Goal: Transaction & Acquisition: Purchase product/service

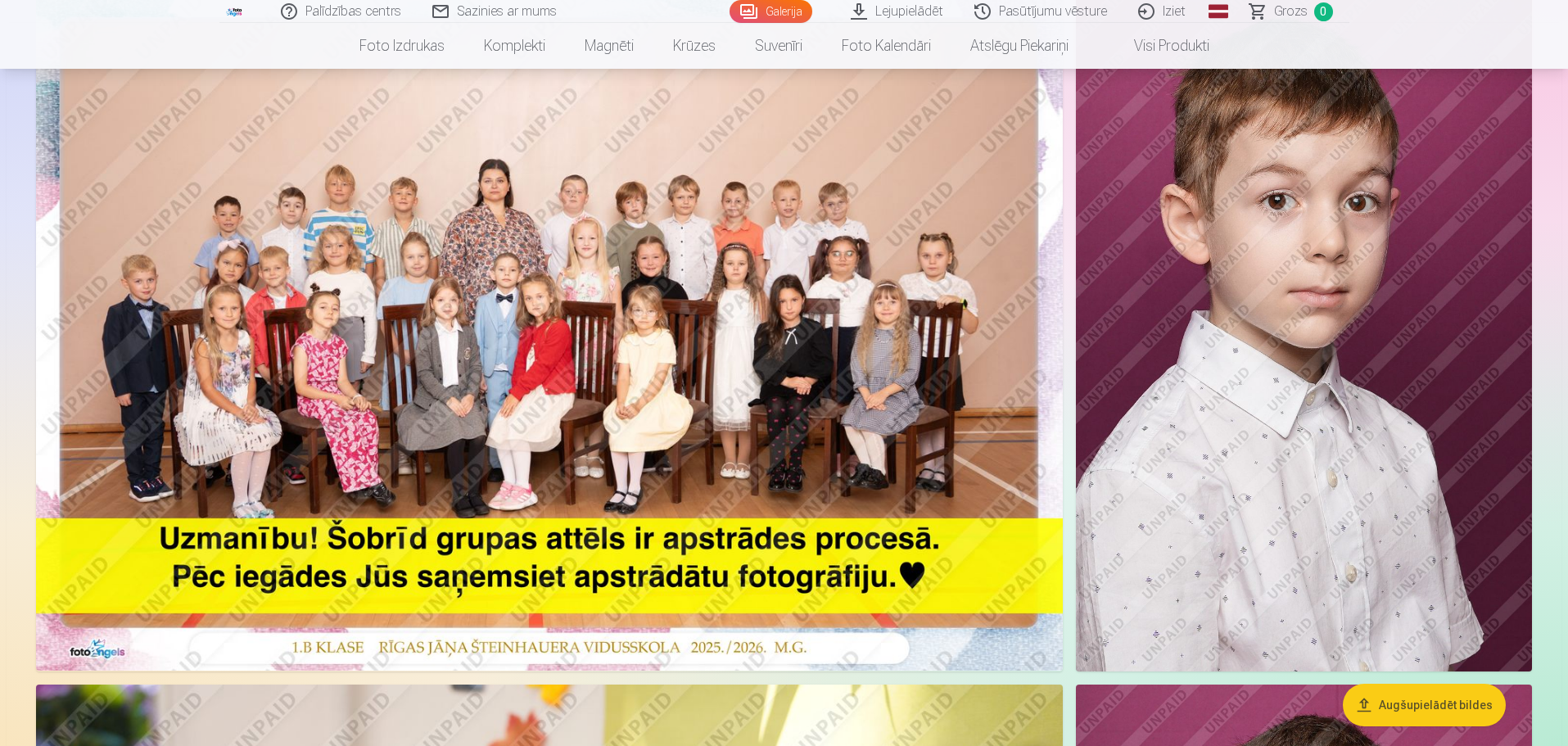
scroll to position [245, 0]
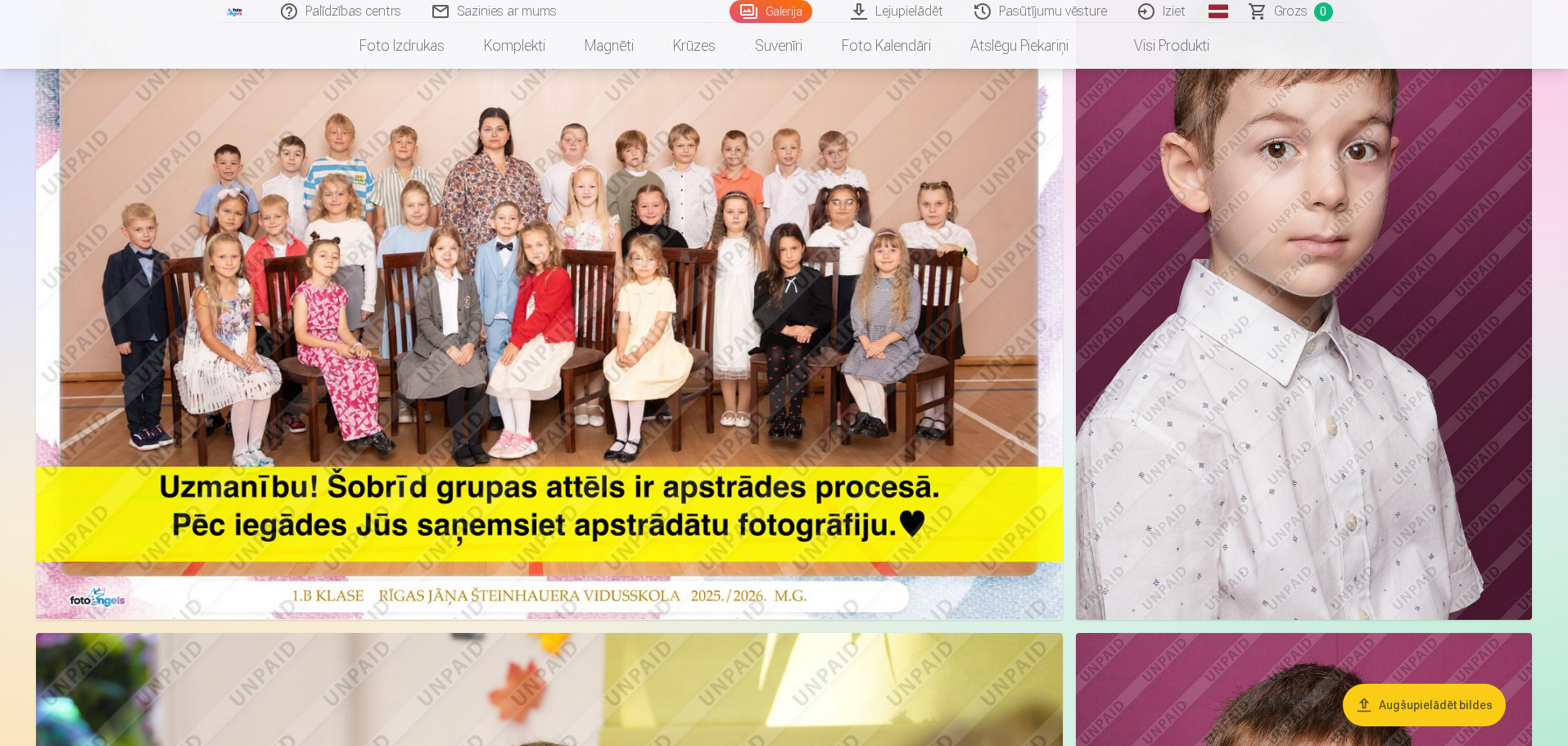
click at [1412, 700] on button "Augšupielādēt bildes" at bounding box center [1423, 704] width 163 height 43
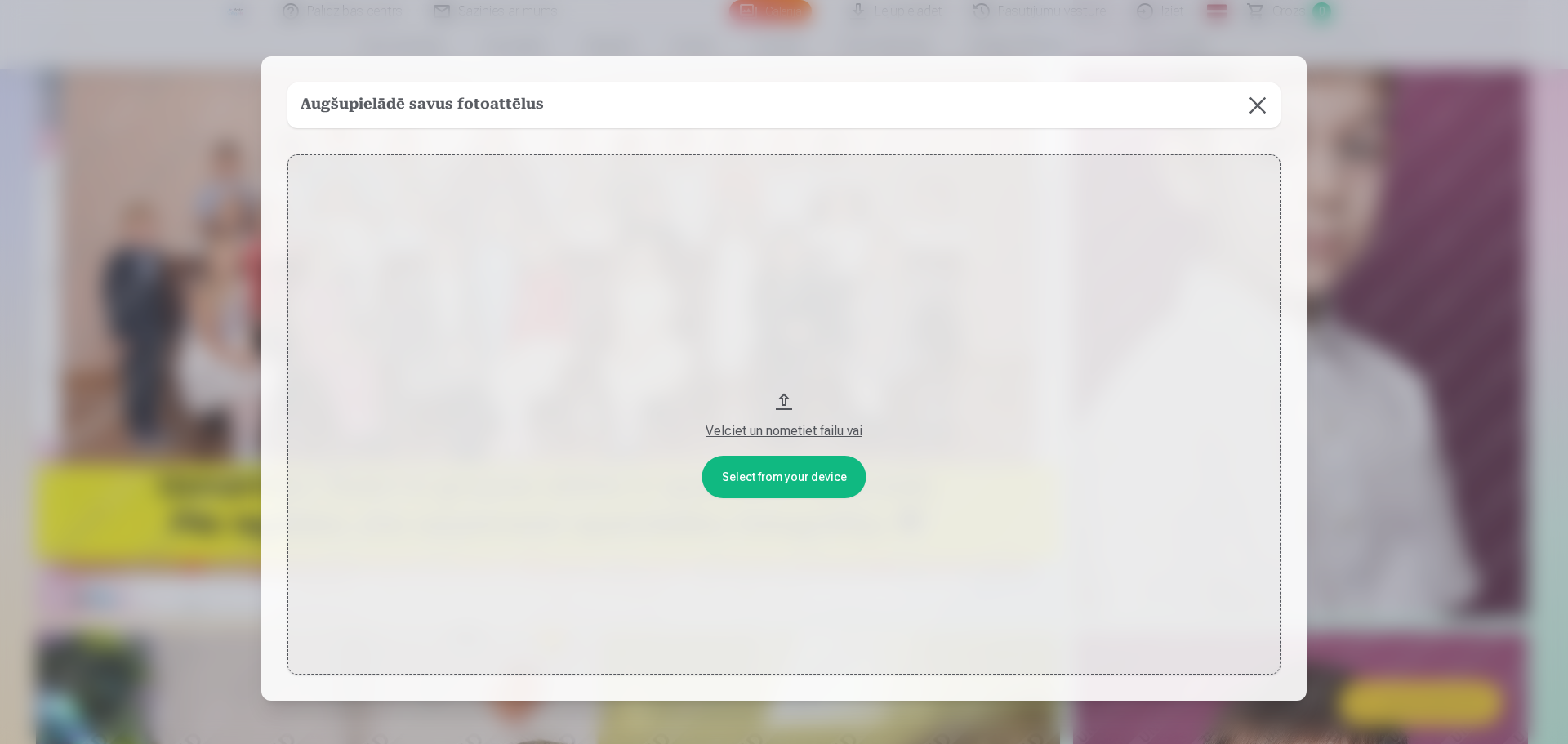
click at [774, 390] on button "Velciet un nometiet failu vai" at bounding box center [784, 415] width 993 height 521
click at [789, 426] on div "Velciet un nometiet failu vai" at bounding box center [783, 432] width 960 height 20
click at [1254, 117] on button at bounding box center [1258, 105] width 46 height 46
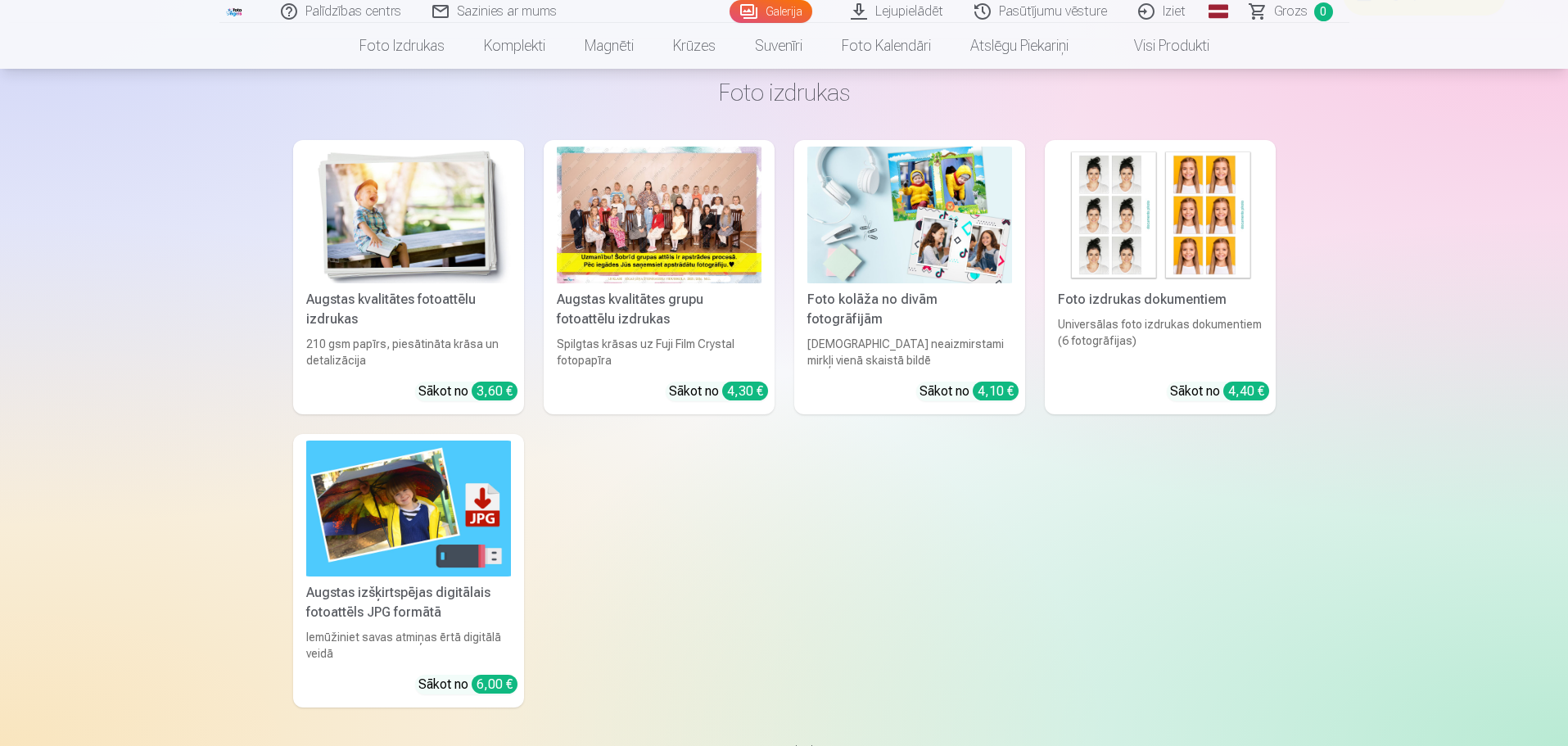
scroll to position [10233, 0]
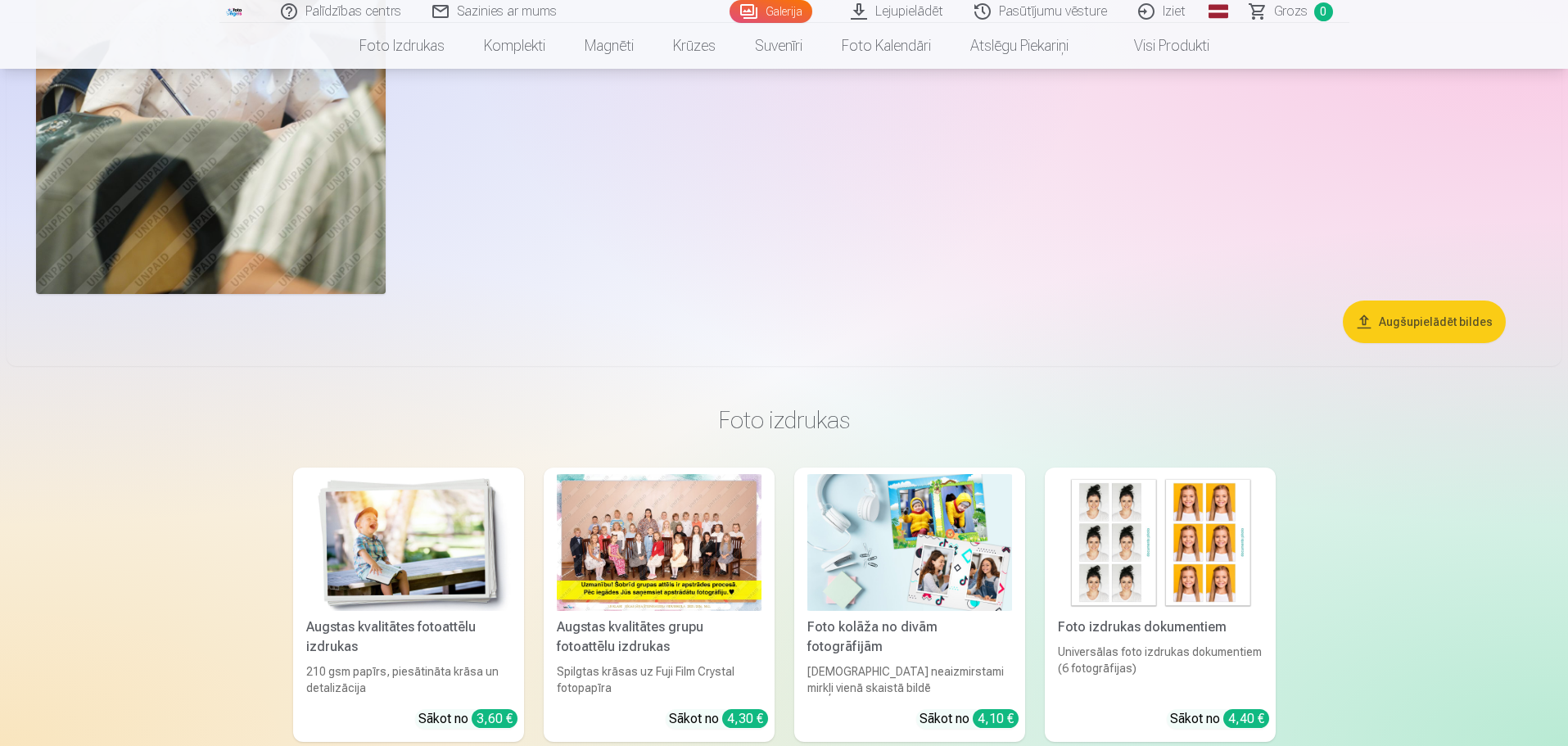
click at [652, 568] on div at bounding box center [658, 542] width 204 height 137
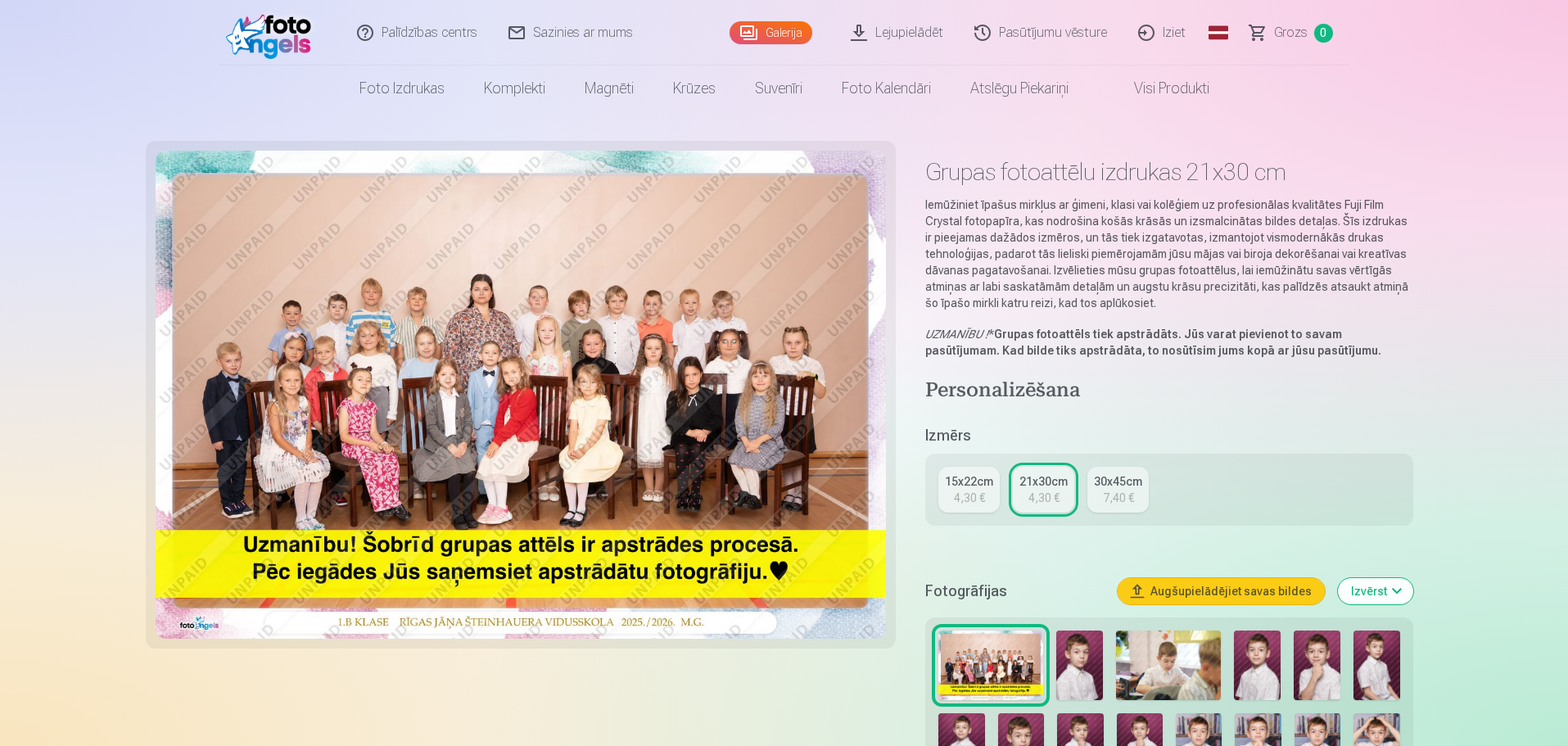
click at [1184, 593] on button "Augšupielādējiet savas bildes" at bounding box center [1221, 590] width 207 height 26
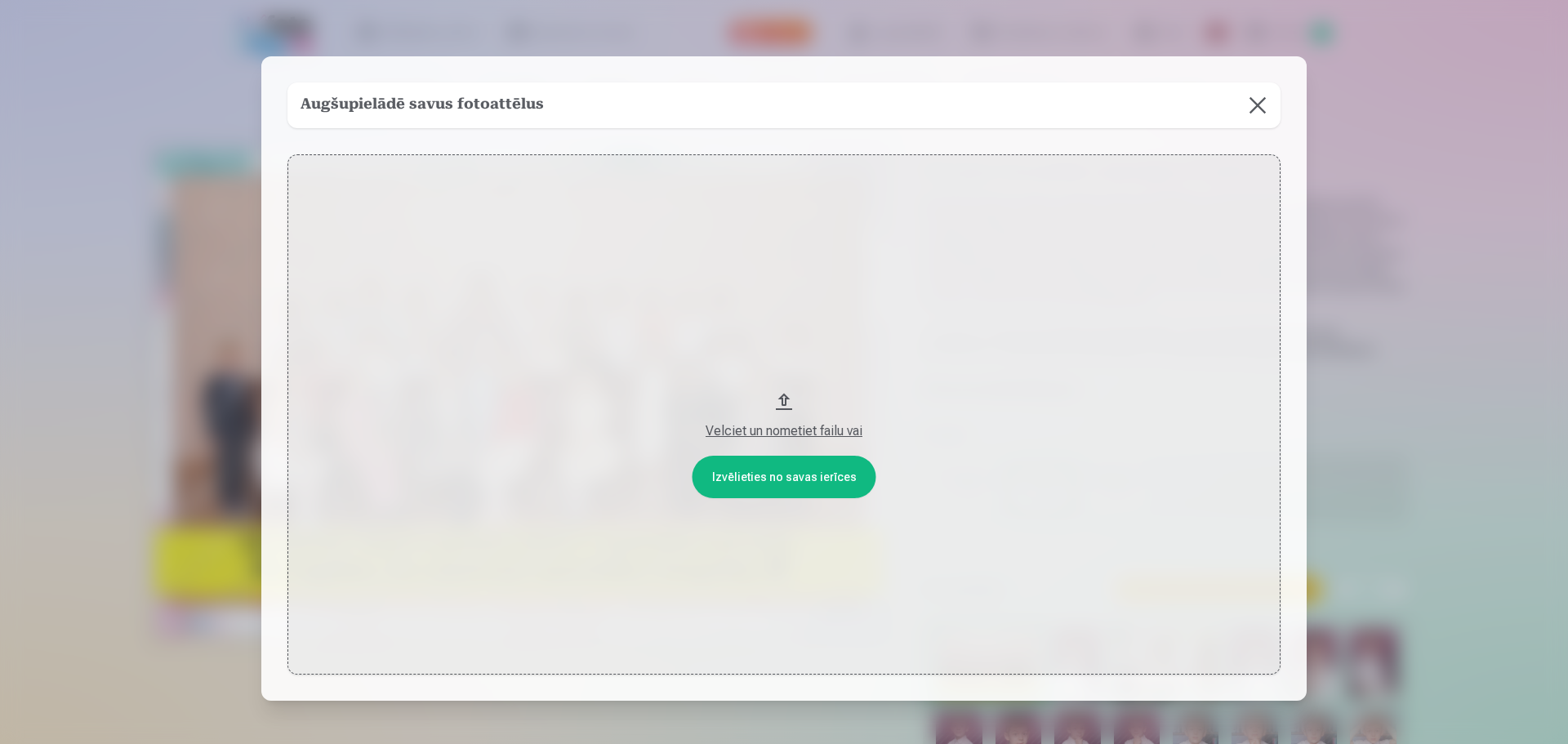
click at [1253, 102] on button at bounding box center [1258, 105] width 46 height 46
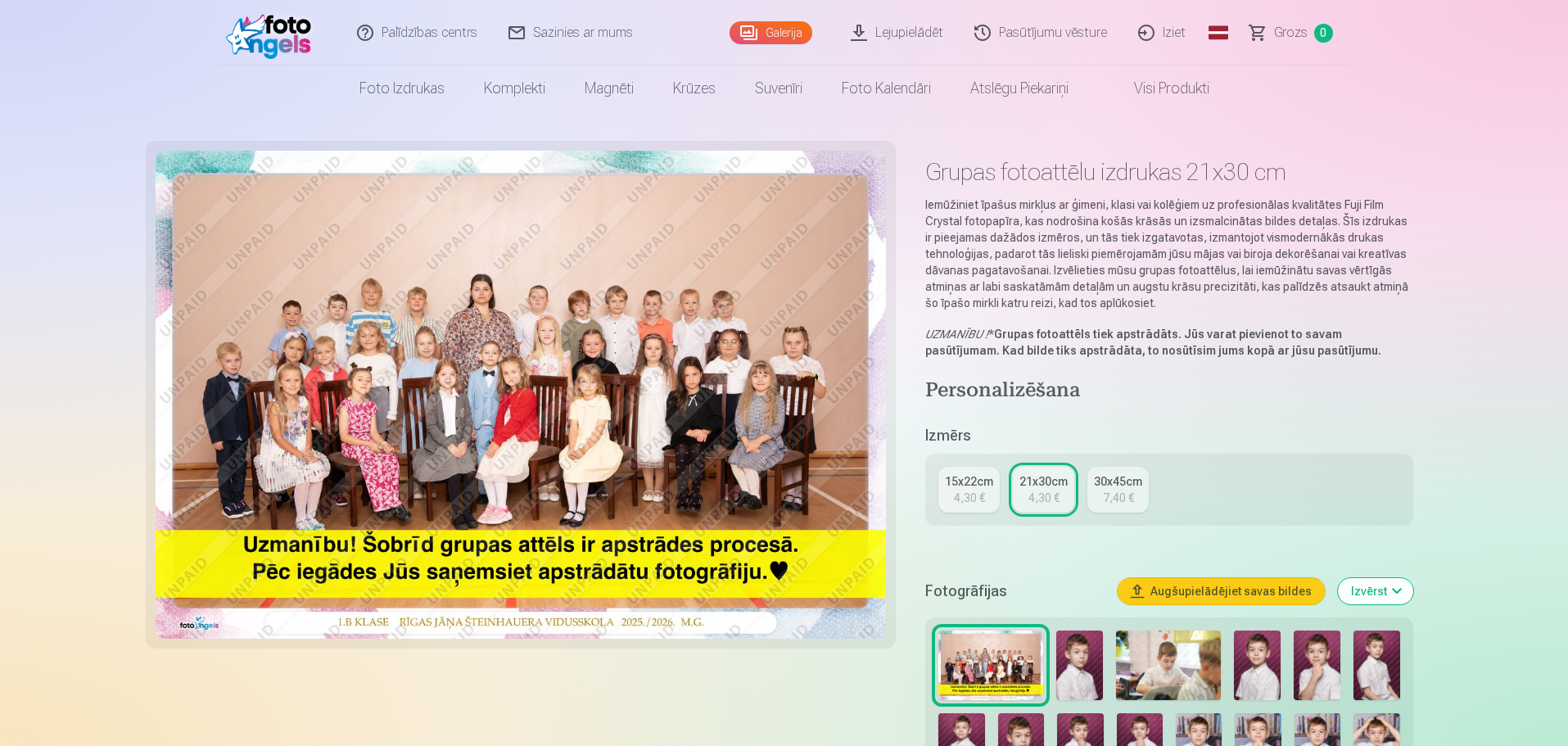
click at [1044, 501] on div "4,30 €" at bounding box center [1043, 498] width 31 height 16
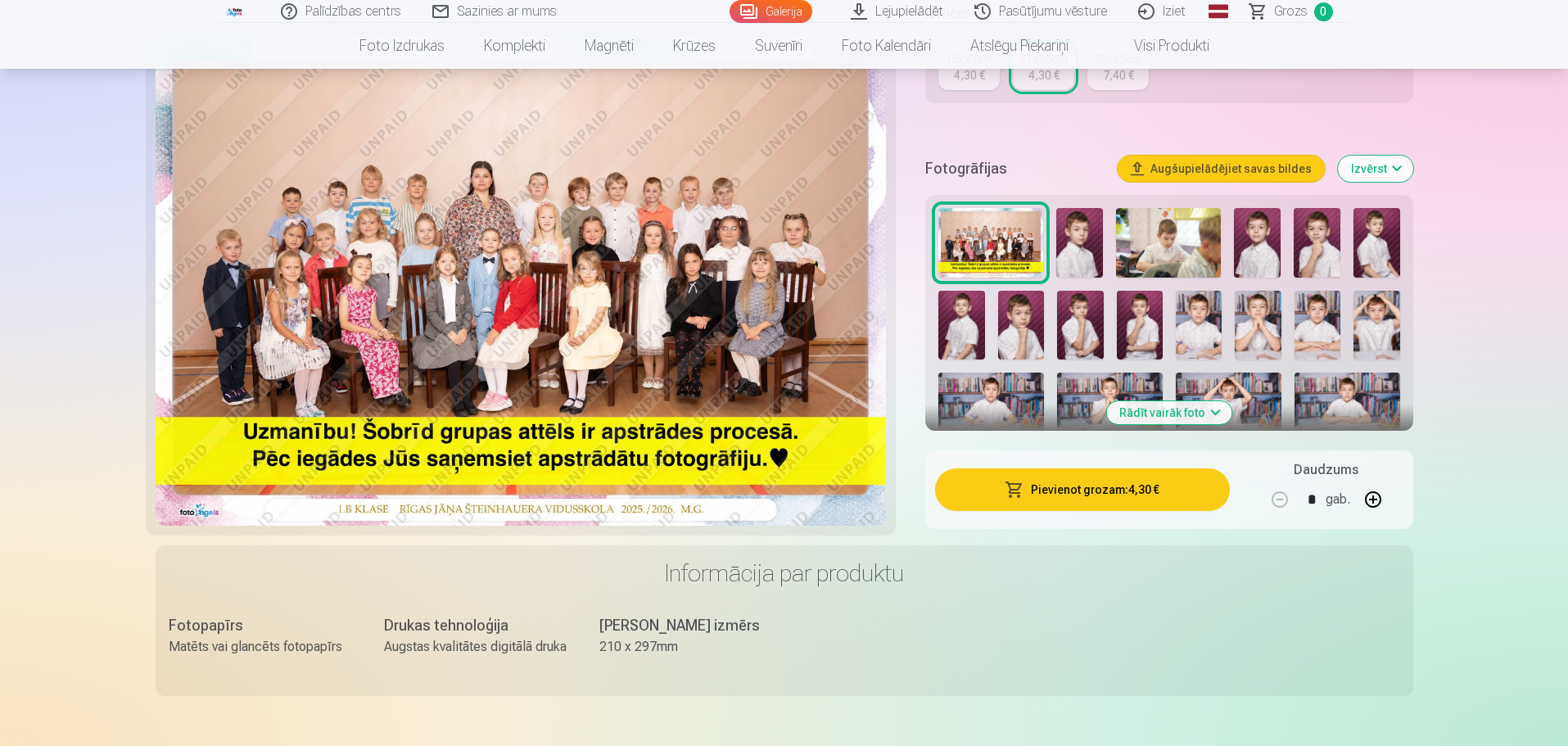
scroll to position [327, 0]
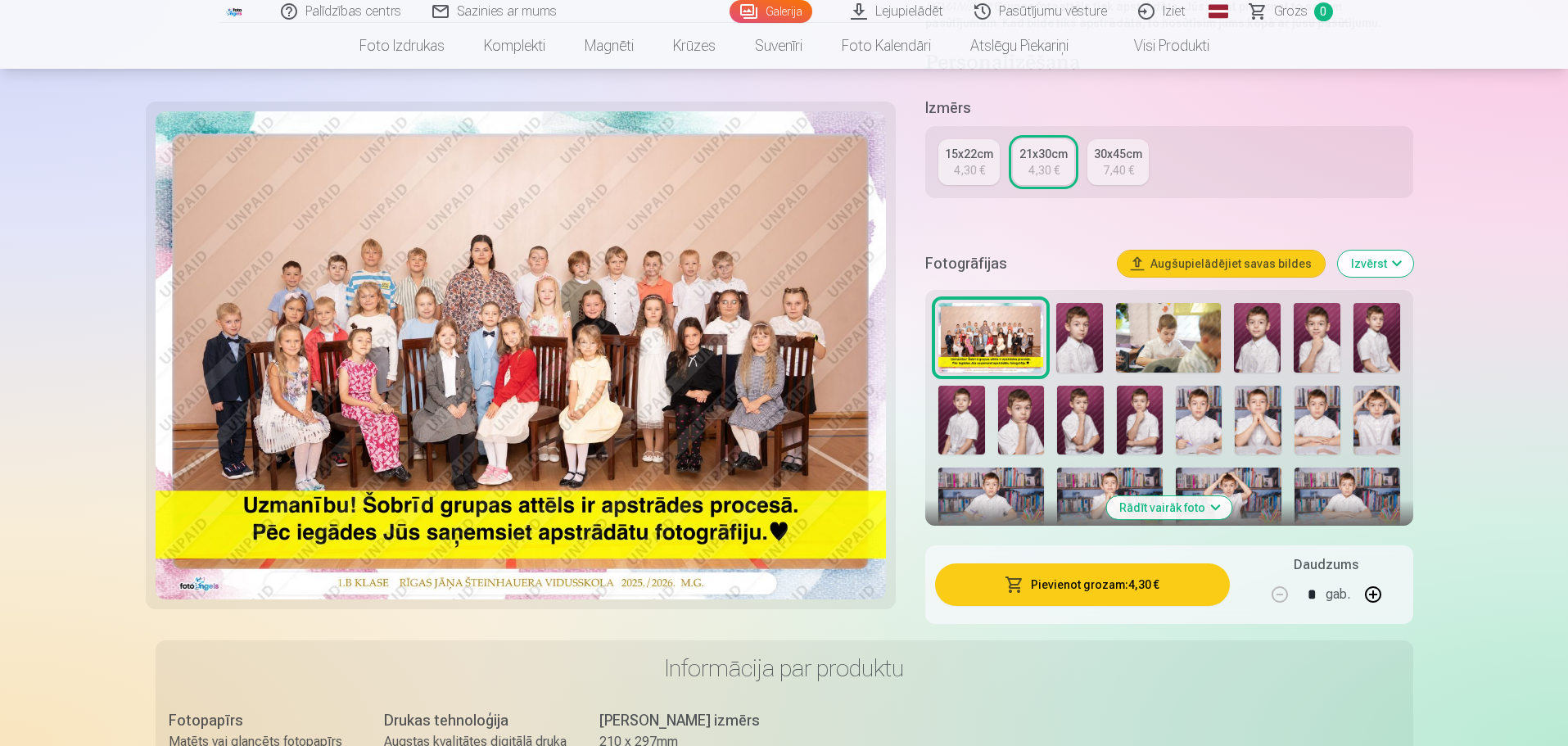
click at [1112, 591] on button "Pievienot grozam : 4,30 €" at bounding box center [1081, 584] width 294 height 43
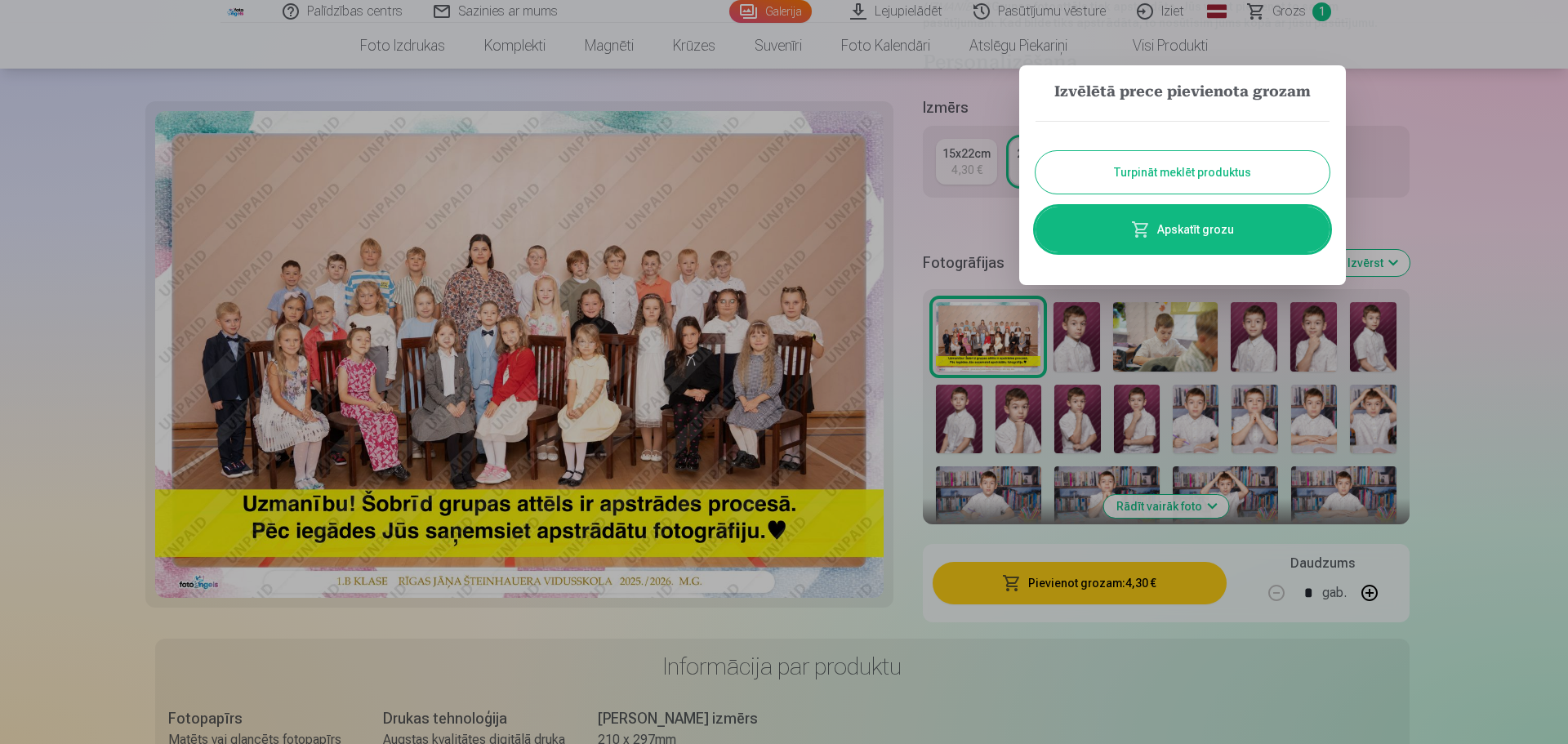
click at [1220, 162] on button "Turpināt meklēt produktus" at bounding box center [1182, 172] width 294 height 43
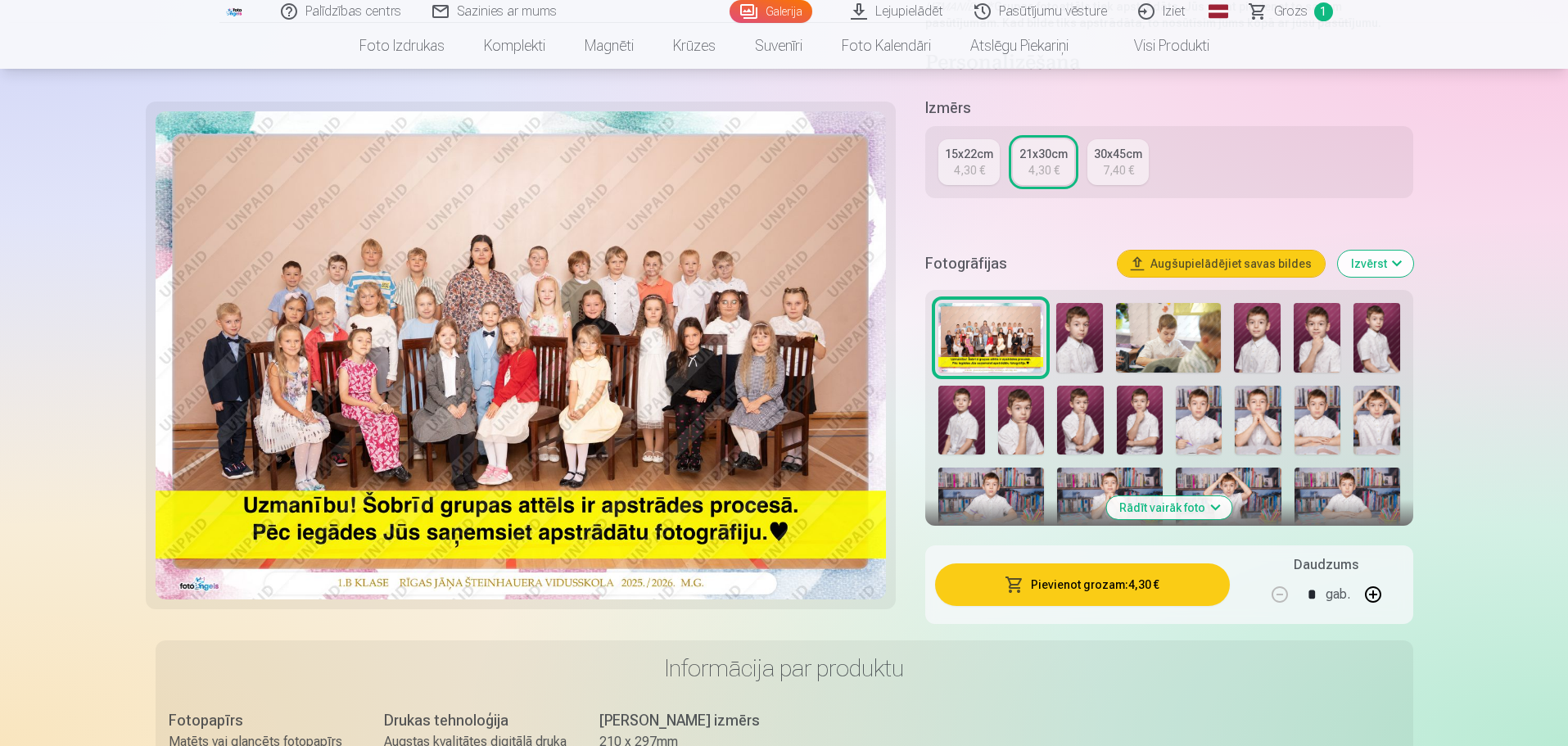
click at [1078, 329] on img at bounding box center [1079, 338] width 47 height 70
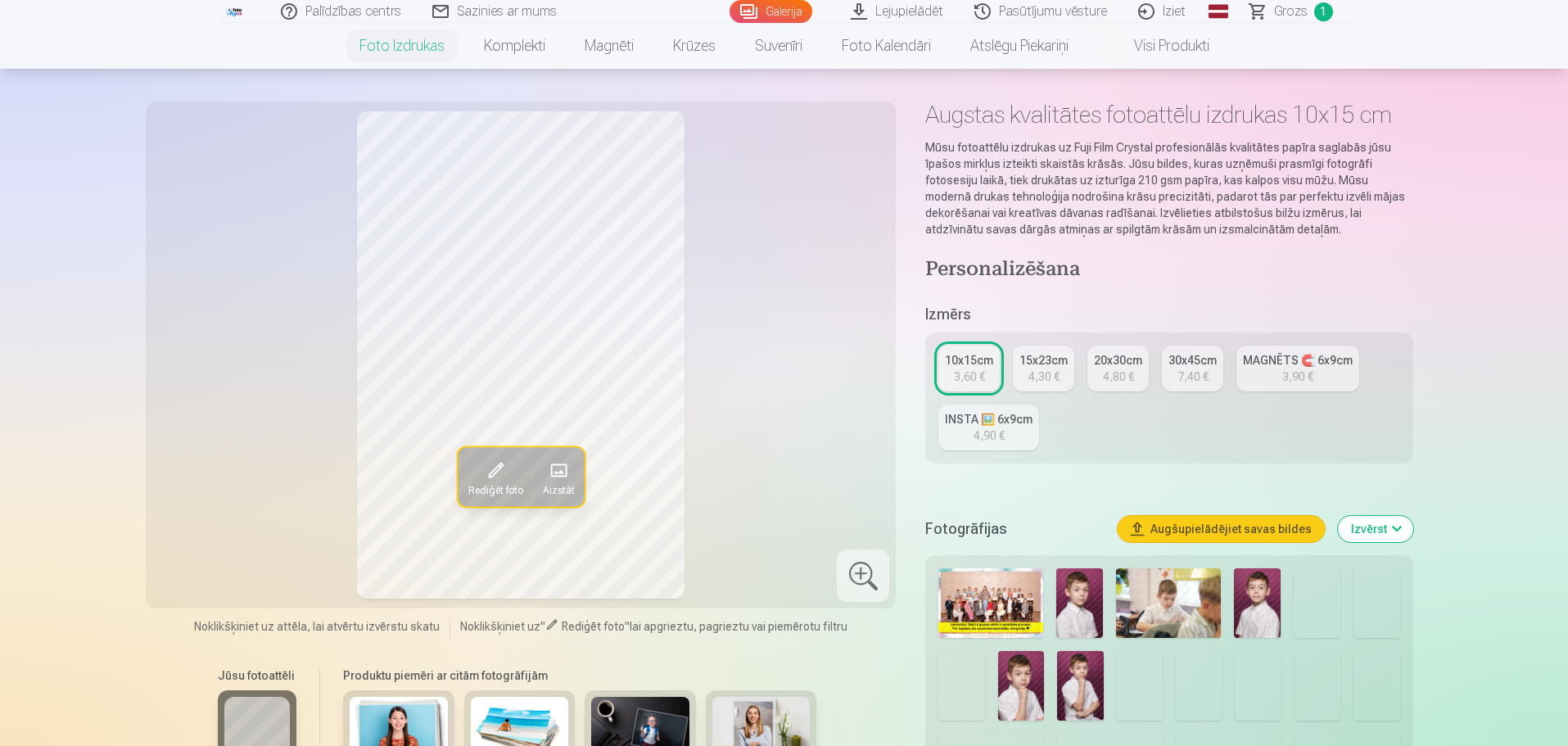
scroll to position [164, 0]
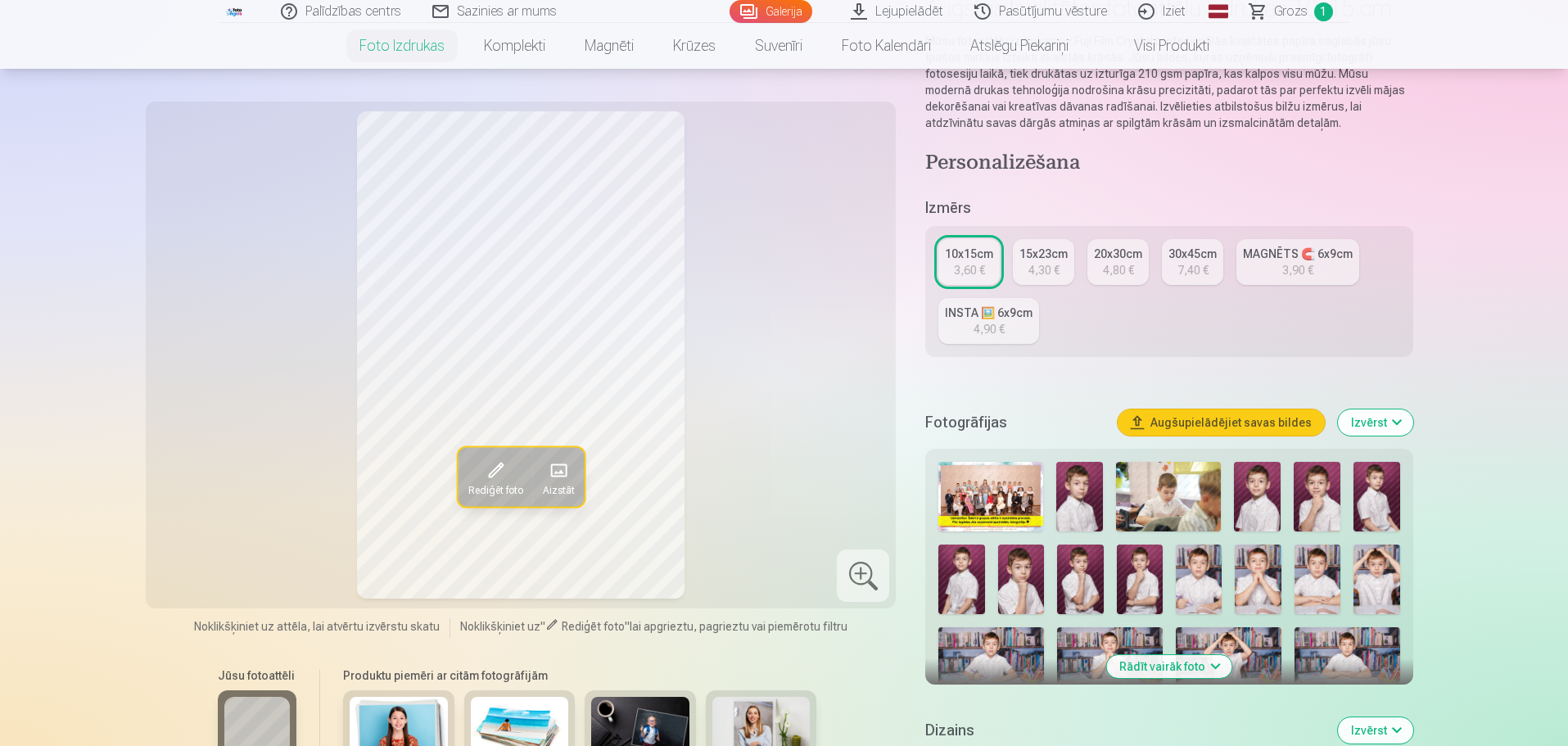
click at [1066, 505] on img at bounding box center [1079, 497] width 47 height 70
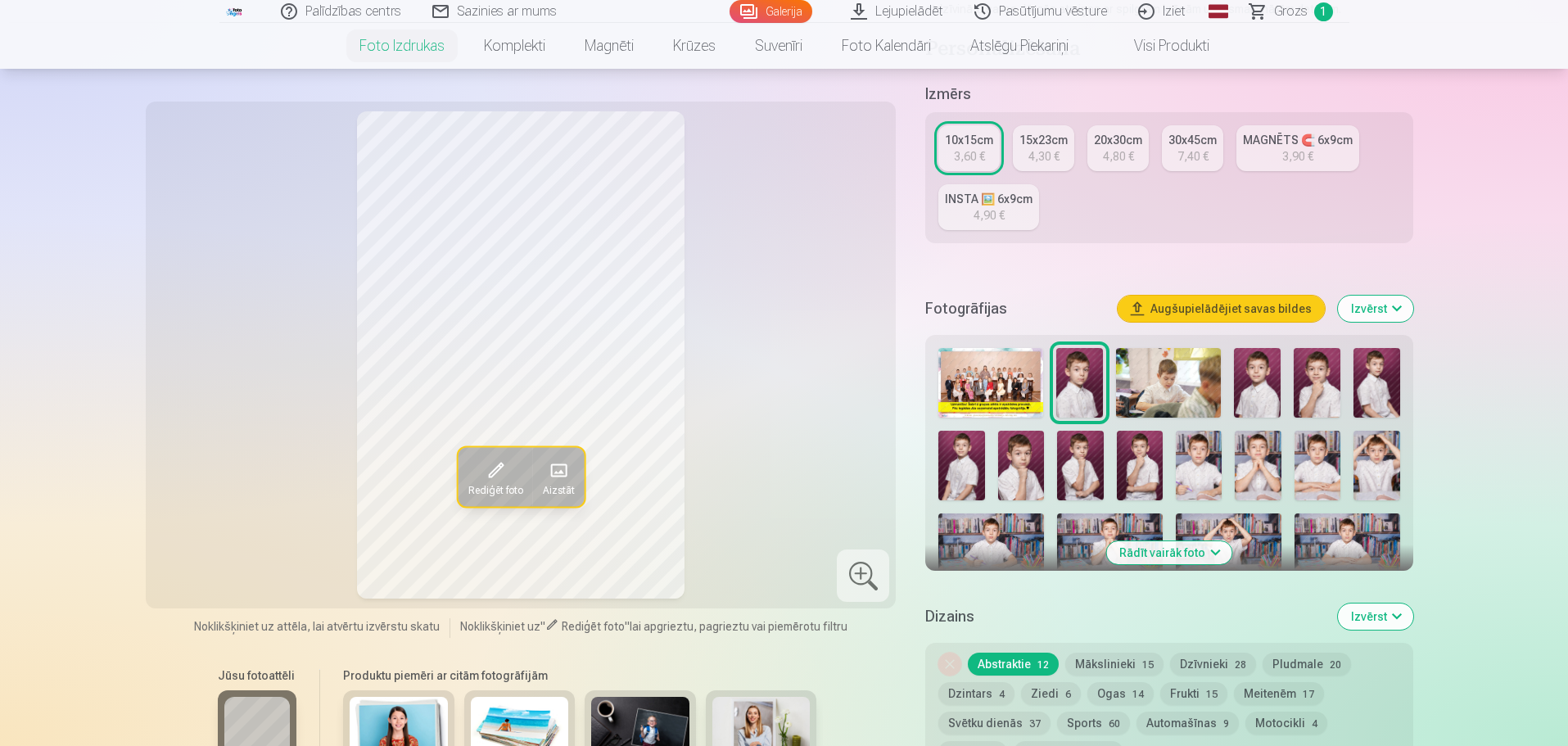
scroll to position [245, 0]
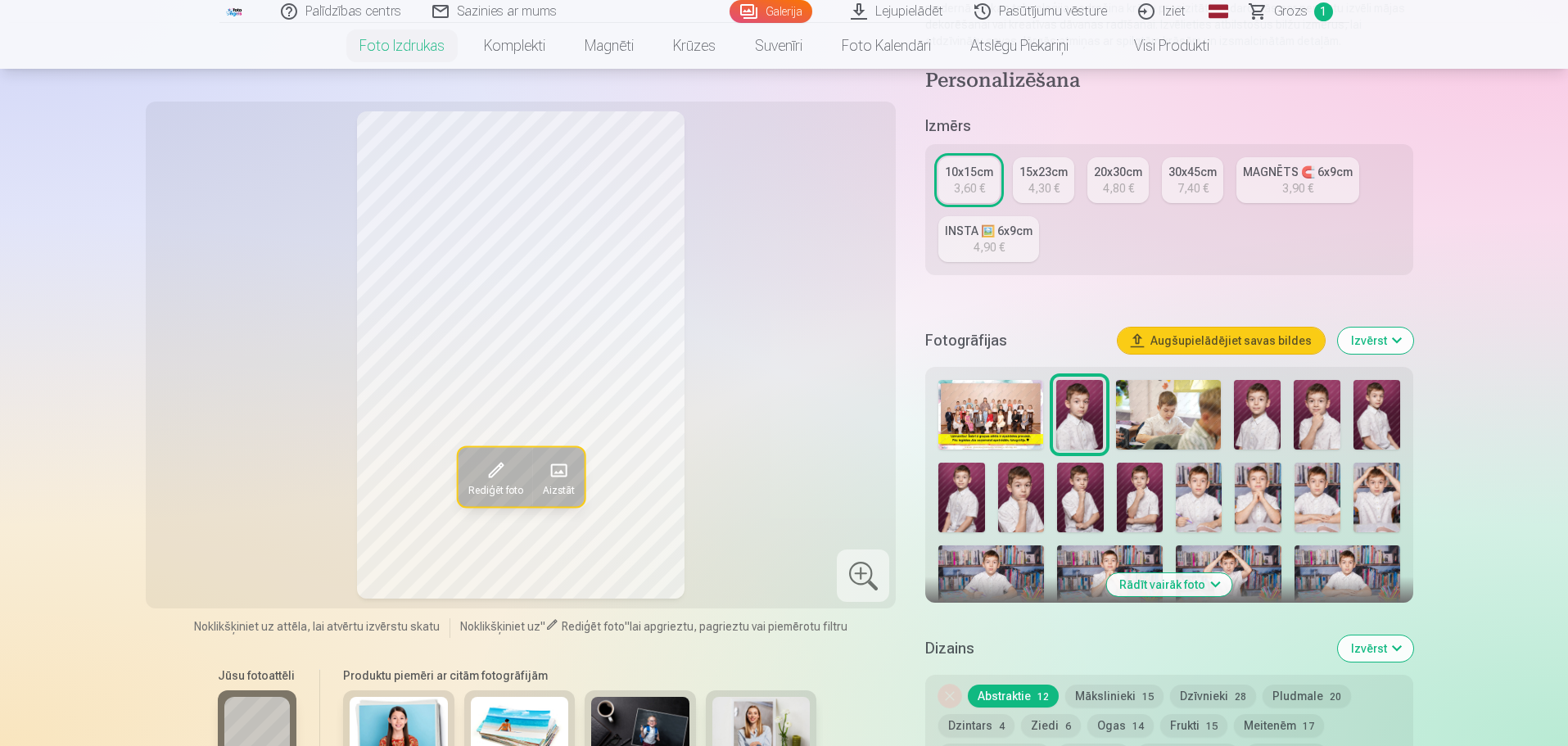
click at [1259, 419] on img at bounding box center [1257, 415] width 47 height 70
click at [948, 187] on link "10x15cm 3,60 €" at bounding box center [970, 181] width 62 height 46
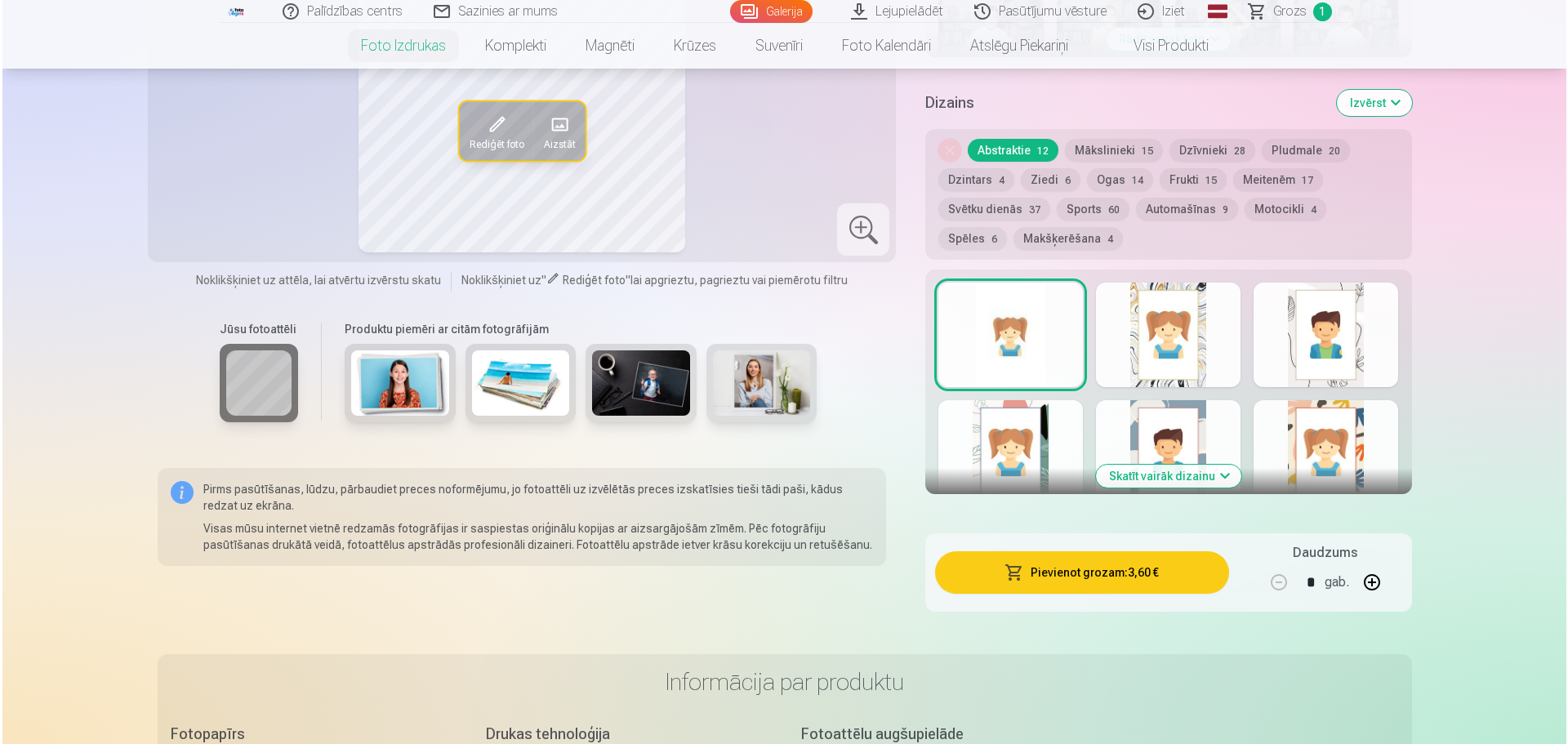
scroll to position [817, 0]
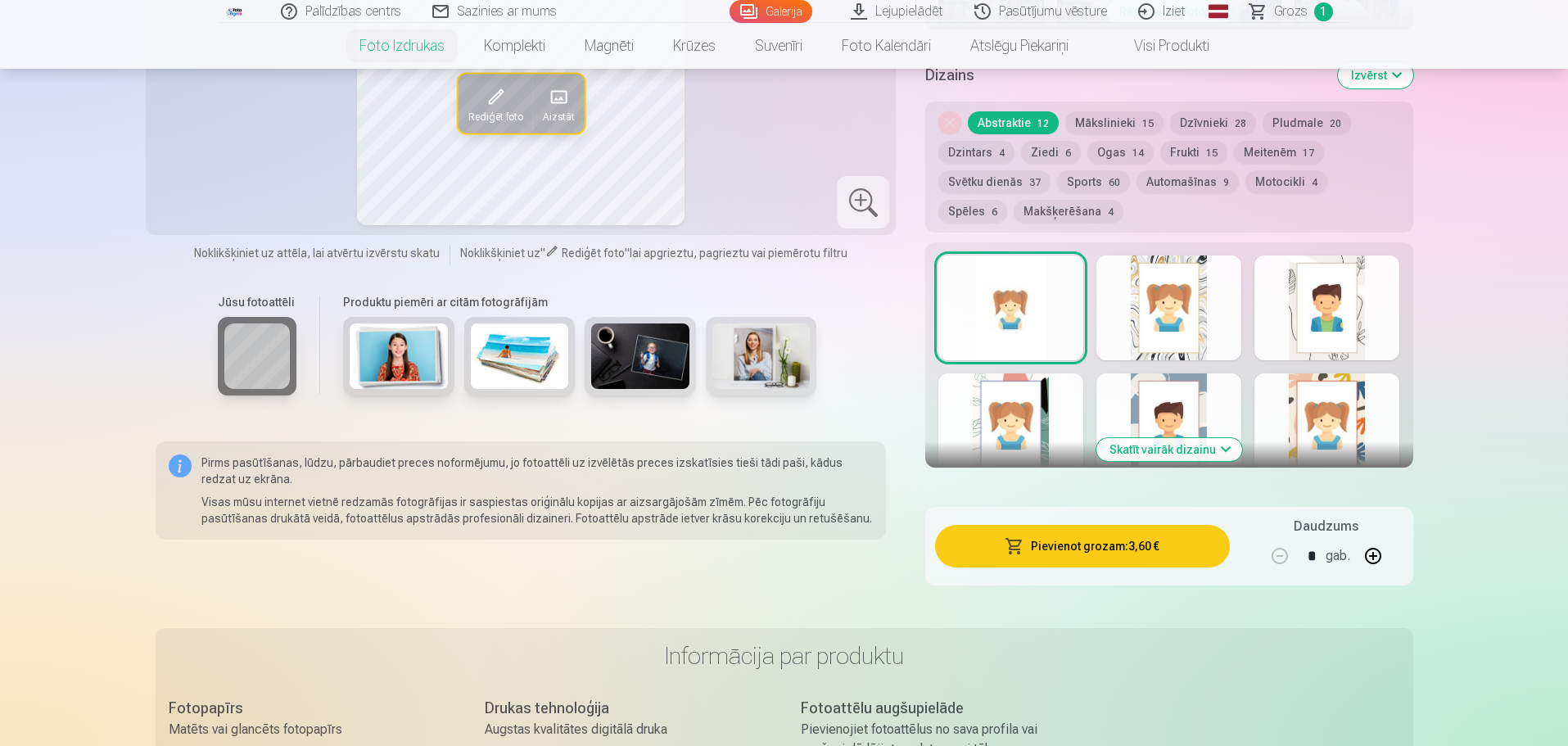
click at [1107, 547] on button "Pievienot grozam : 3,60 €" at bounding box center [1081, 546] width 294 height 43
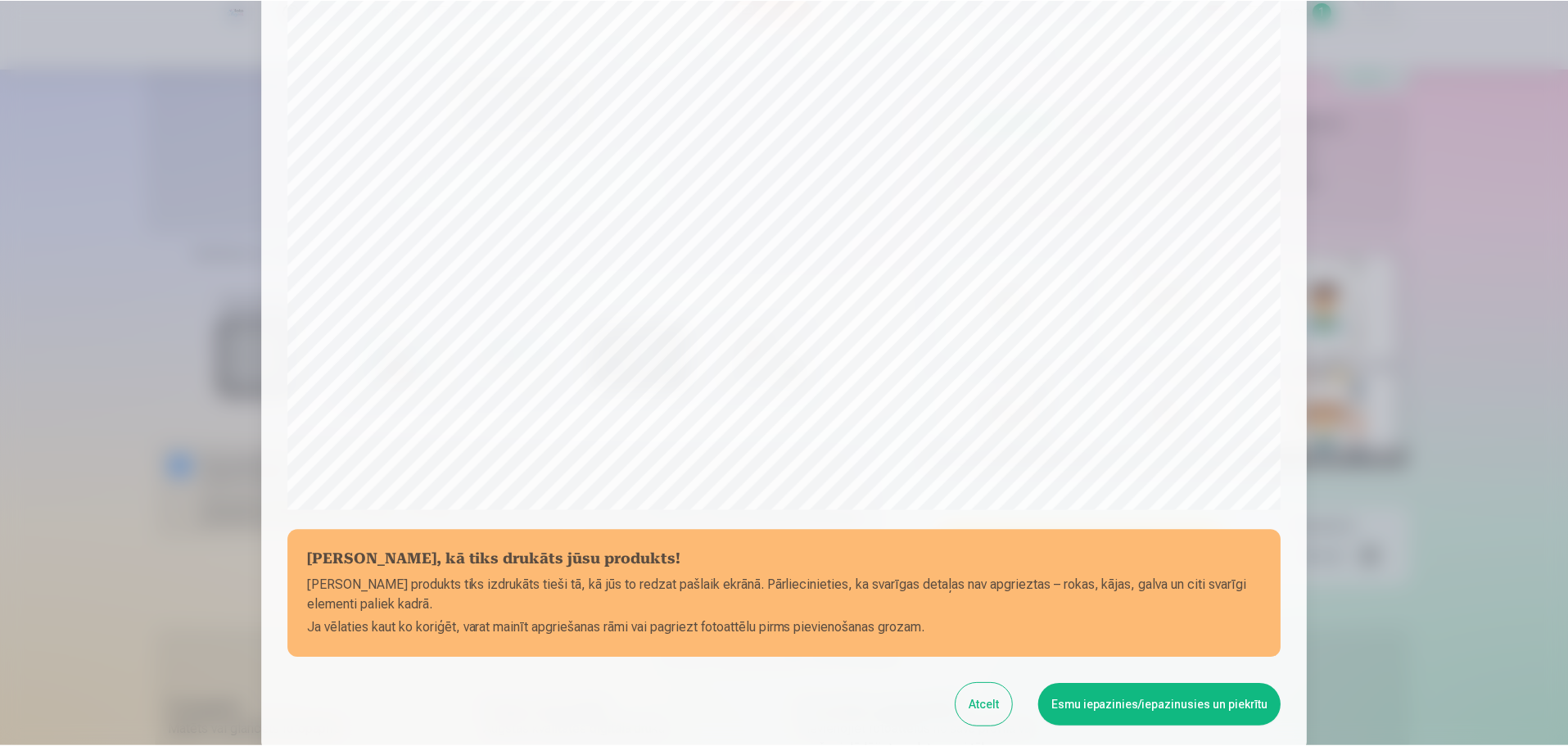
scroll to position [433, 0]
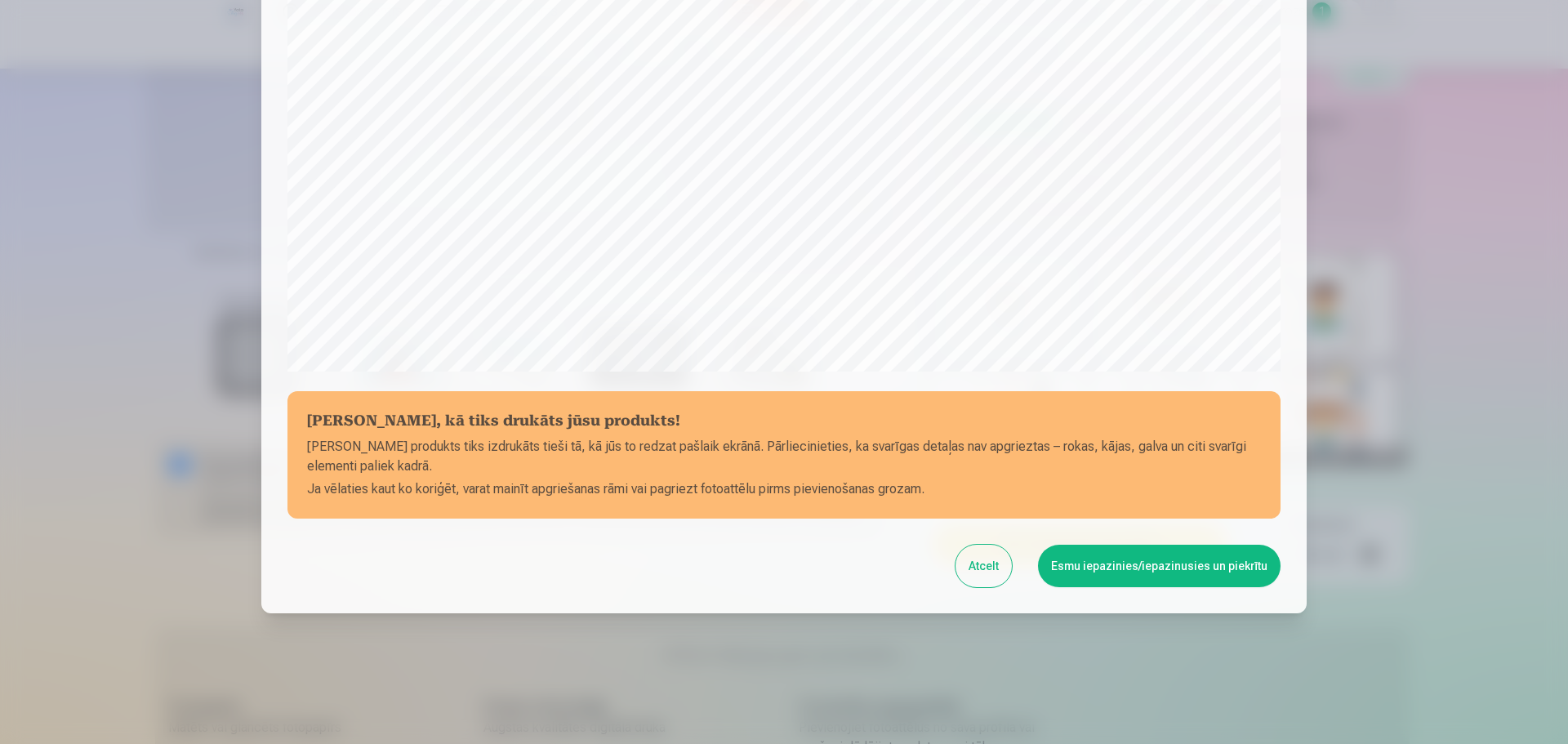
click at [1147, 561] on button "Esmu iepazinies/iepazinusies un piekrītu" at bounding box center [1159, 565] width 243 height 43
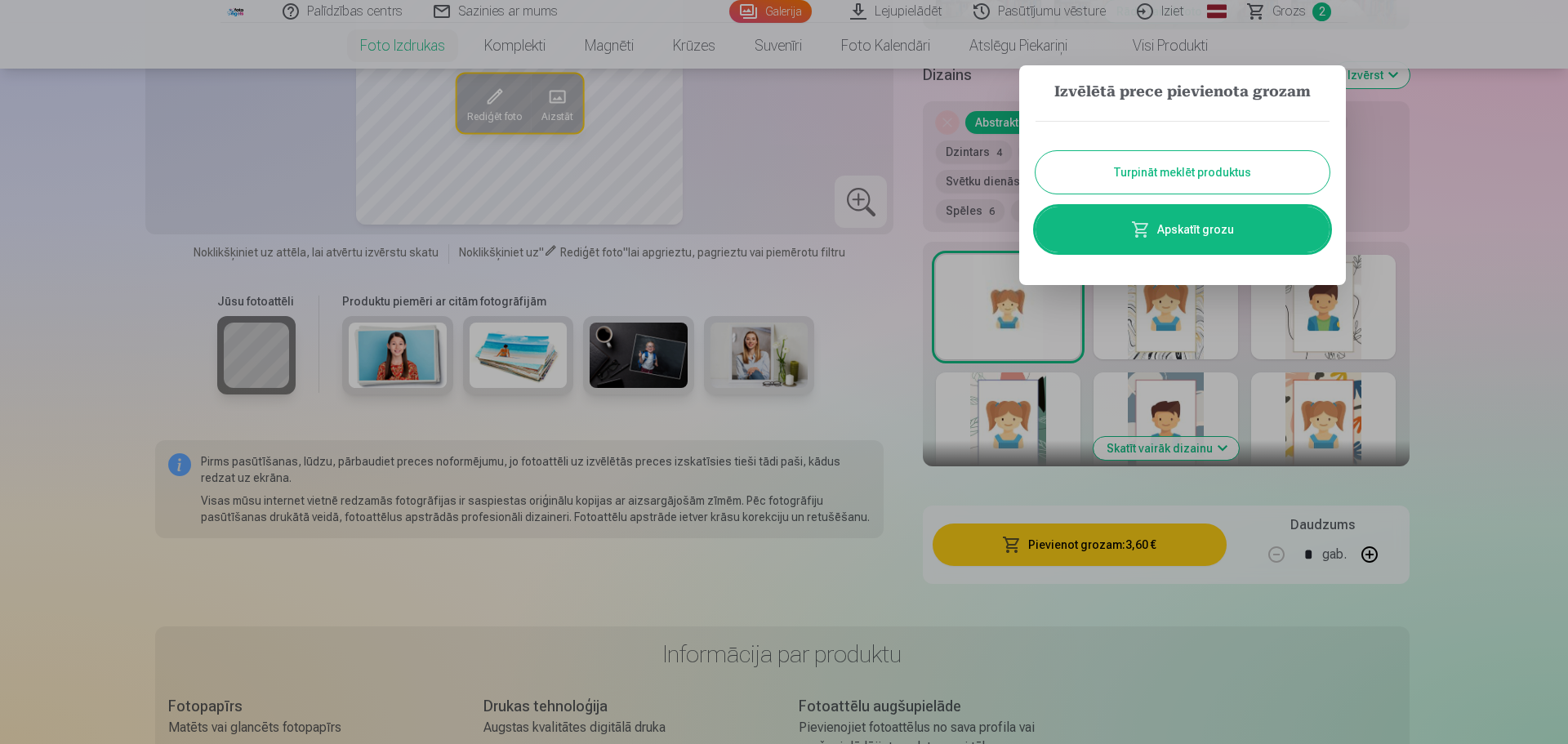
click at [1187, 169] on button "Turpināt meklēt produktus" at bounding box center [1182, 172] width 294 height 43
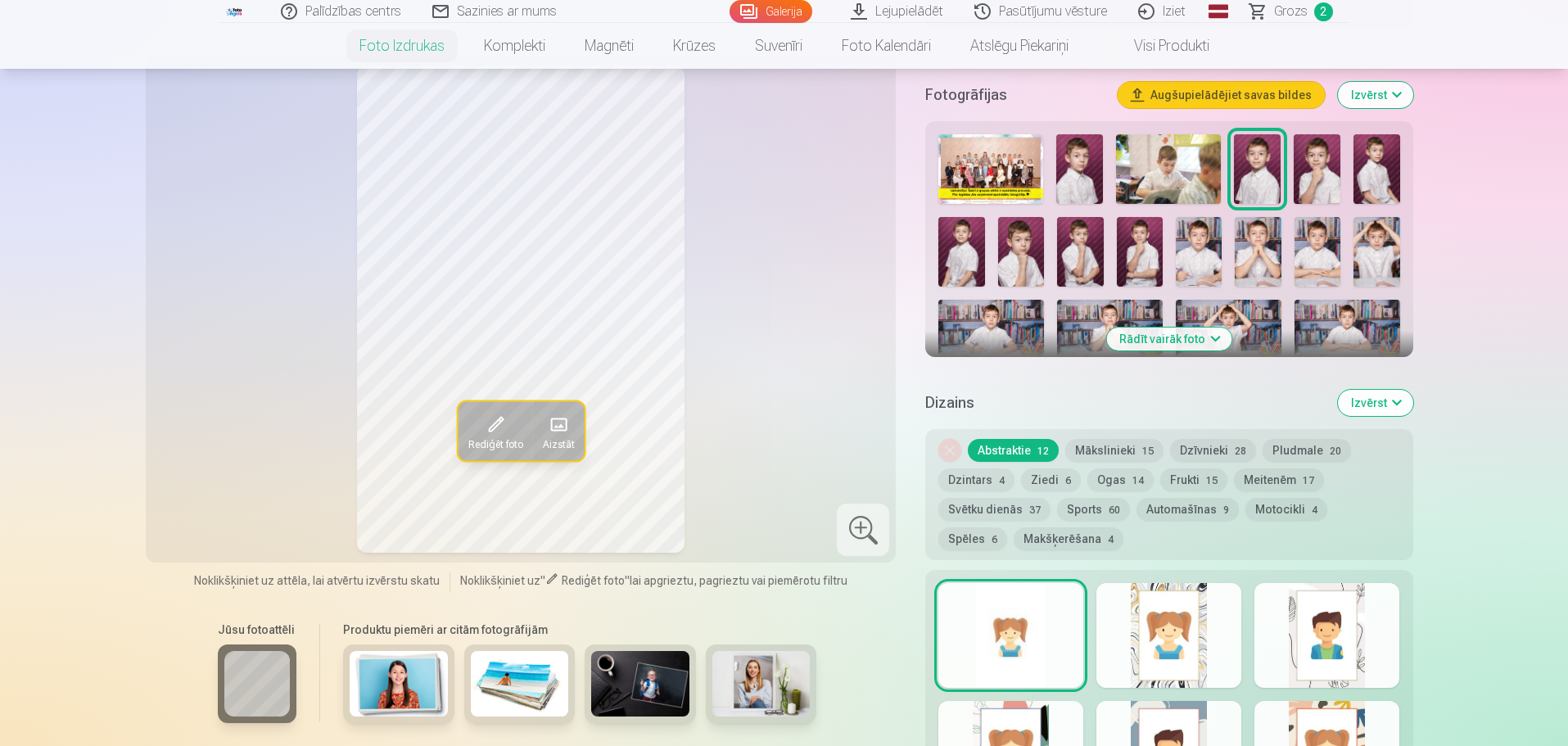
scroll to position [409, 0]
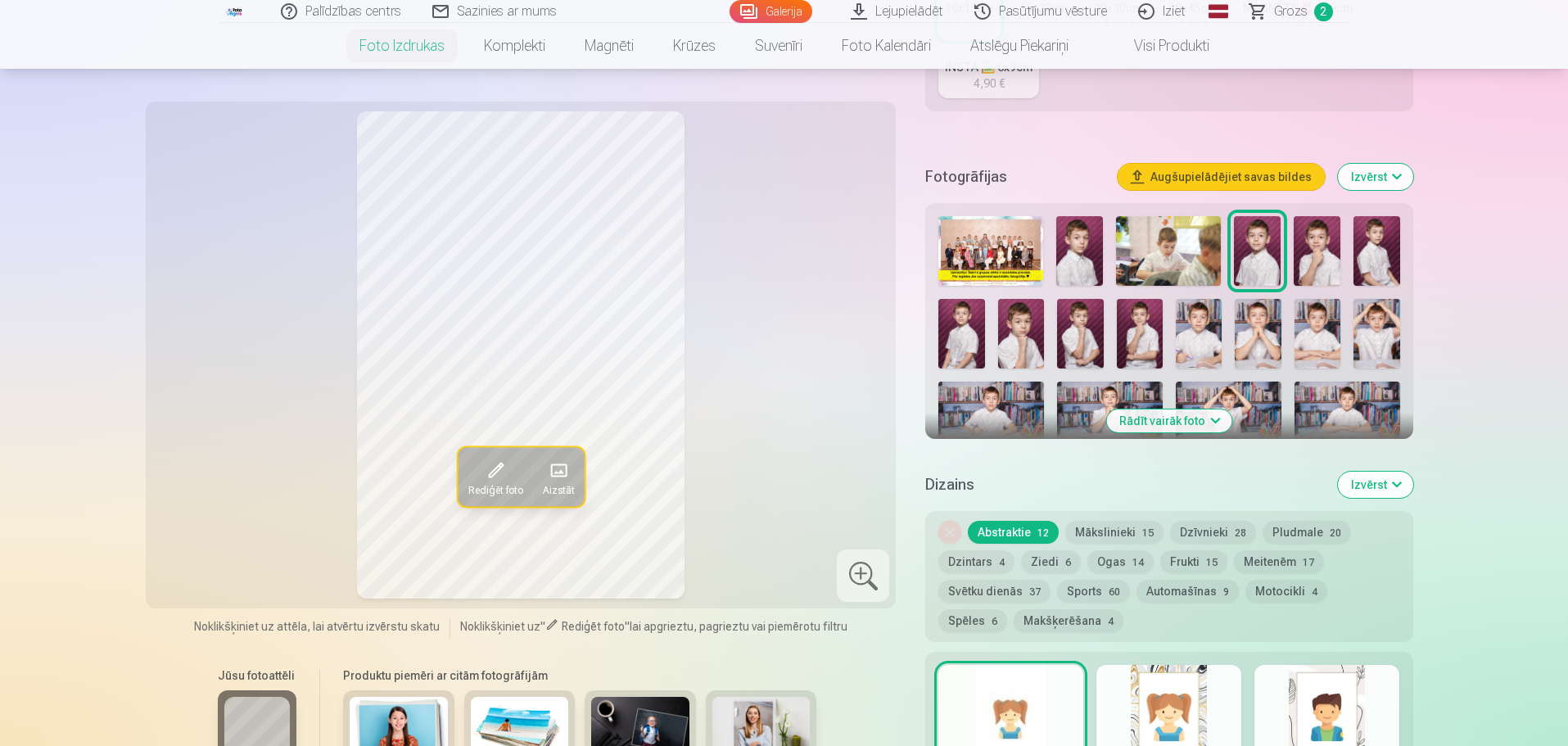
click at [1303, 256] on img at bounding box center [1317, 251] width 47 height 70
click at [1382, 262] on img at bounding box center [1376, 251] width 47 height 70
click at [945, 326] on img at bounding box center [962, 334] width 46 height 70
click at [1019, 340] on img at bounding box center [1021, 334] width 46 height 70
click at [1087, 338] on img at bounding box center [1080, 334] width 46 height 70
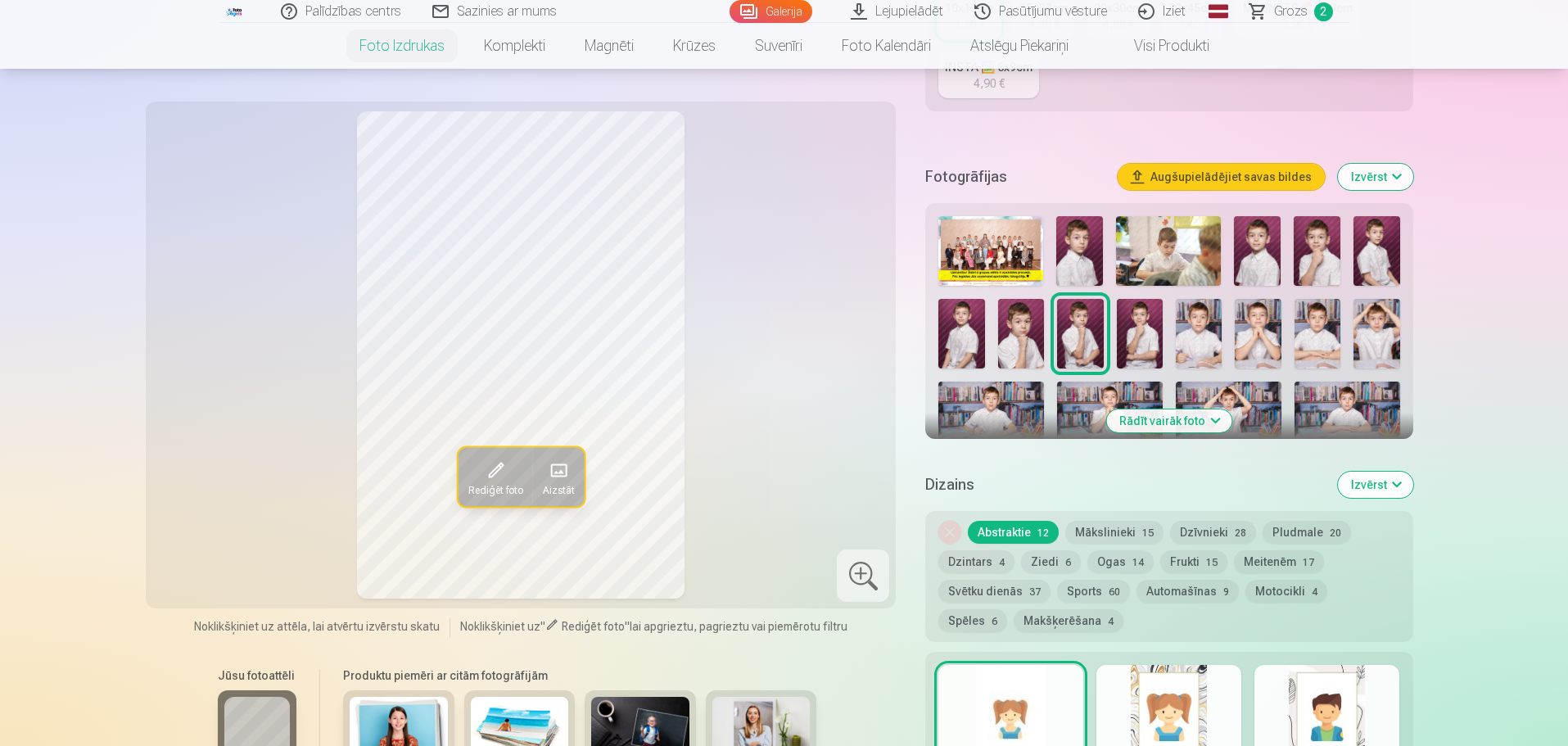
click at [1146, 342] on img at bounding box center [1140, 334] width 46 height 70
click at [1200, 329] on img at bounding box center [1199, 334] width 46 height 70
click at [1258, 323] on img at bounding box center [1258, 334] width 46 height 70
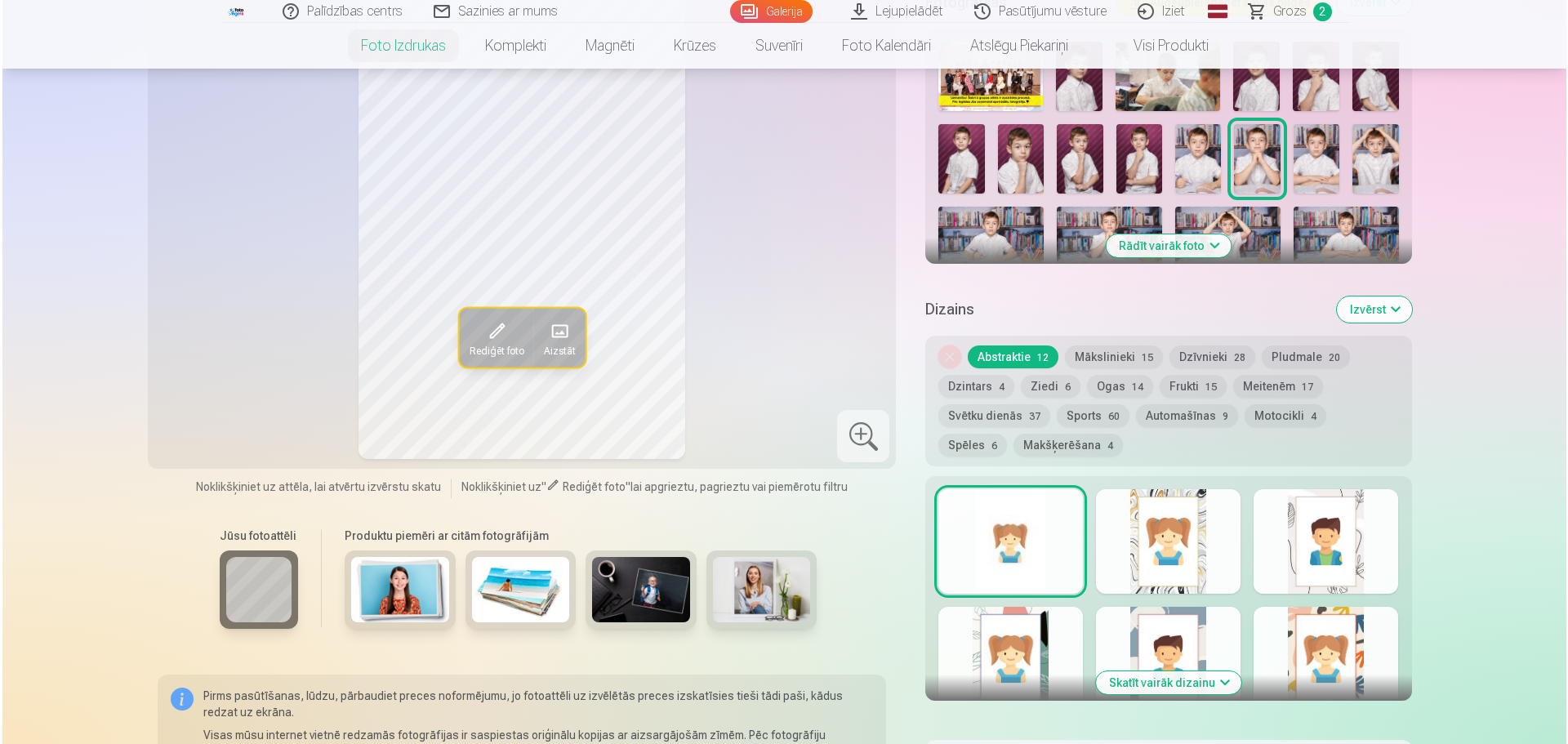
scroll to position [817, 0]
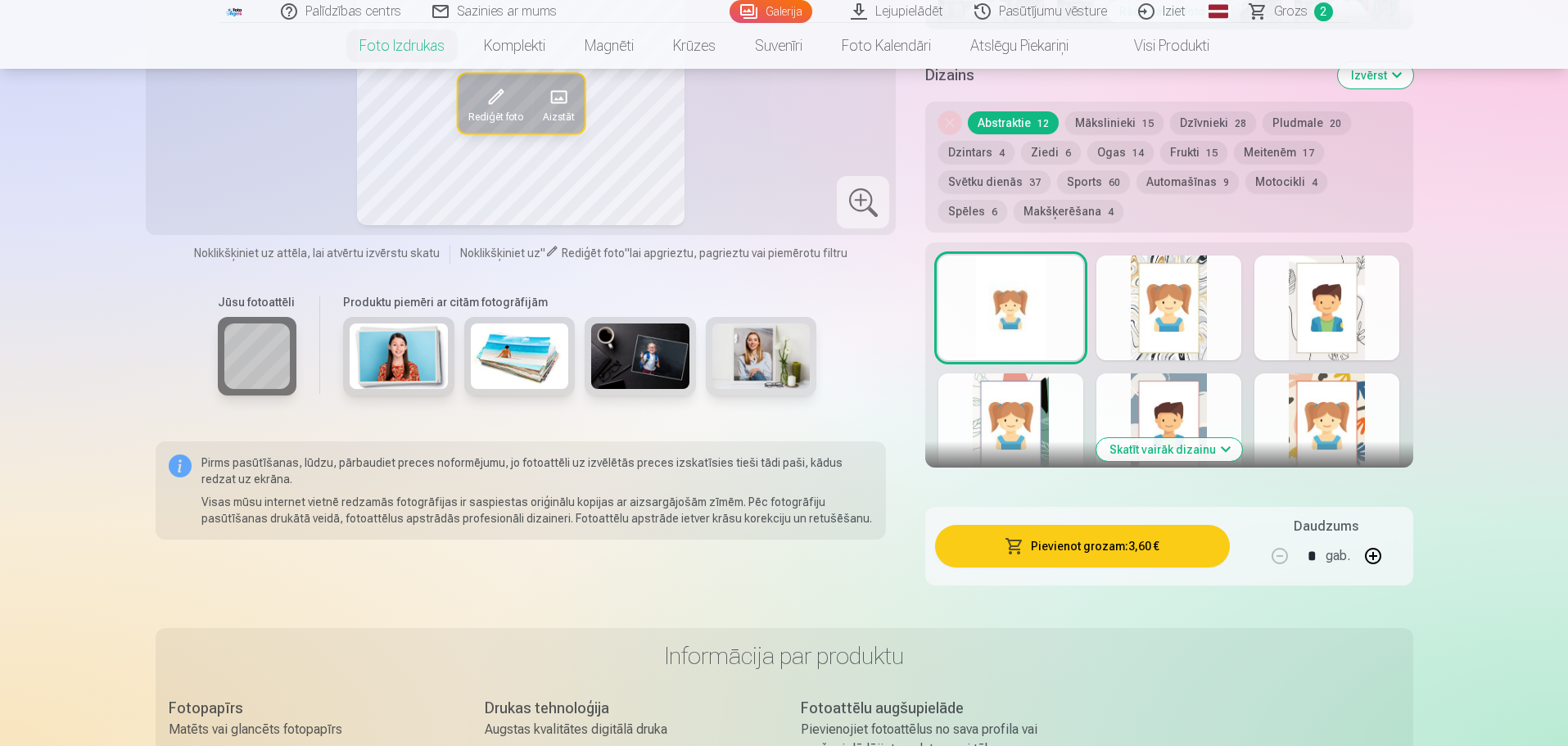
click at [1106, 553] on button "Pievienot grozam : 3,60 €" at bounding box center [1081, 546] width 294 height 43
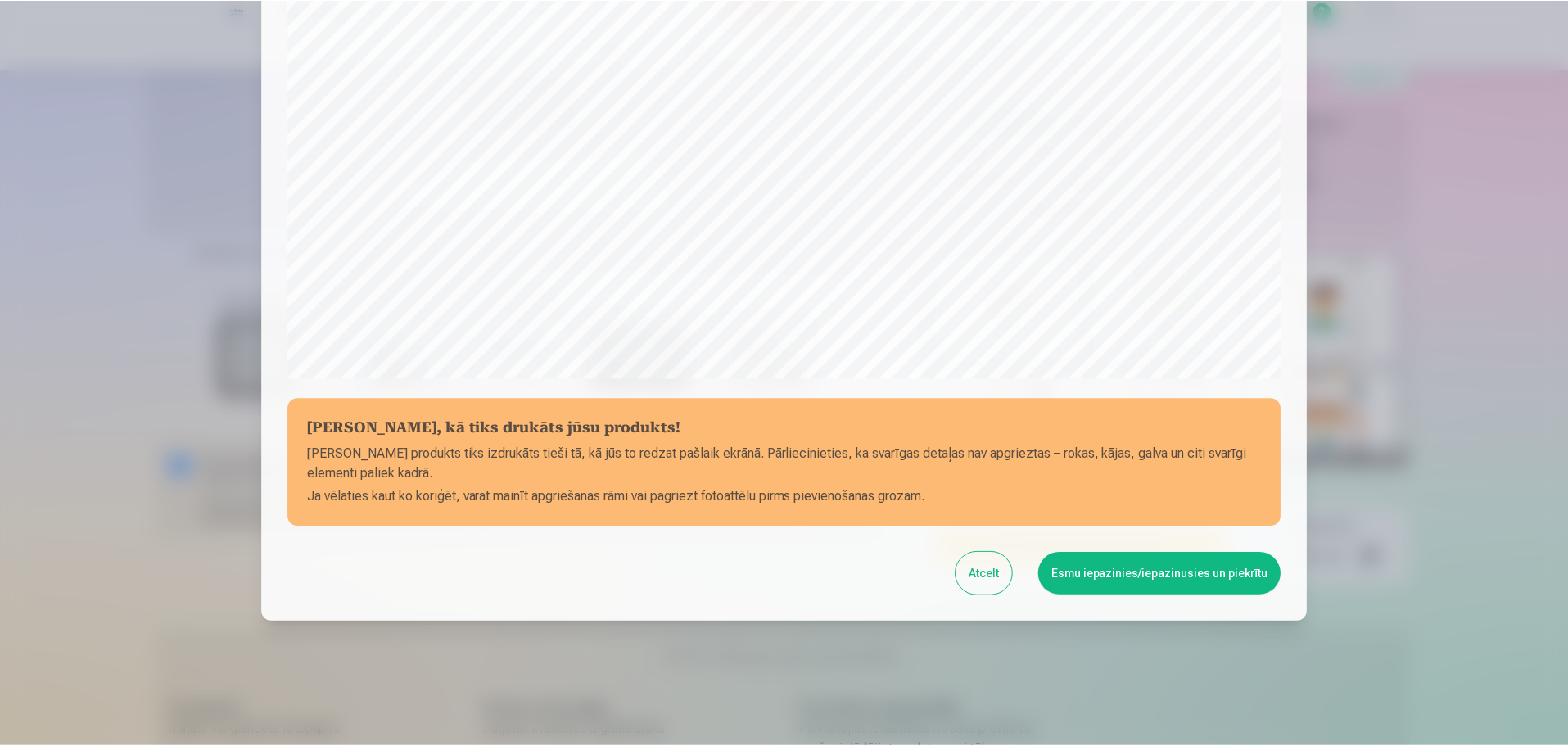
scroll to position [433, 0]
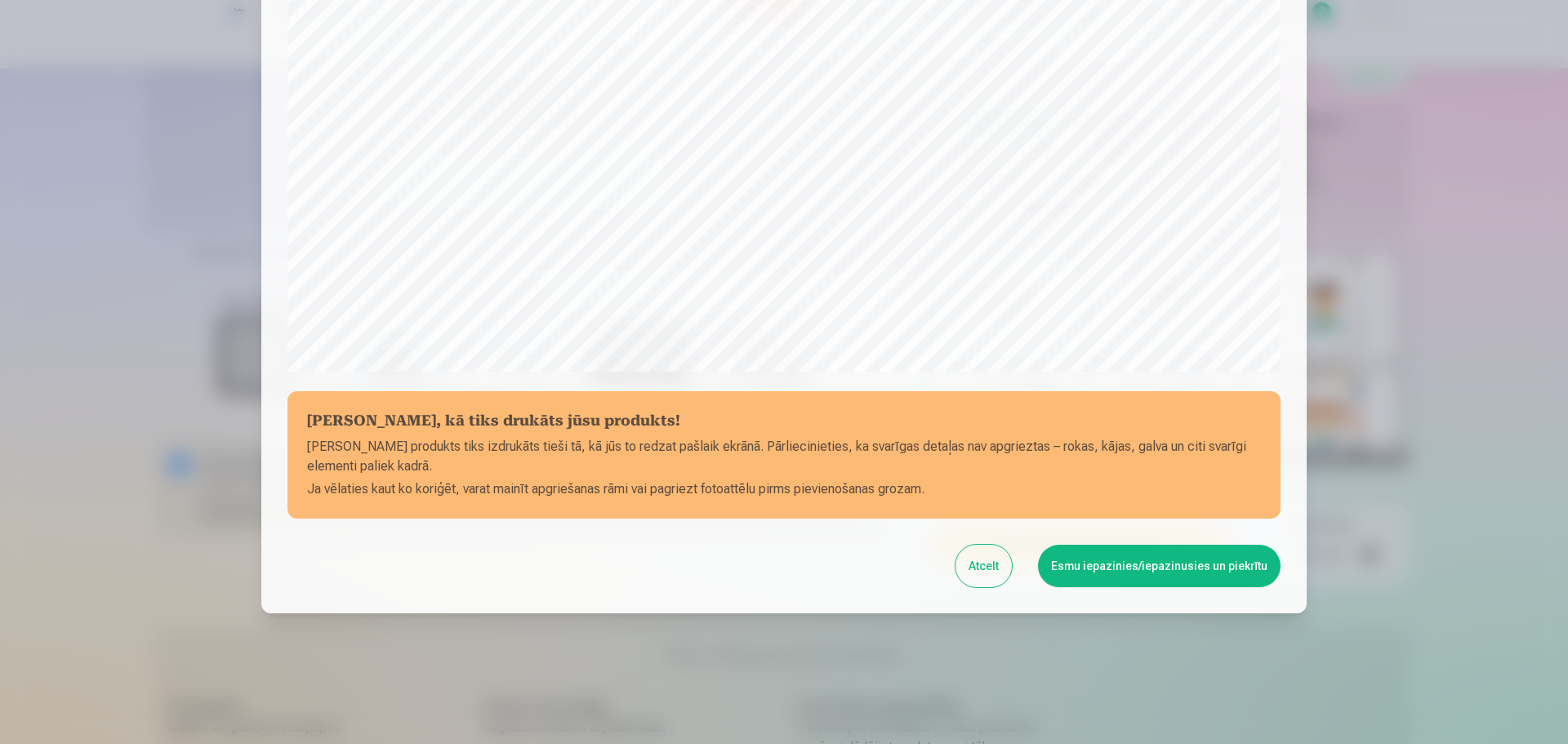
click at [1156, 560] on button "Esmu iepazinies/iepazinusies un piekrītu" at bounding box center [1159, 565] width 243 height 43
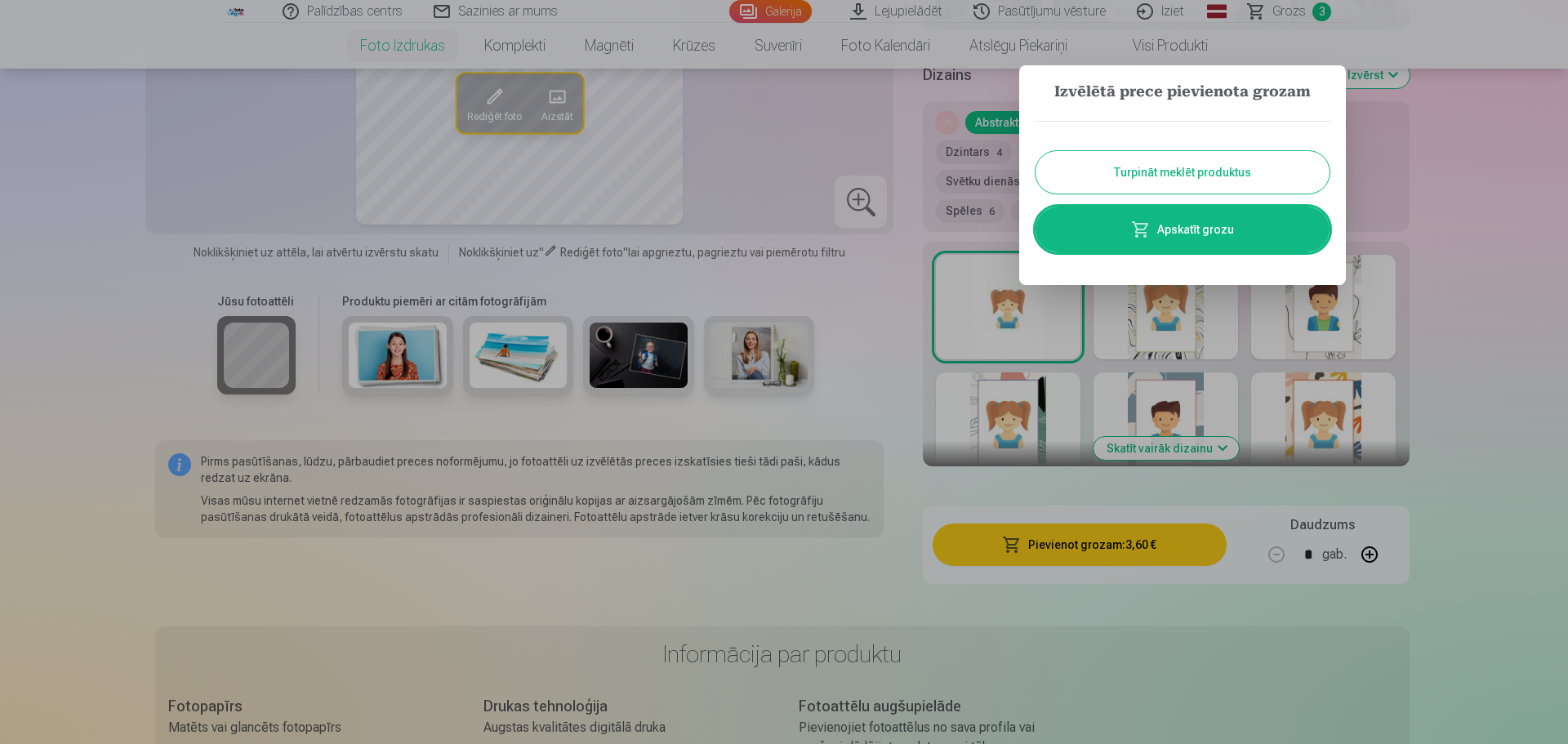
click at [1226, 162] on button "Turpināt meklēt produktus" at bounding box center [1182, 172] width 294 height 43
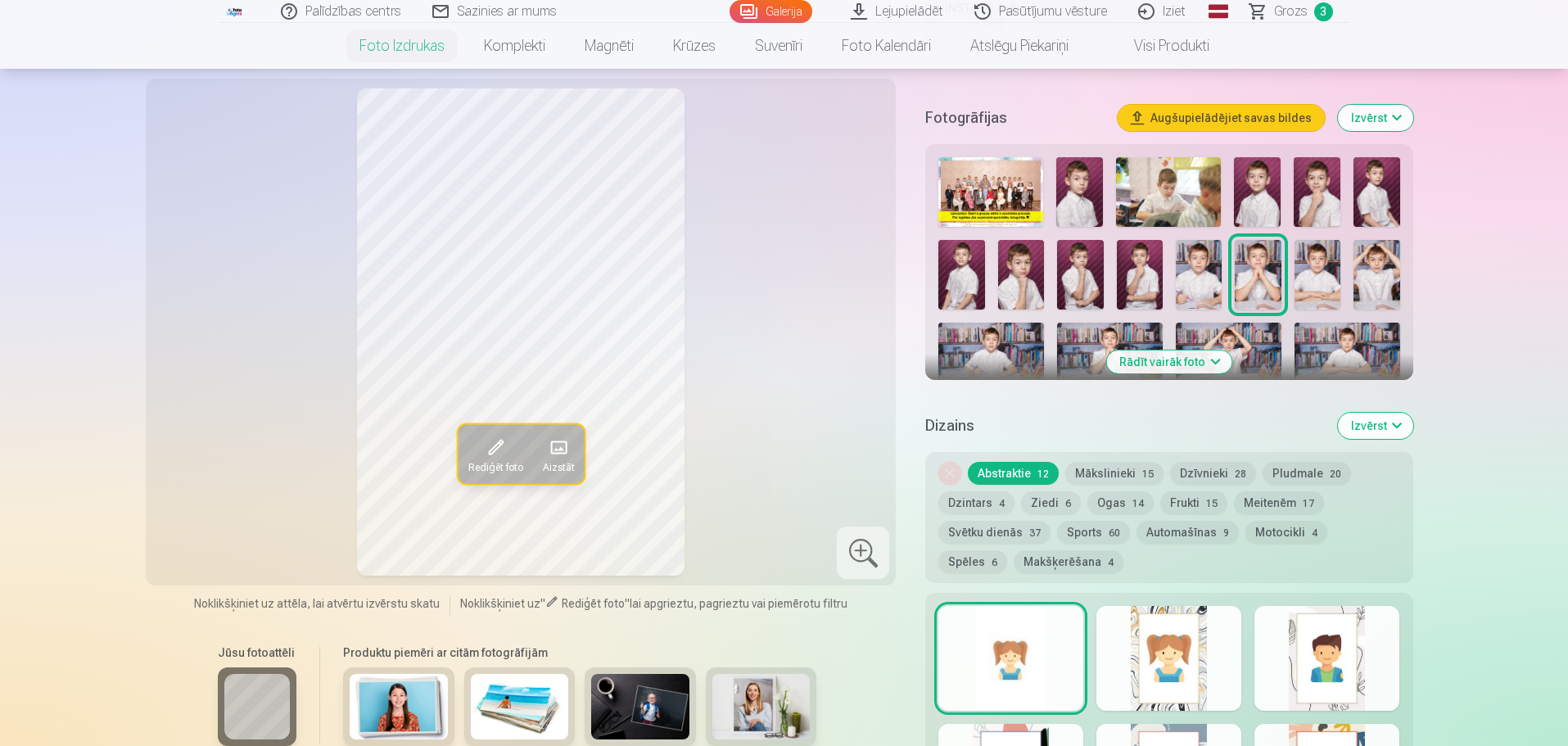
scroll to position [409, 0]
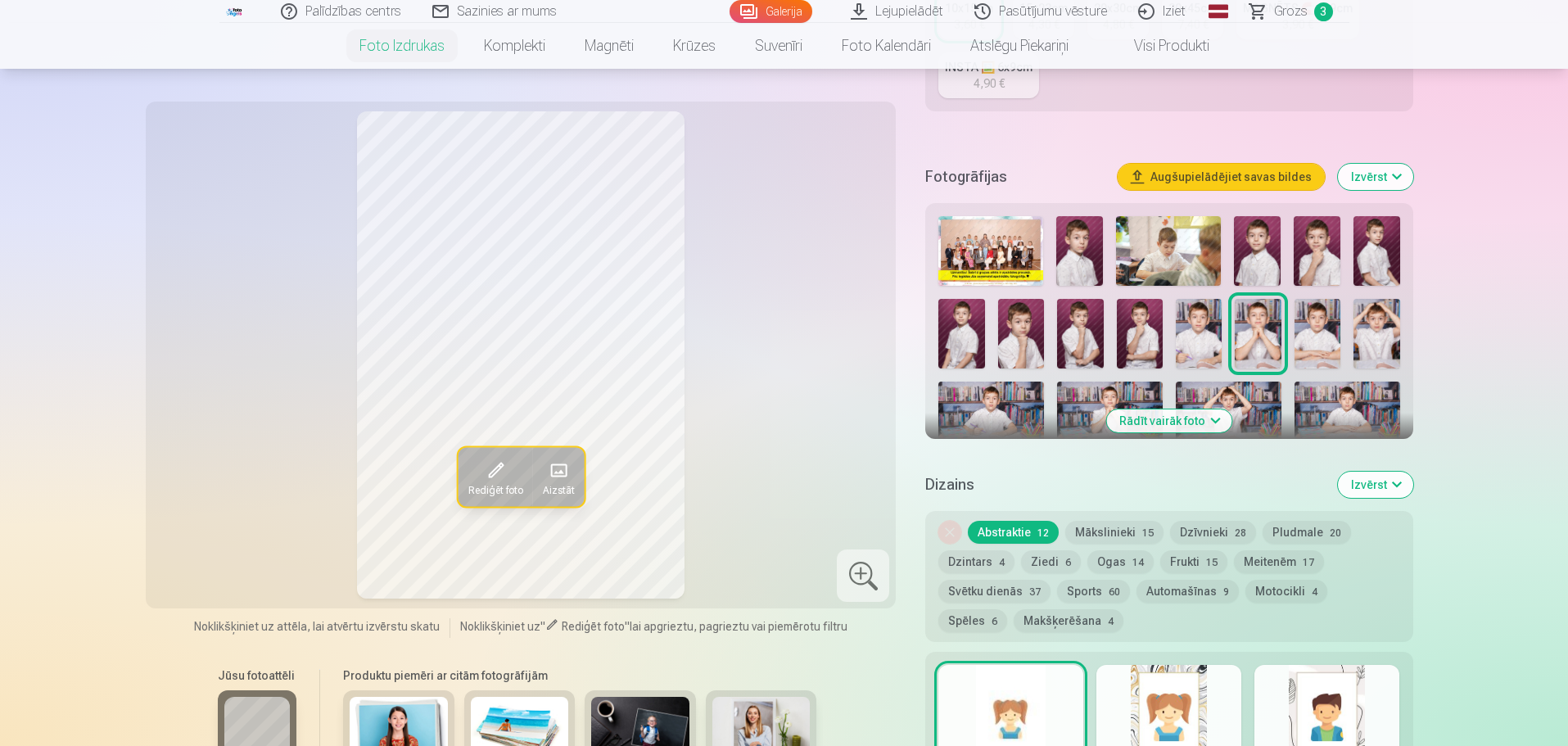
click at [1313, 343] on img at bounding box center [1318, 334] width 46 height 70
click at [1387, 331] on img at bounding box center [1376, 334] width 46 height 70
click at [1020, 417] on img at bounding box center [991, 416] width 106 height 71
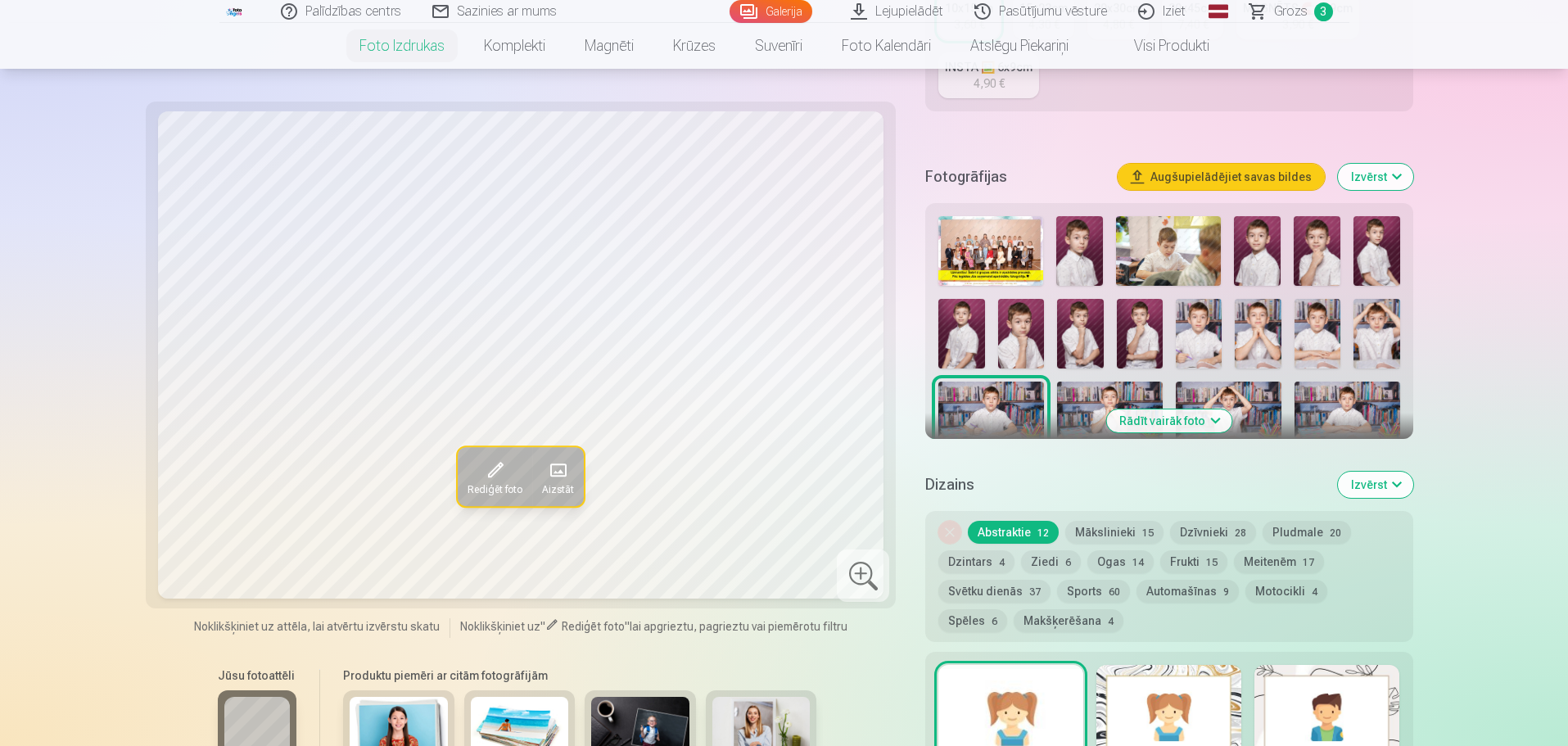
click at [1081, 400] on img at bounding box center [1110, 416] width 106 height 71
click at [999, 409] on img at bounding box center [991, 416] width 106 height 71
click at [1339, 400] on img at bounding box center [1348, 416] width 106 height 71
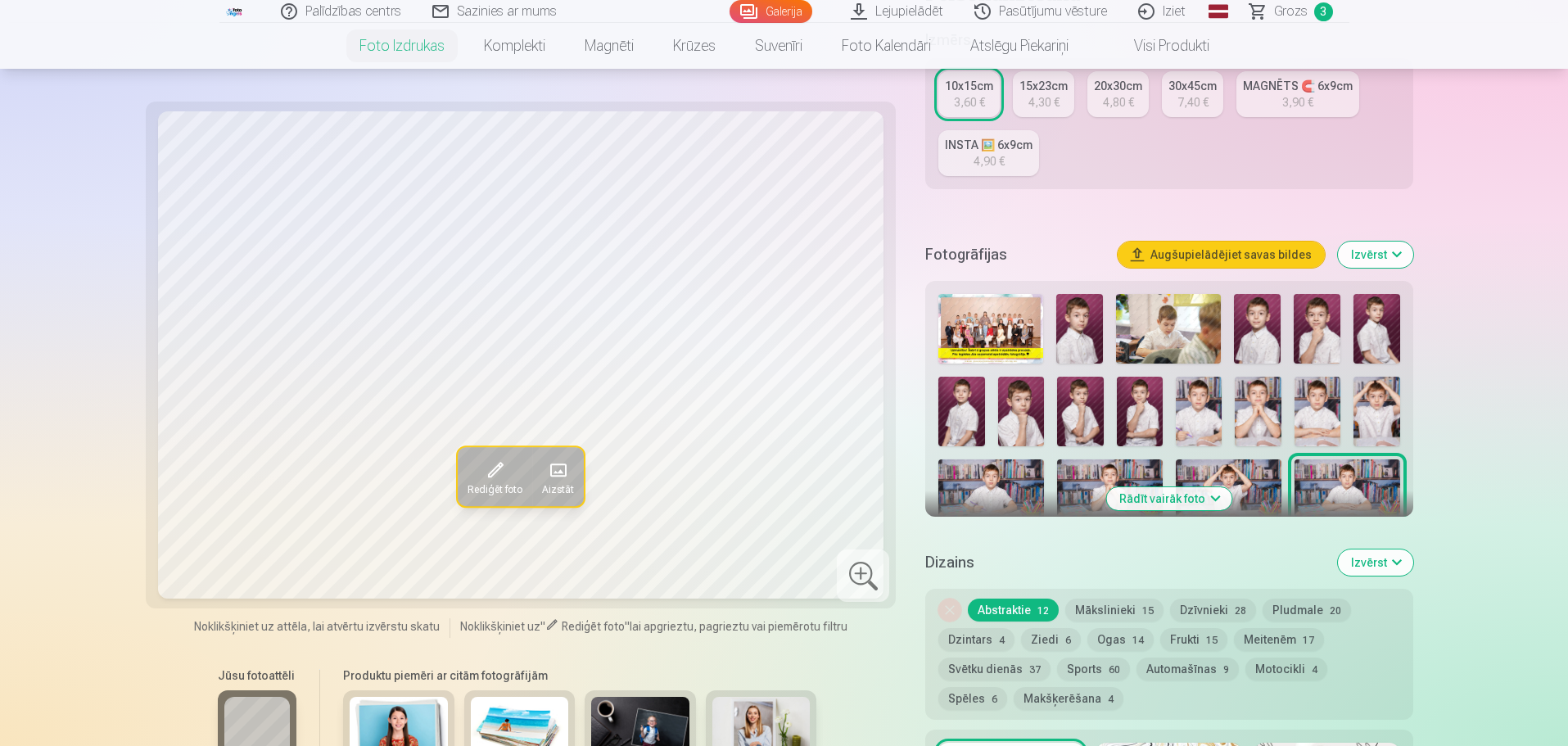
scroll to position [327, 0]
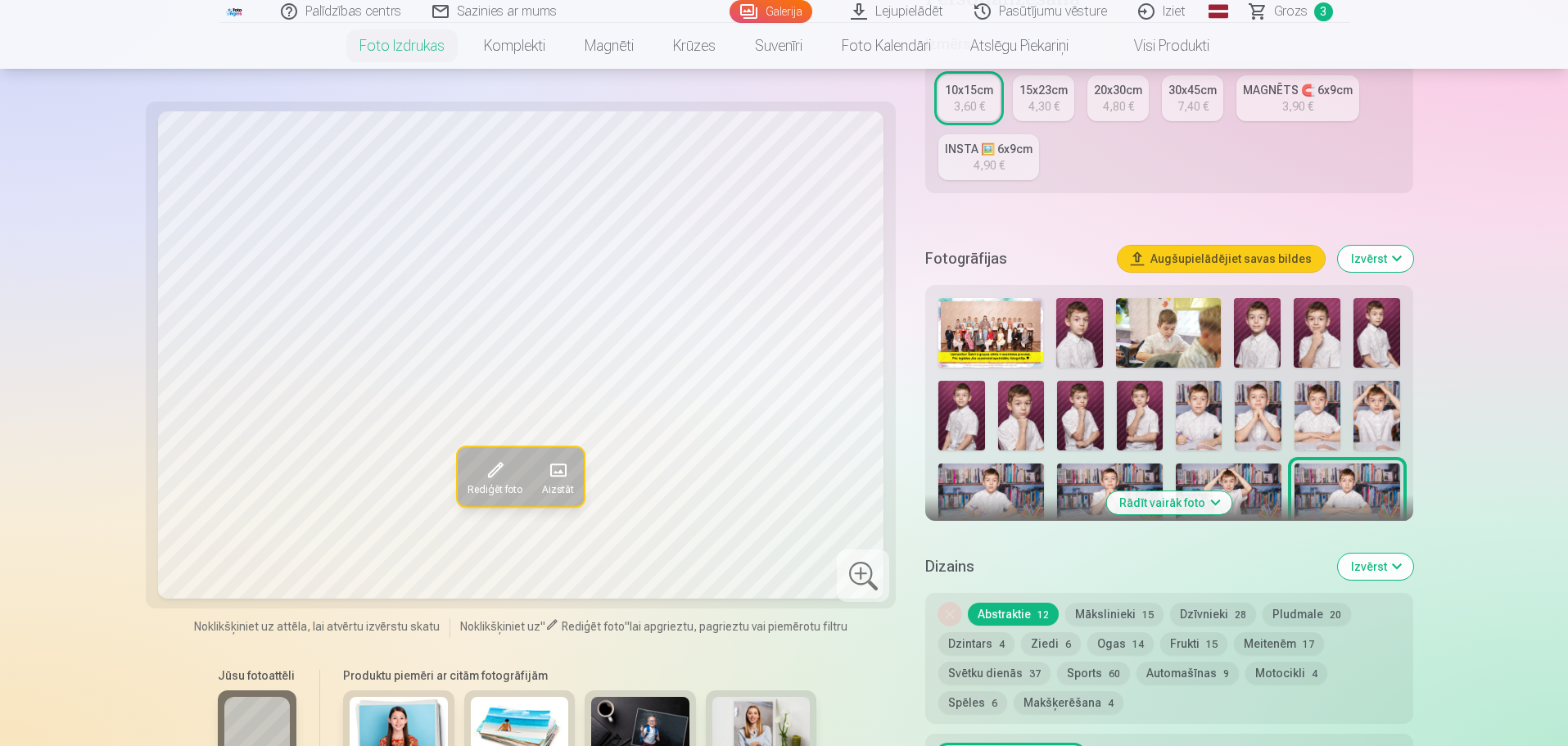
click at [1261, 494] on img at bounding box center [1229, 499] width 106 height 71
click at [1103, 491] on img at bounding box center [1110, 499] width 106 height 71
click at [996, 485] on img at bounding box center [991, 499] width 106 height 71
click at [1088, 496] on img at bounding box center [1110, 499] width 106 height 71
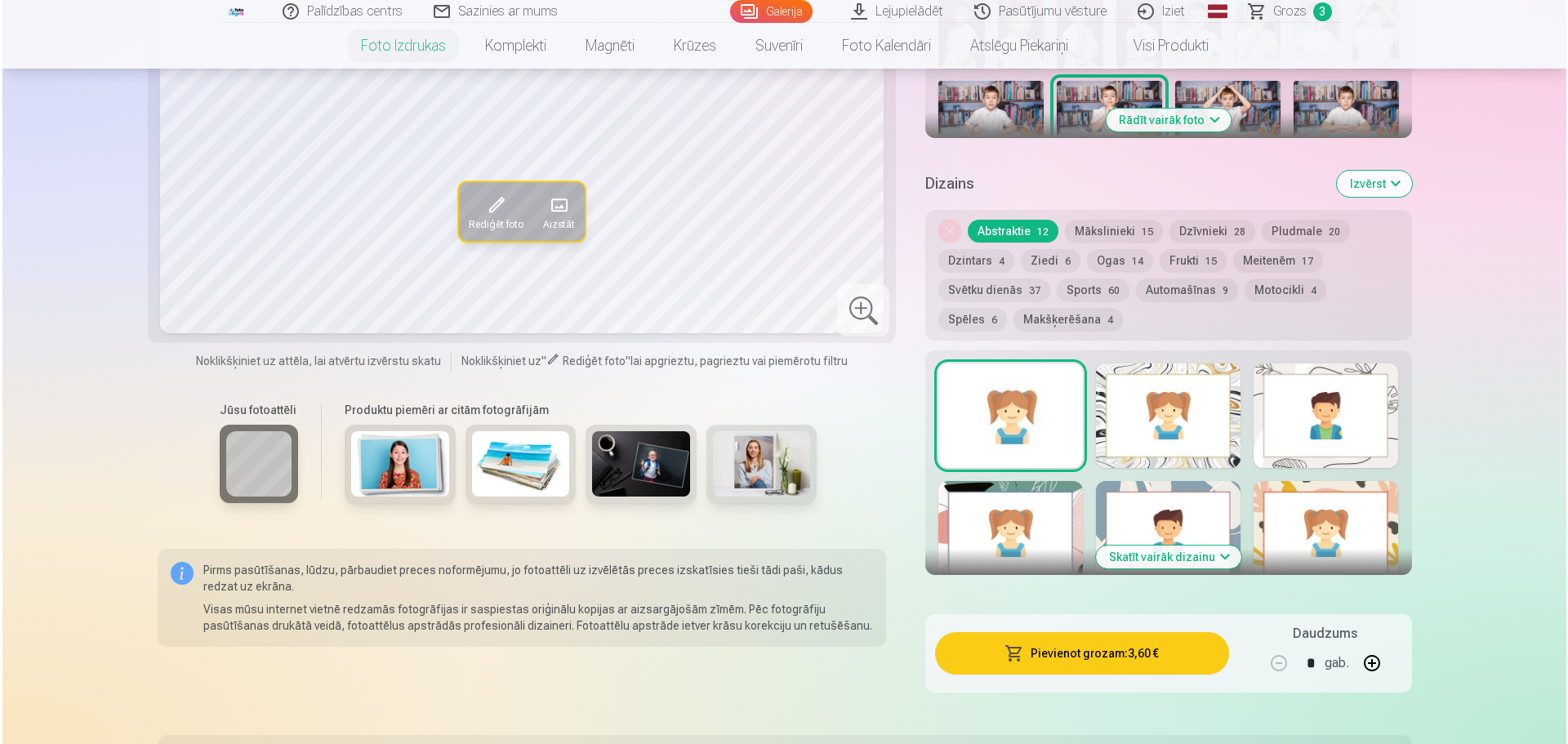
scroll to position [735, 0]
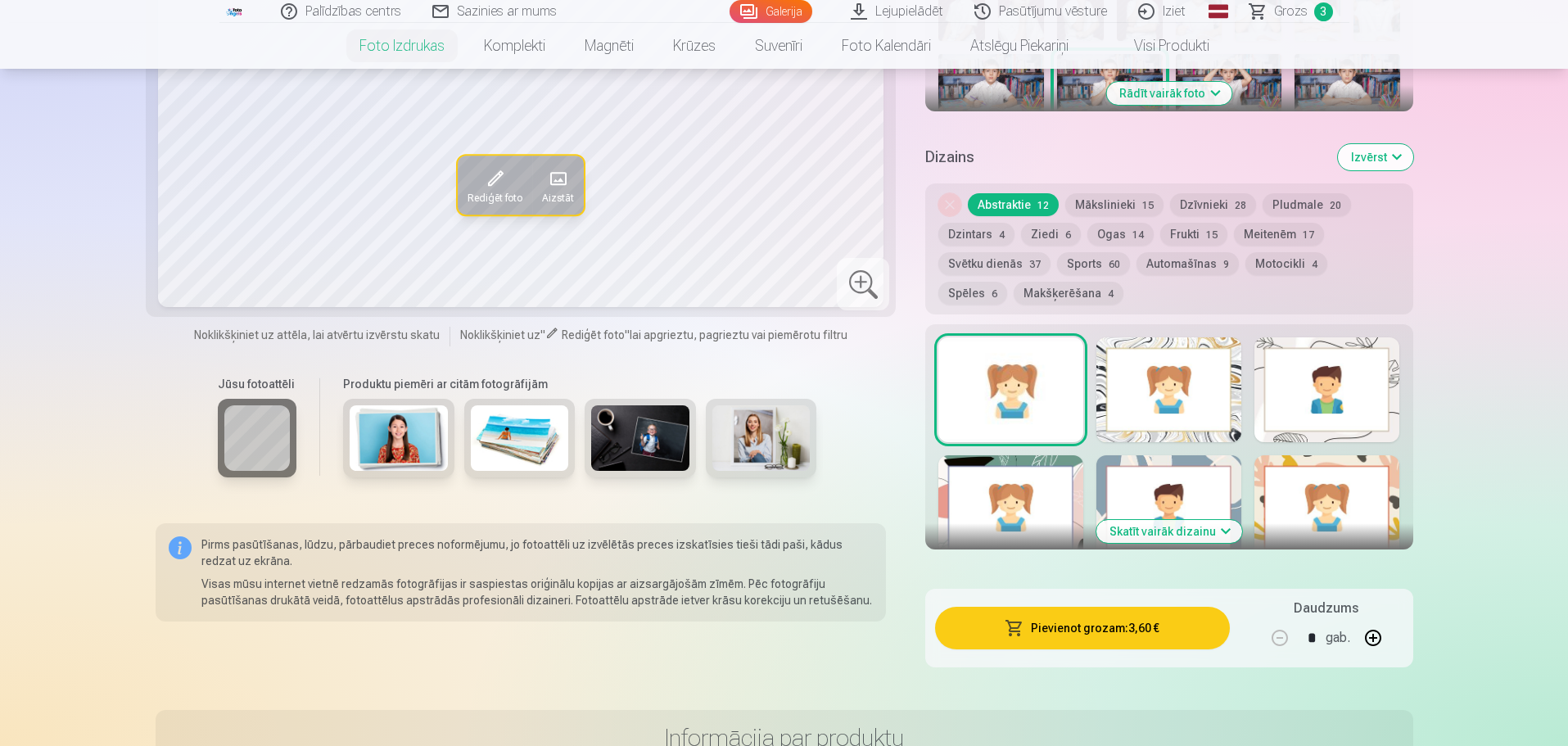
click at [1152, 631] on button "Pievienot grozam : 3,60 €" at bounding box center [1081, 627] width 294 height 43
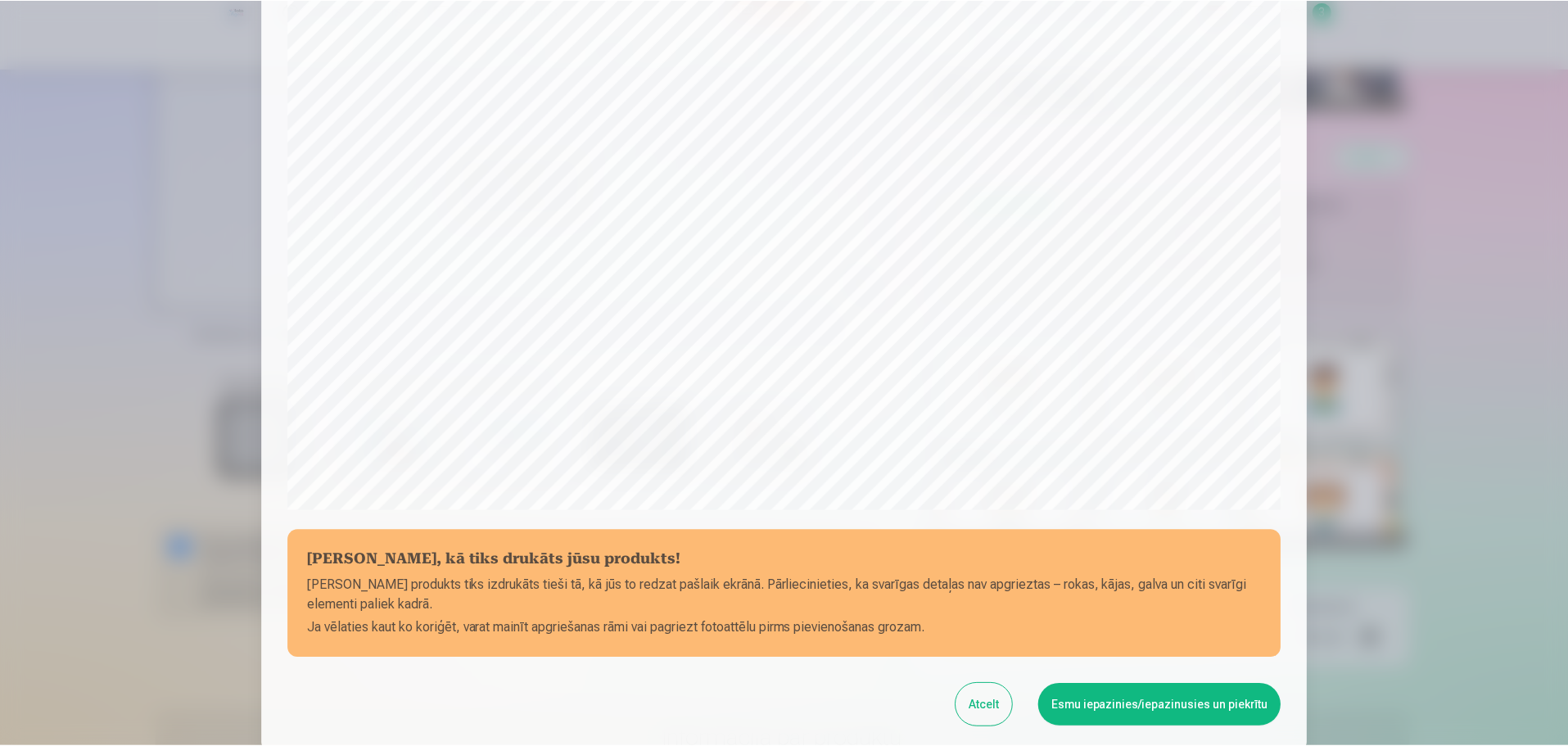
scroll to position [433, 0]
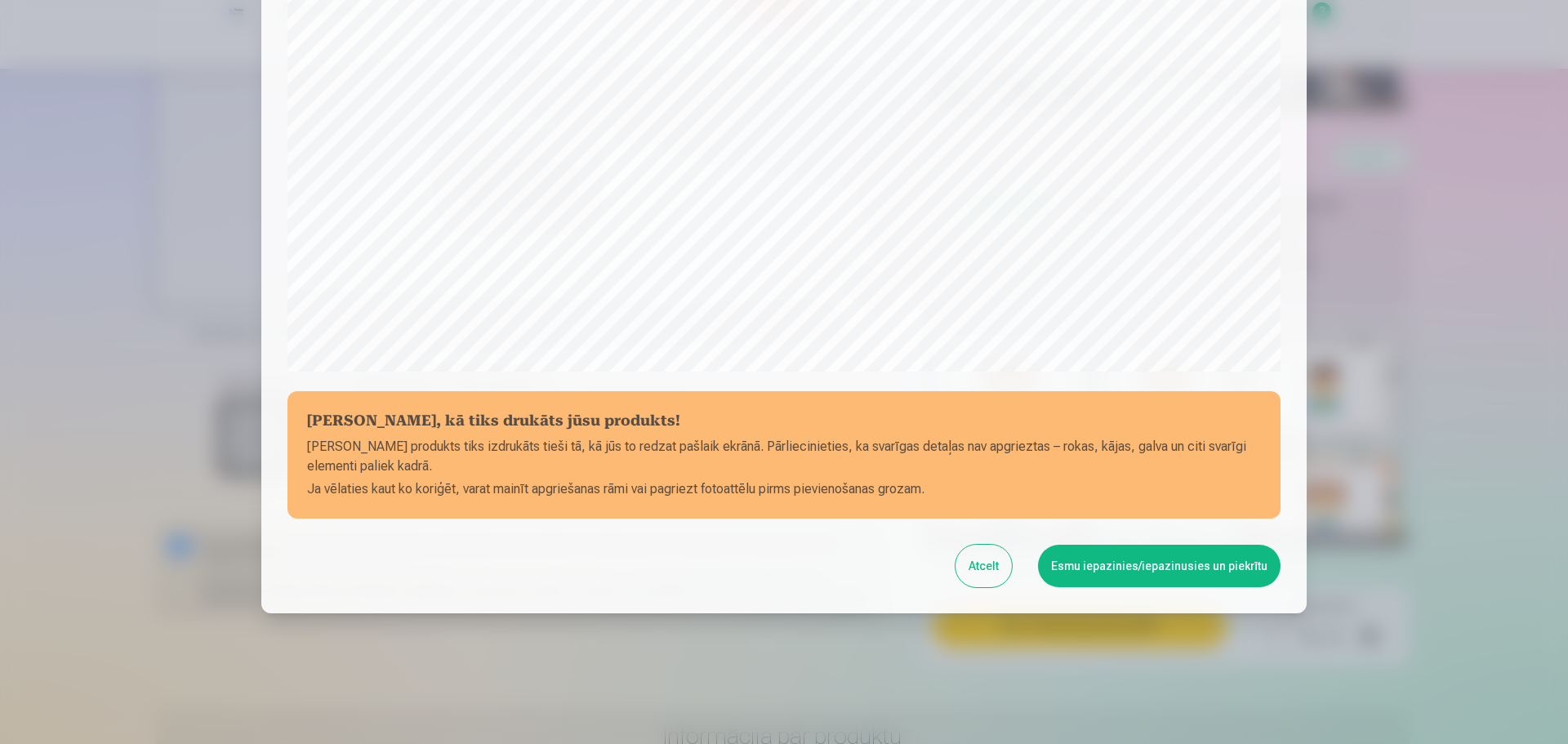
click at [1235, 562] on button "Esmu iepazinies/iepazinusies un piekrītu" at bounding box center [1159, 565] width 243 height 43
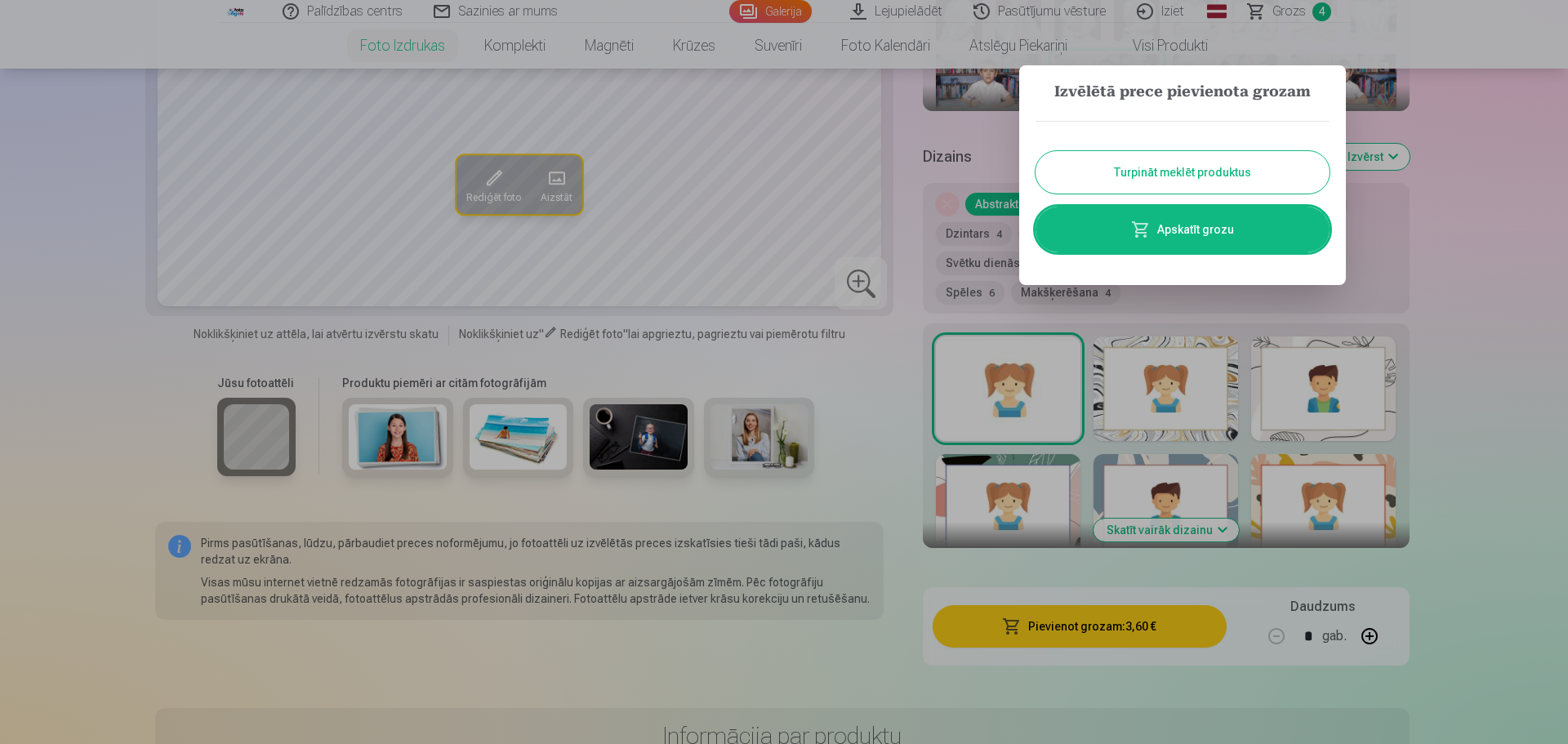
click at [1220, 169] on button "Turpināt meklēt produktus" at bounding box center [1182, 172] width 294 height 43
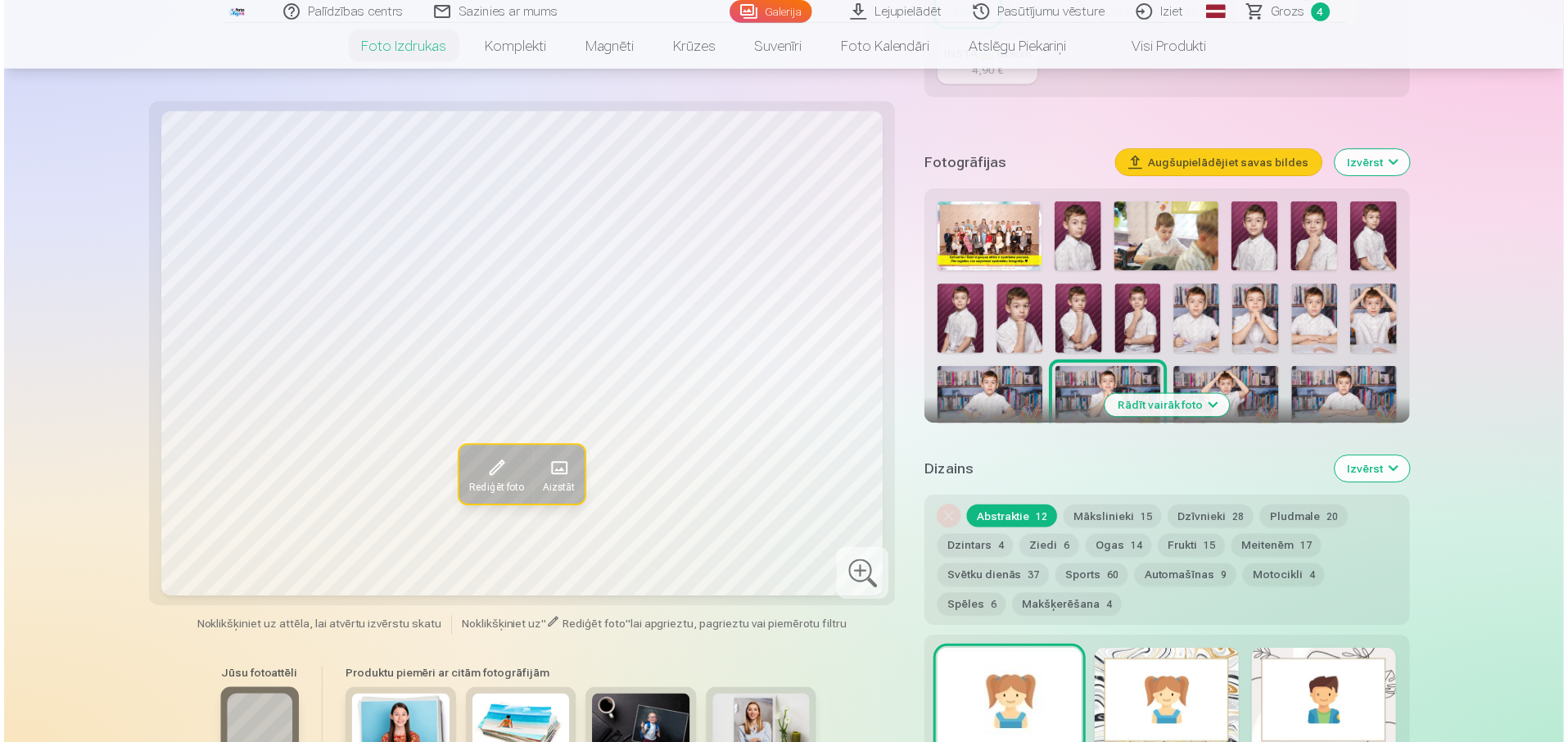
scroll to position [491, 0]
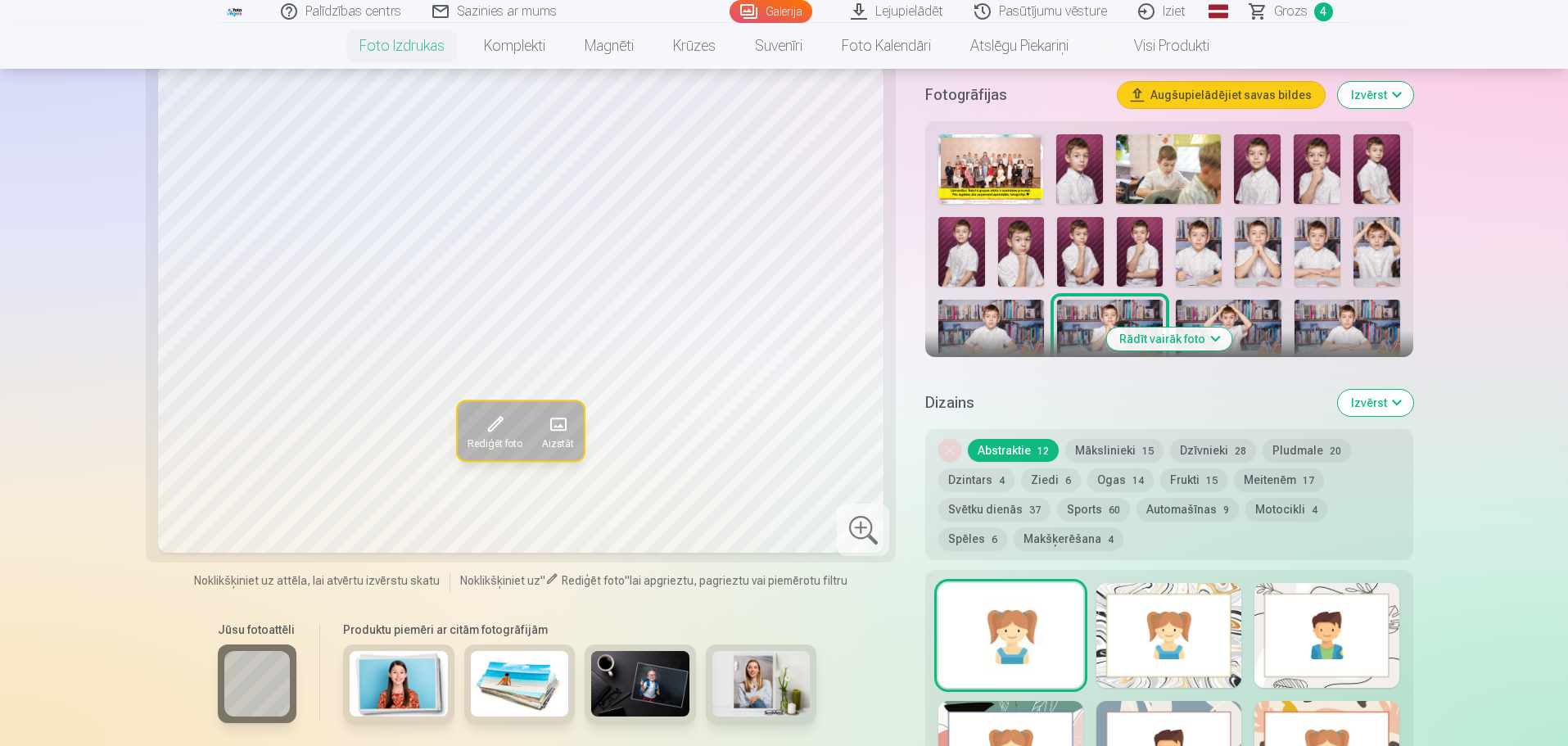
click at [1149, 141] on img at bounding box center [1168, 170] width 105 height 70
click at [1254, 168] on img at bounding box center [1257, 170] width 47 height 70
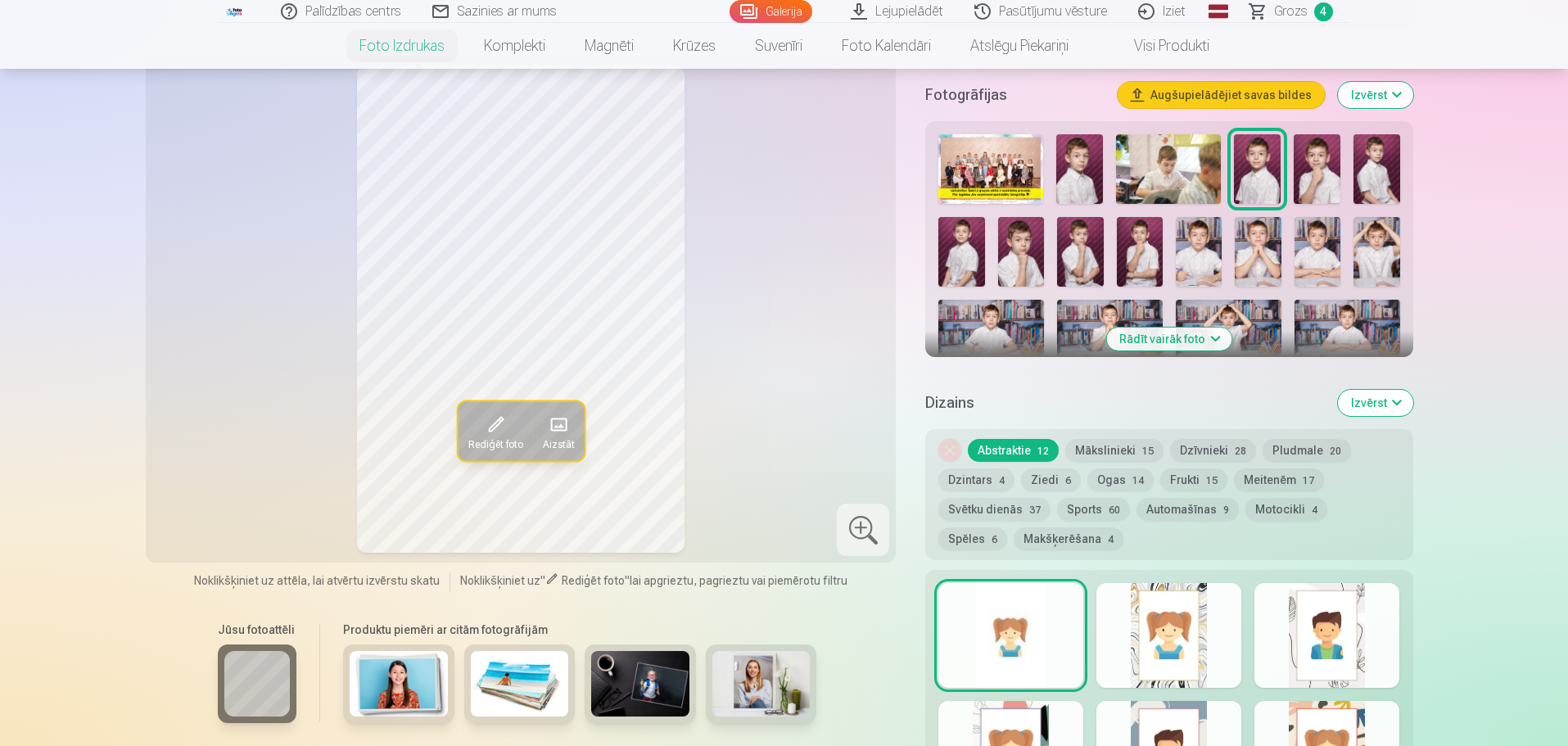
click at [989, 330] on img at bounding box center [991, 334] width 106 height 71
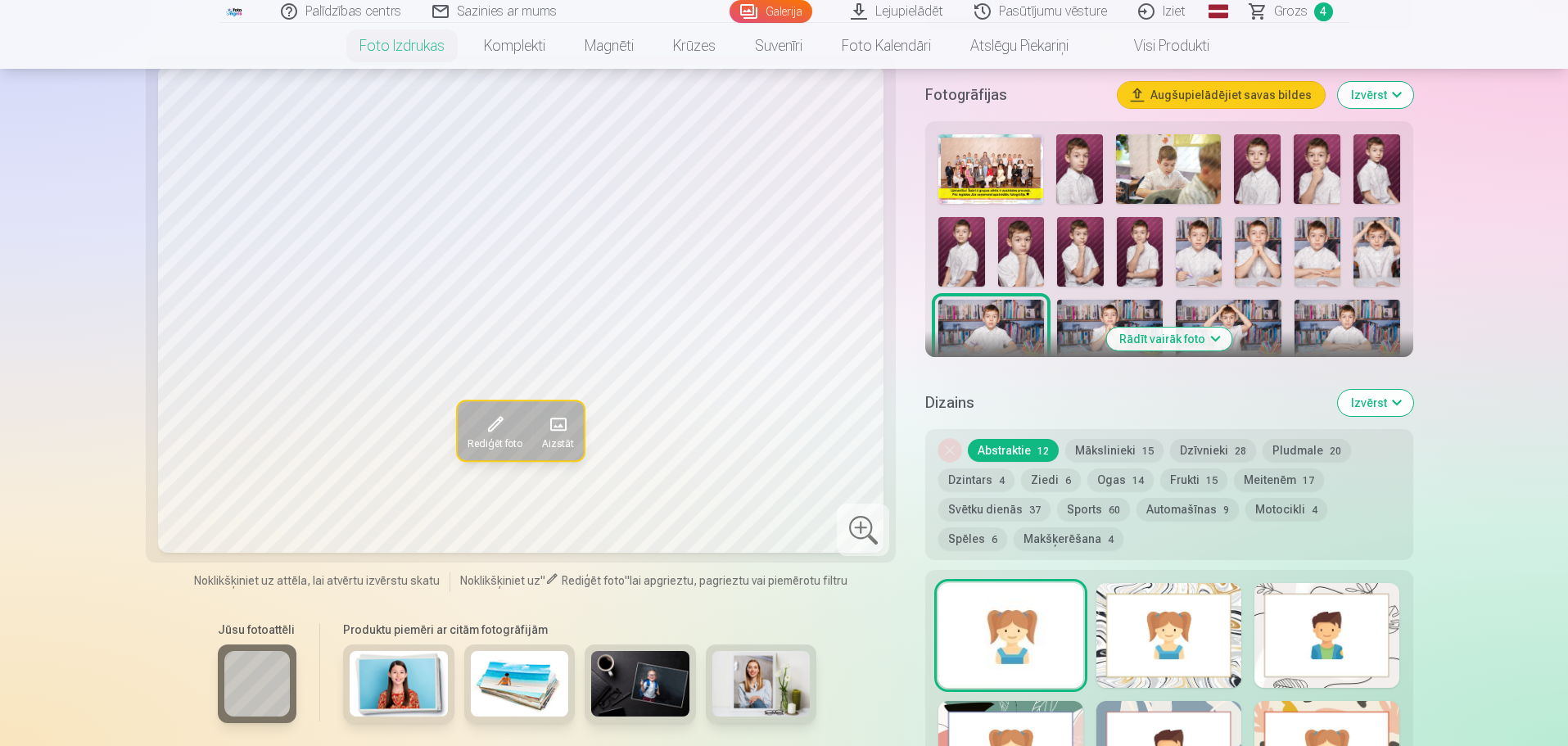
click at [1098, 322] on img at bounding box center [1110, 334] width 106 height 71
click at [1013, 333] on img at bounding box center [991, 334] width 106 height 71
click at [971, 256] on img at bounding box center [962, 252] width 46 height 70
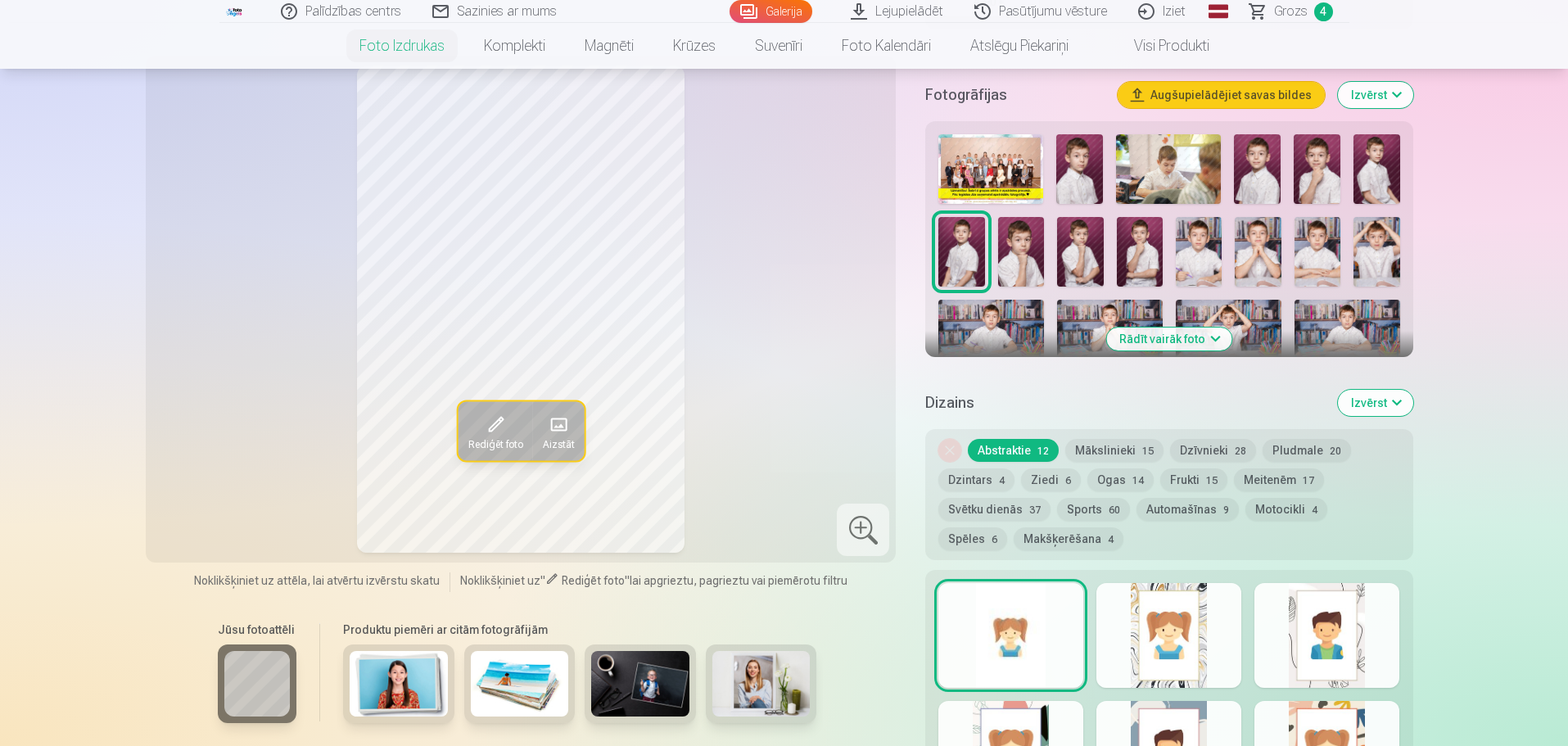
click at [989, 165] on img at bounding box center [990, 170] width 105 height 70
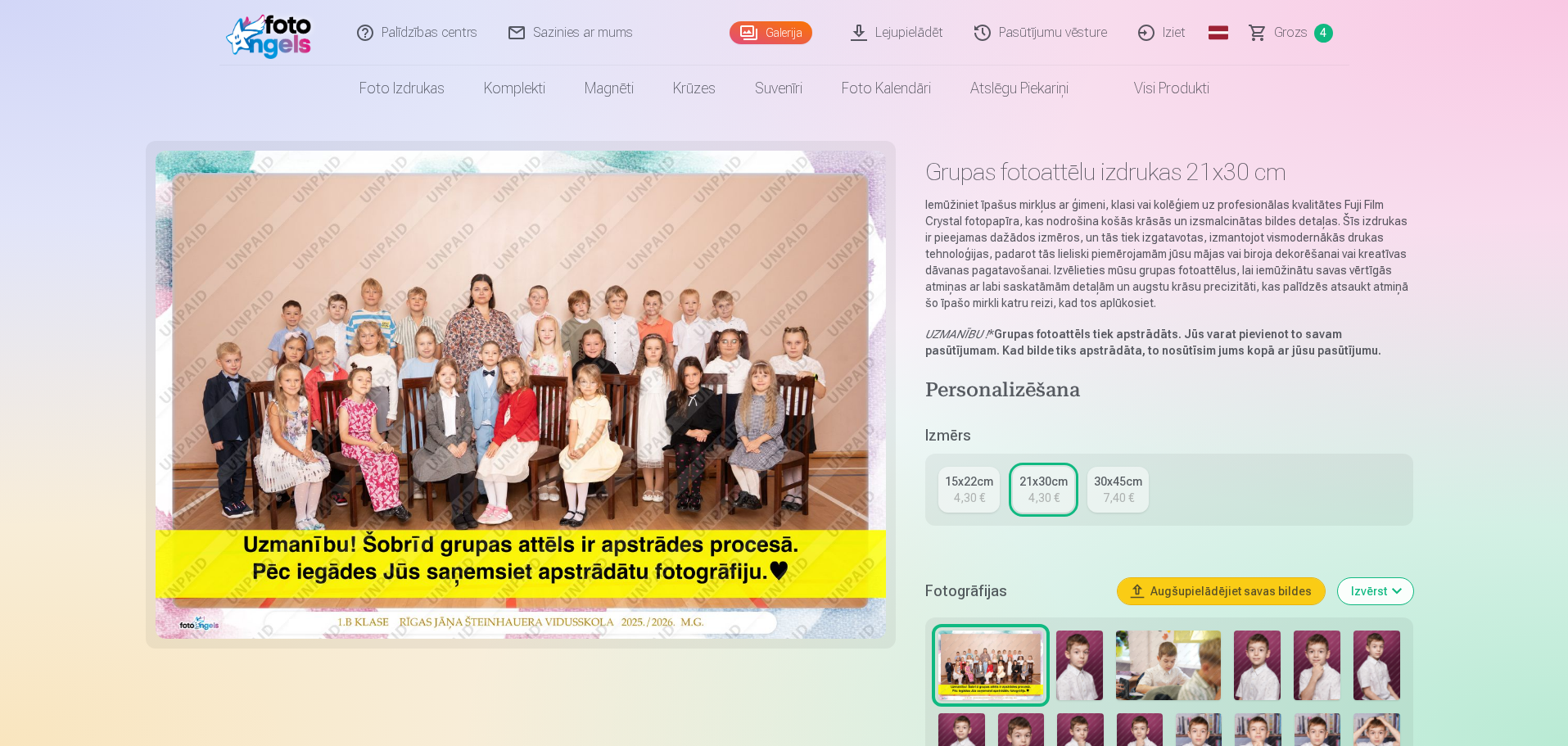
click at [1285, 32] on span "Grozs" at bounding box center [1291, 33] width 34 height 20
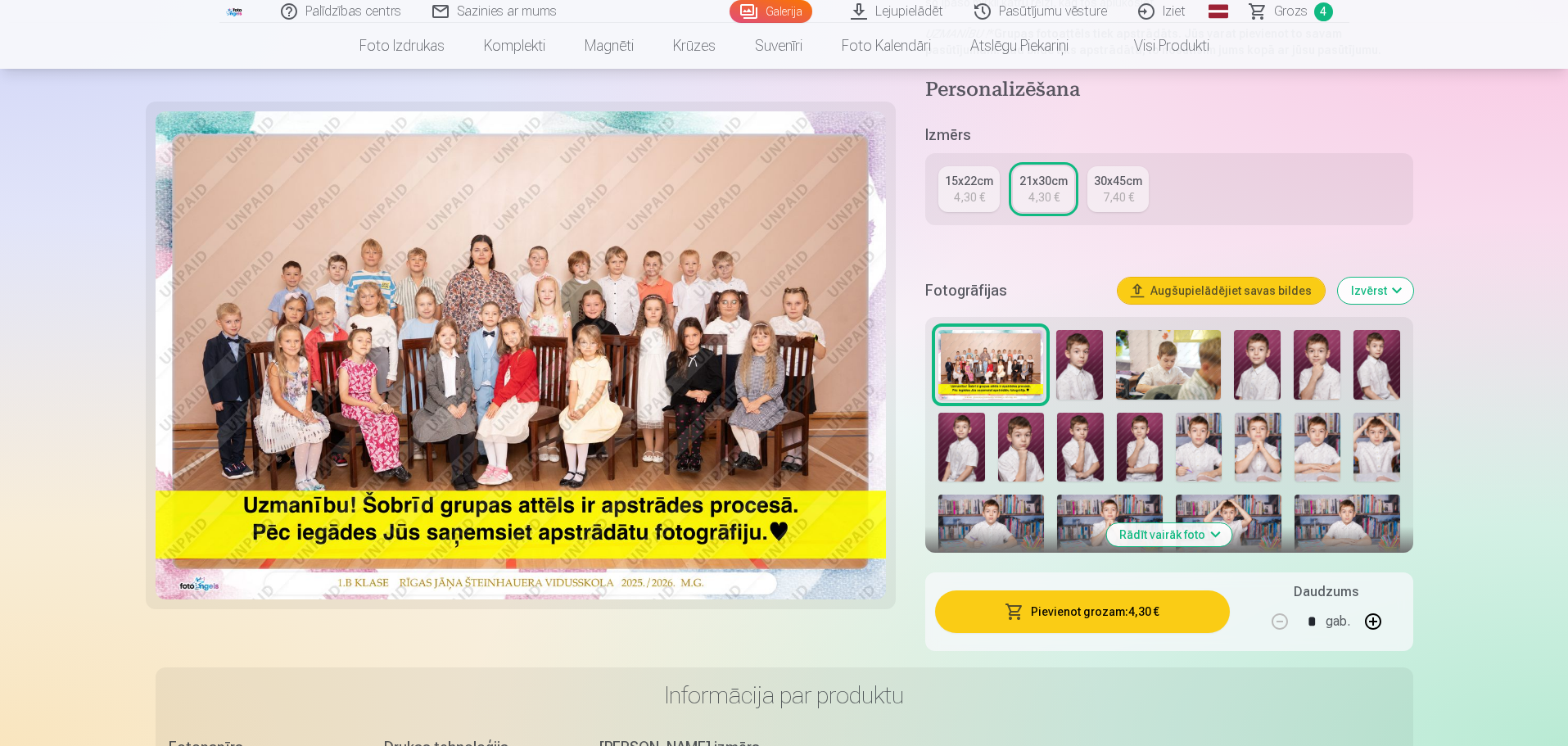
scroll to position [327, 0]
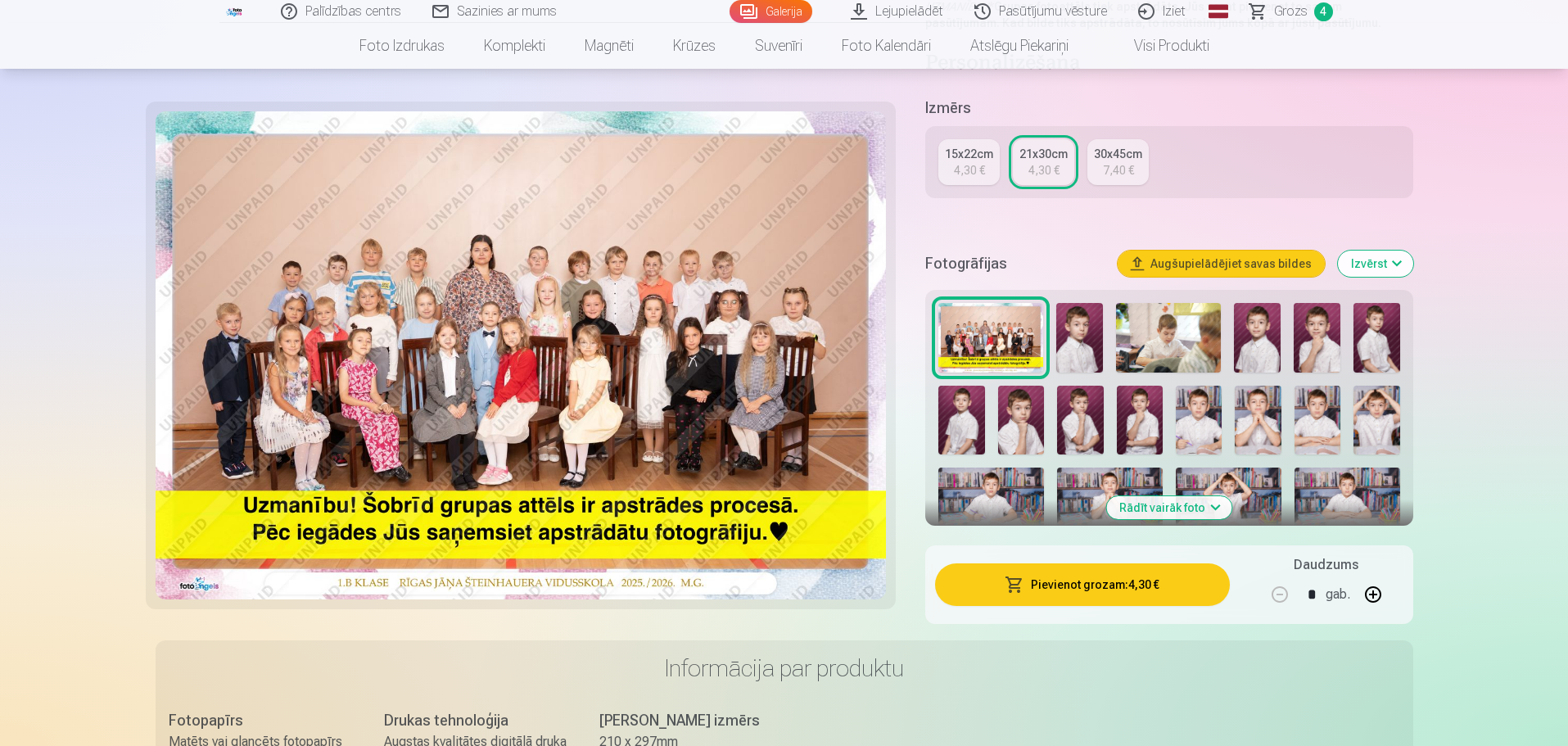
click at [1014, 482] on img at bounding box center [991, 503] width 106 height 71
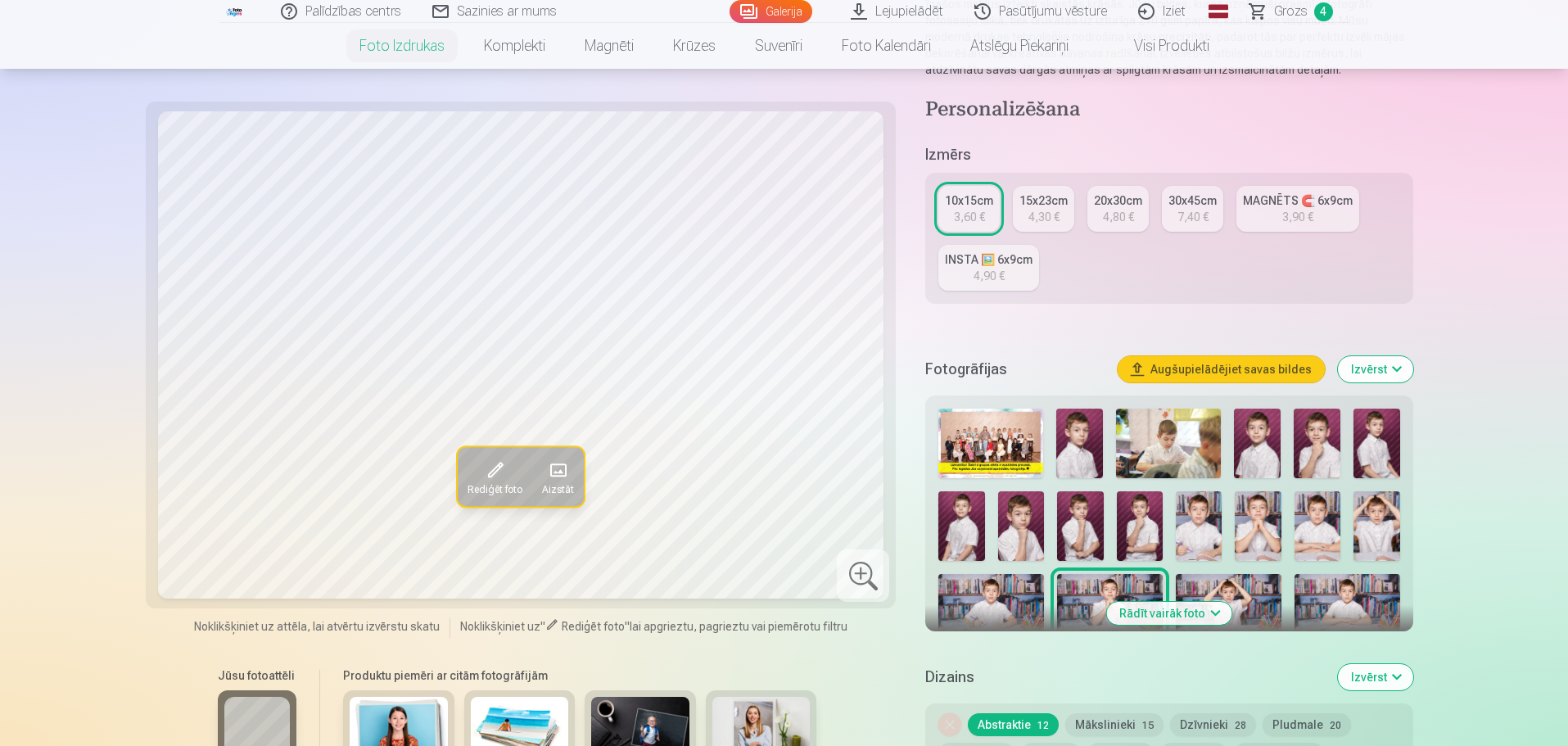
scroll to position [245, 0]
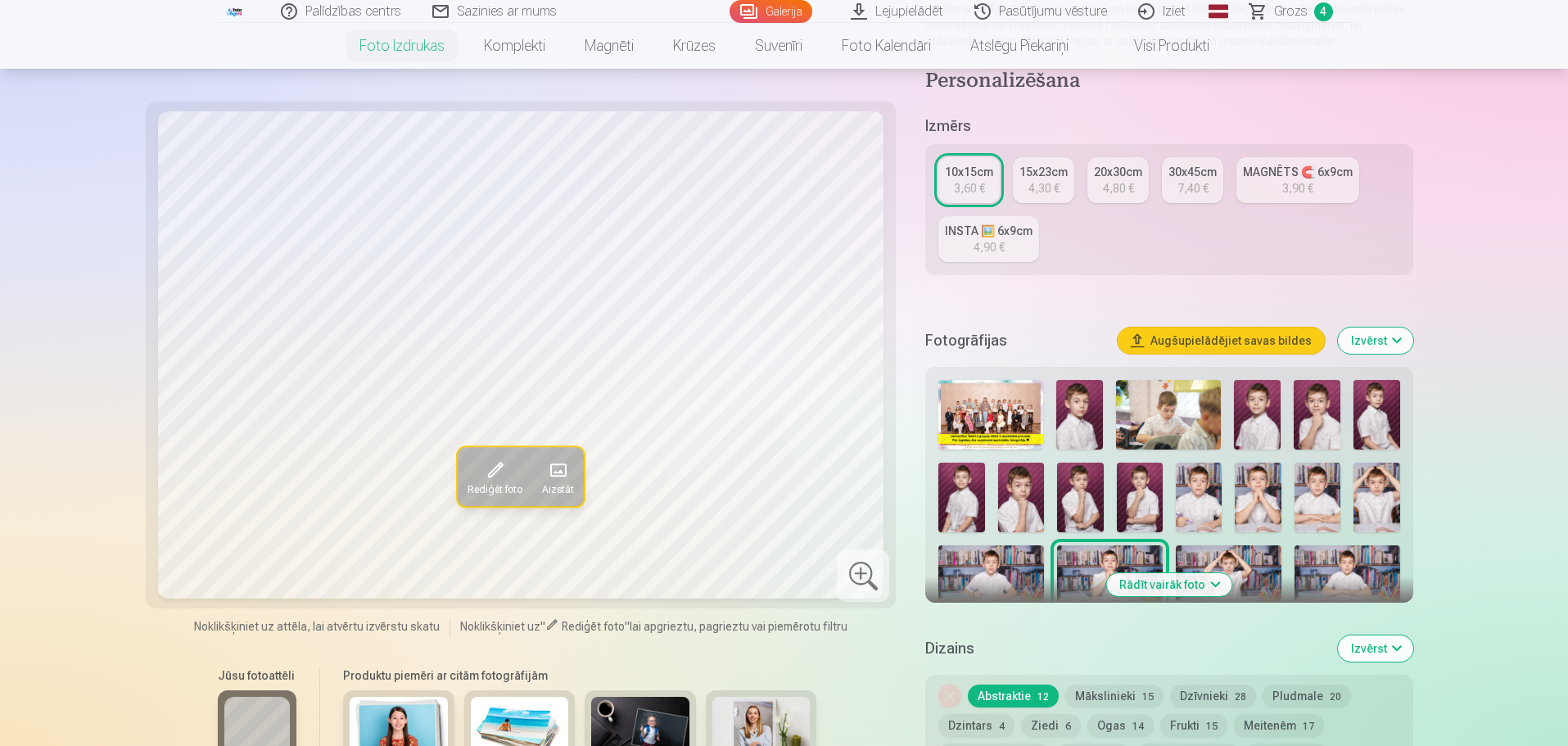
click at [1342, 585] on img at bounding box center [1348, 580] width 106 height 71
click at [1192, 581] on button "Rādīt vairāk foto" at bounding box center [1169, 584] width 126 height 23
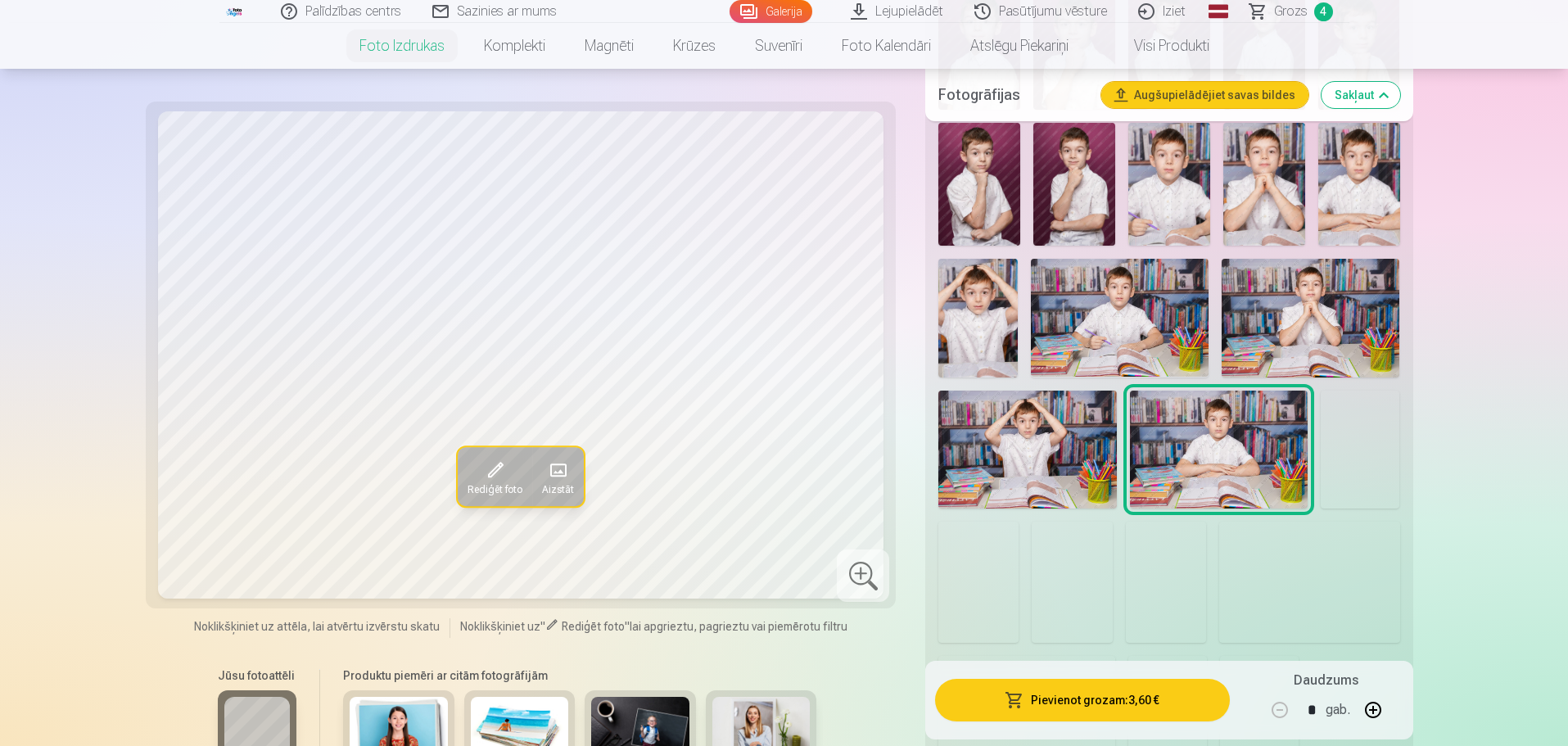
scroll to position [819, 0]
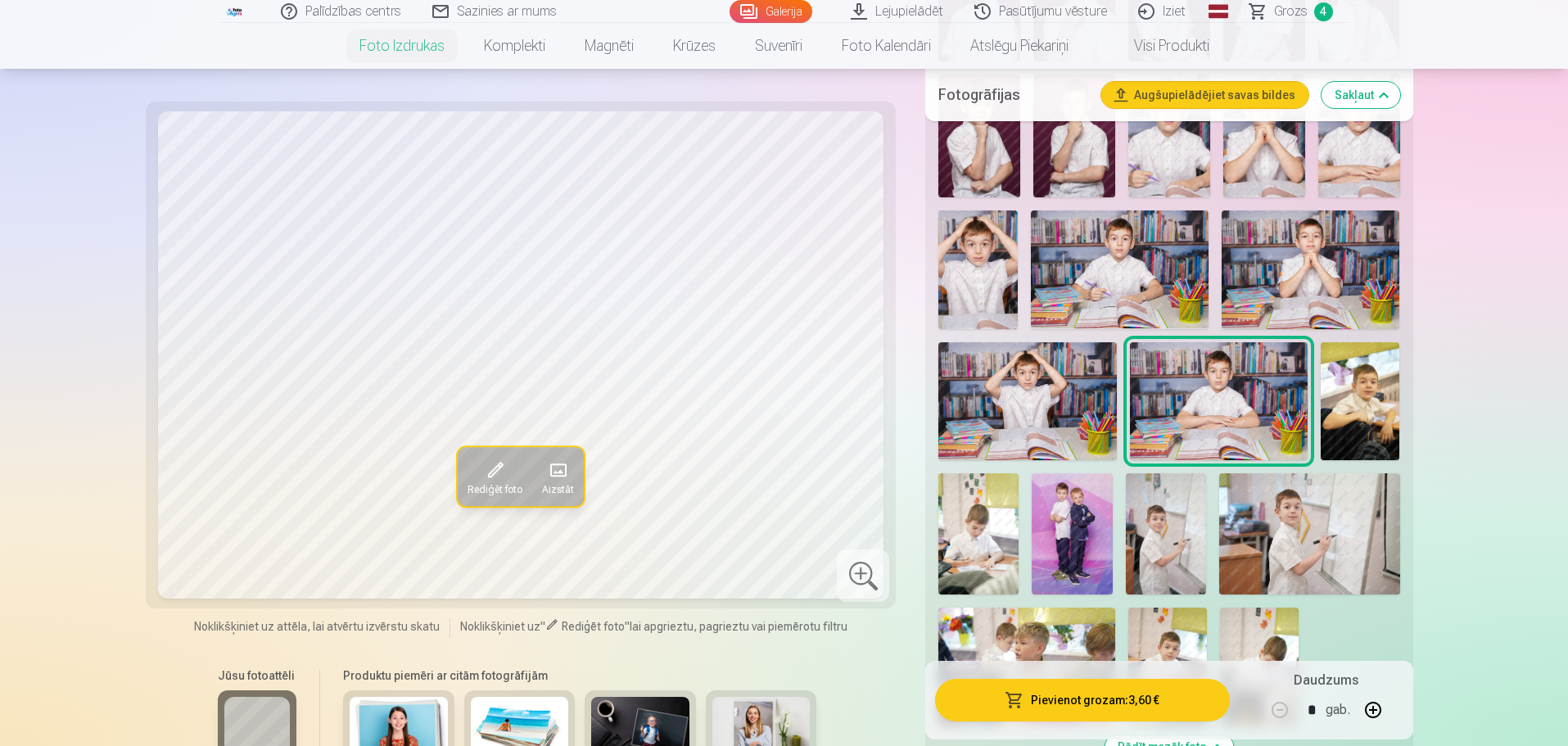
click at [1097, 232] on img at bounding box center [1119, 269] width 178 height 119
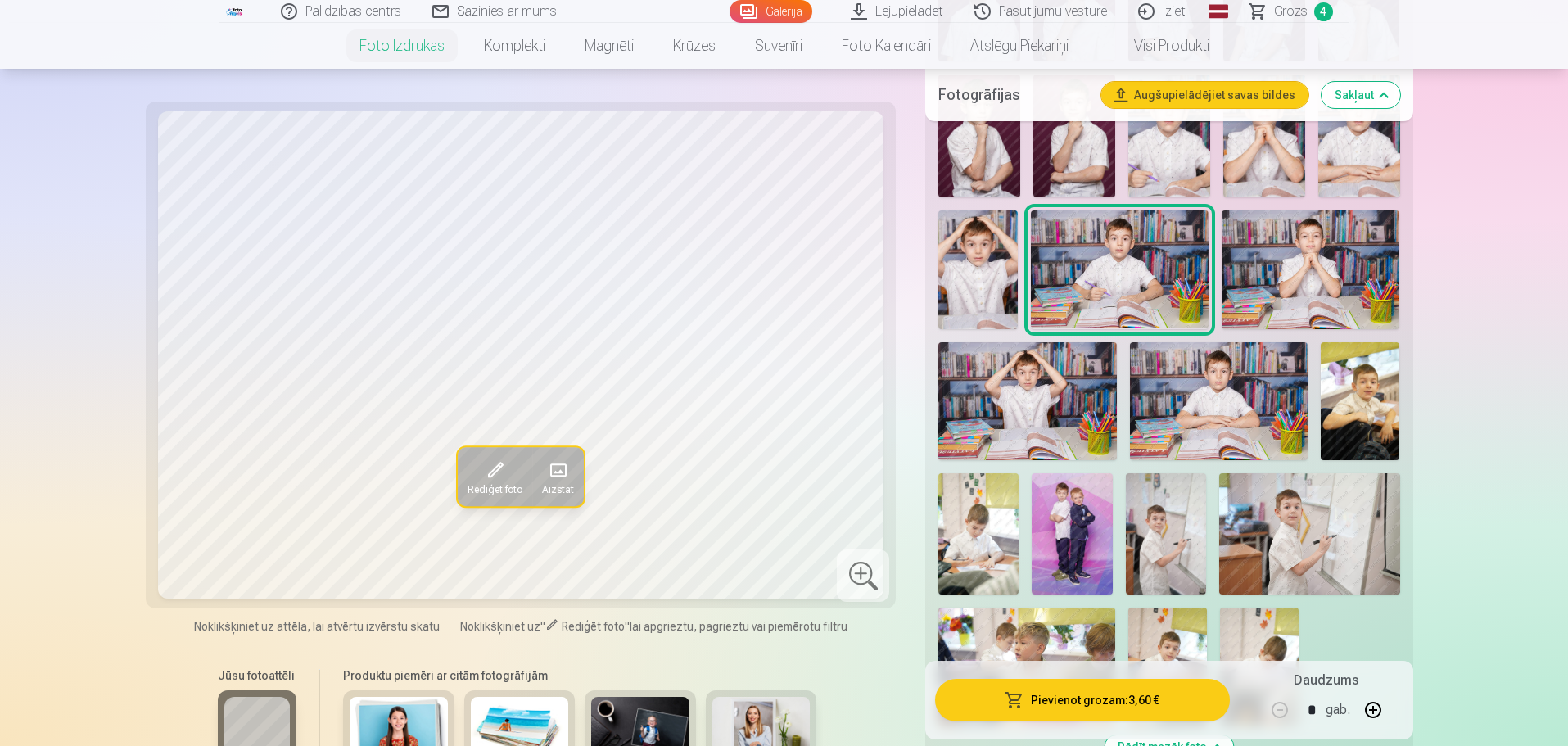
click at [1252, 403] on img at bounding box center [1219, 401] width 178 height 119
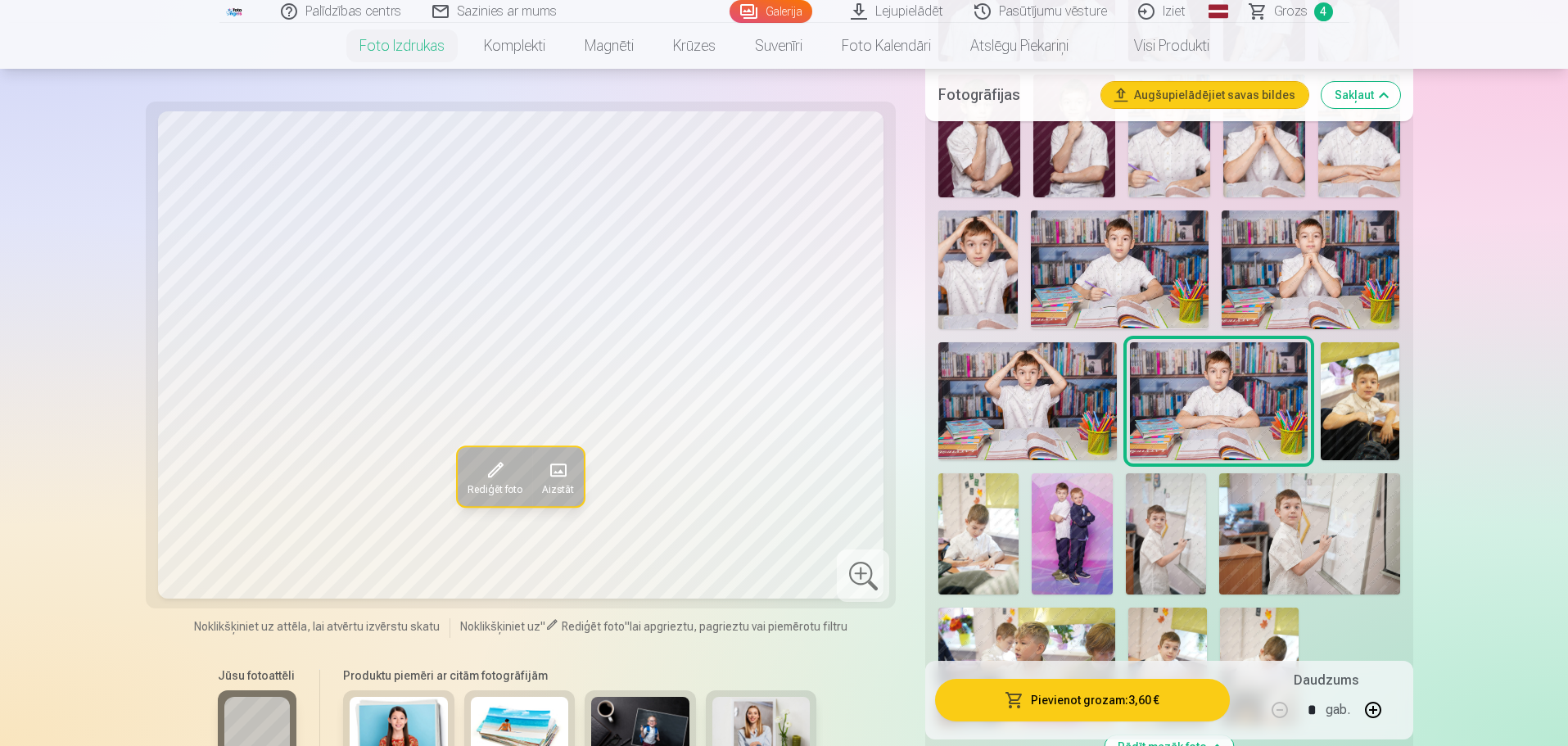
click at [1150, 253] on img at bounding box center [1119, 269] width 178 height 119
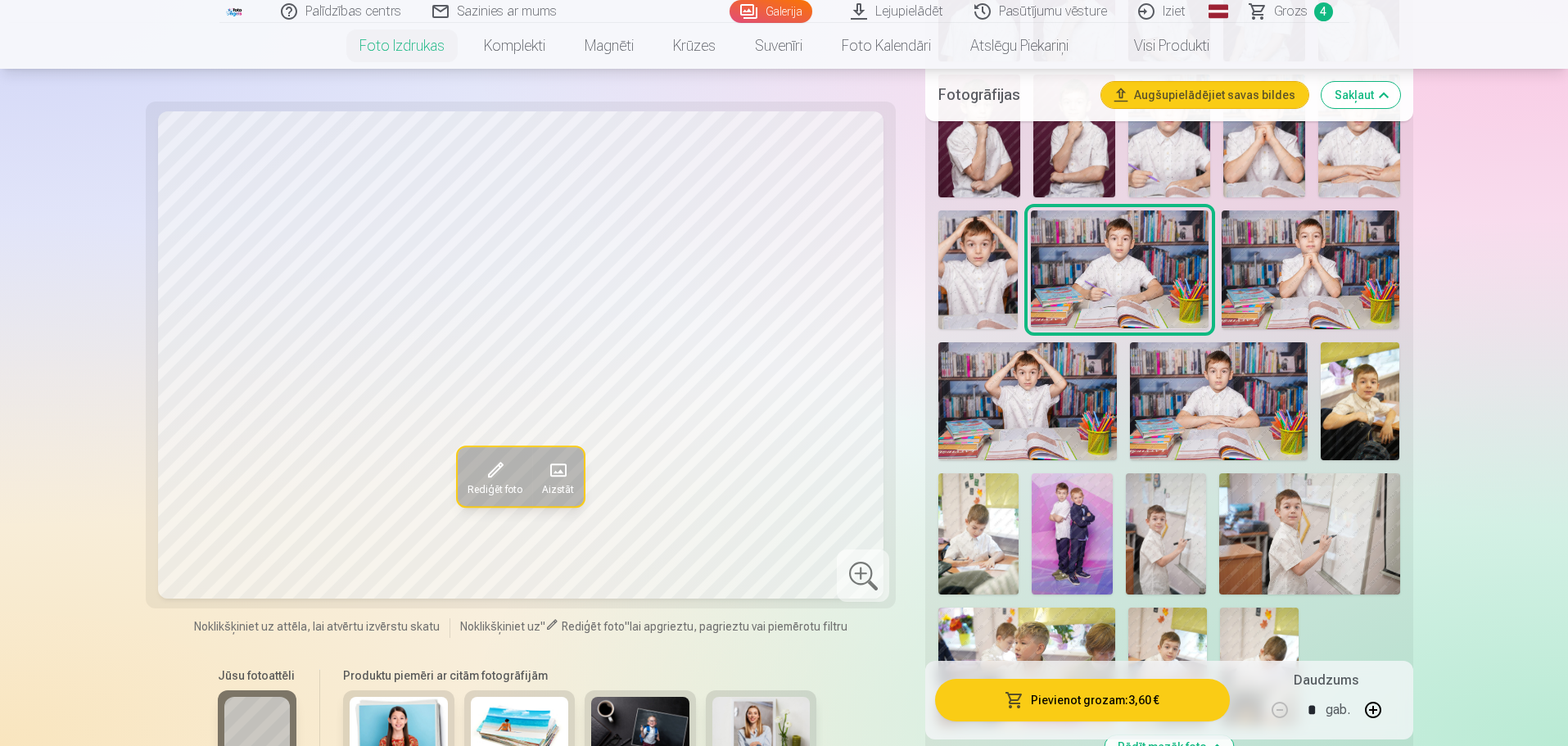
click at [1140, 696] on button "Pievienot grozam : 3,60 €" at bounding box center [1081, 699] width 294 height 43
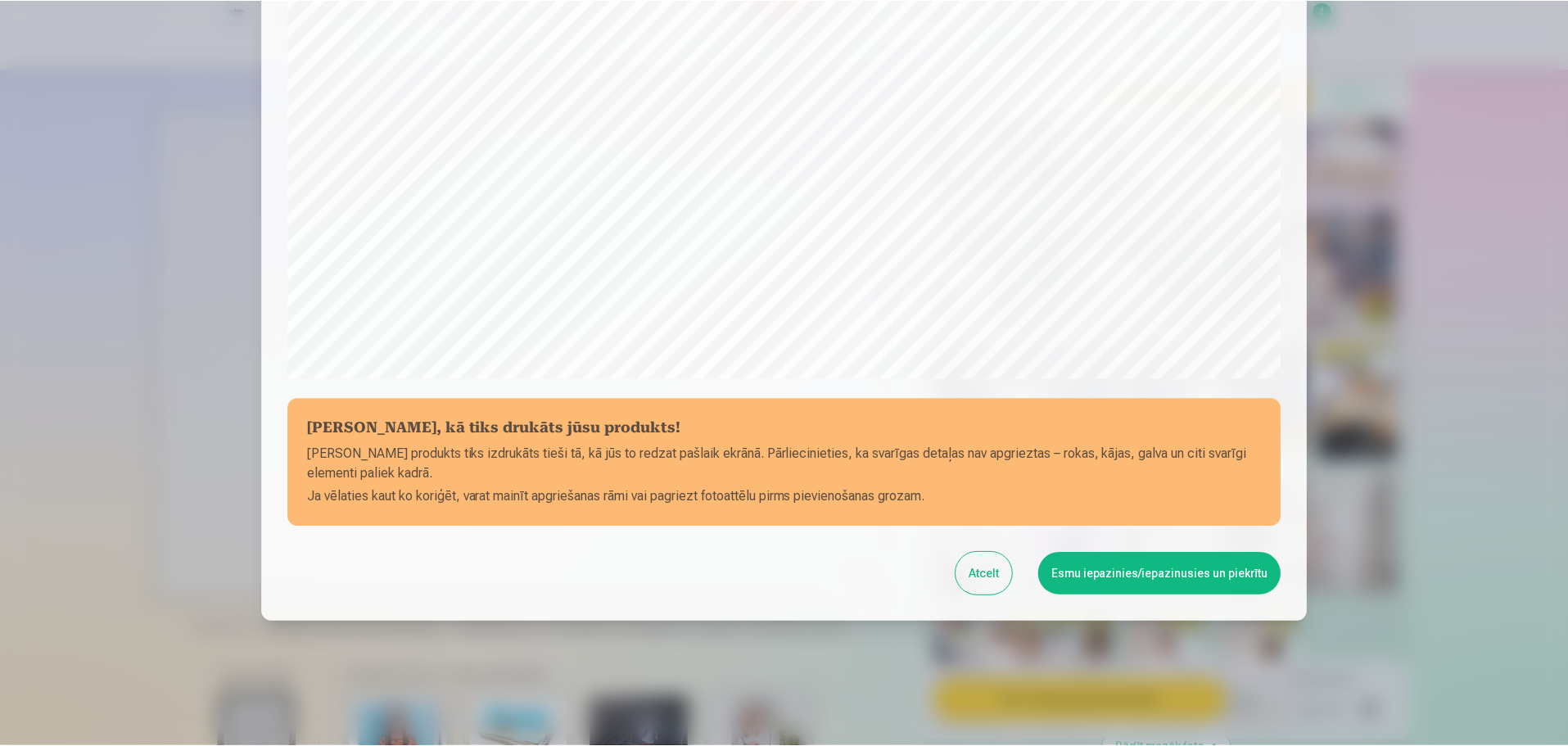
scroll to position [433, 0]
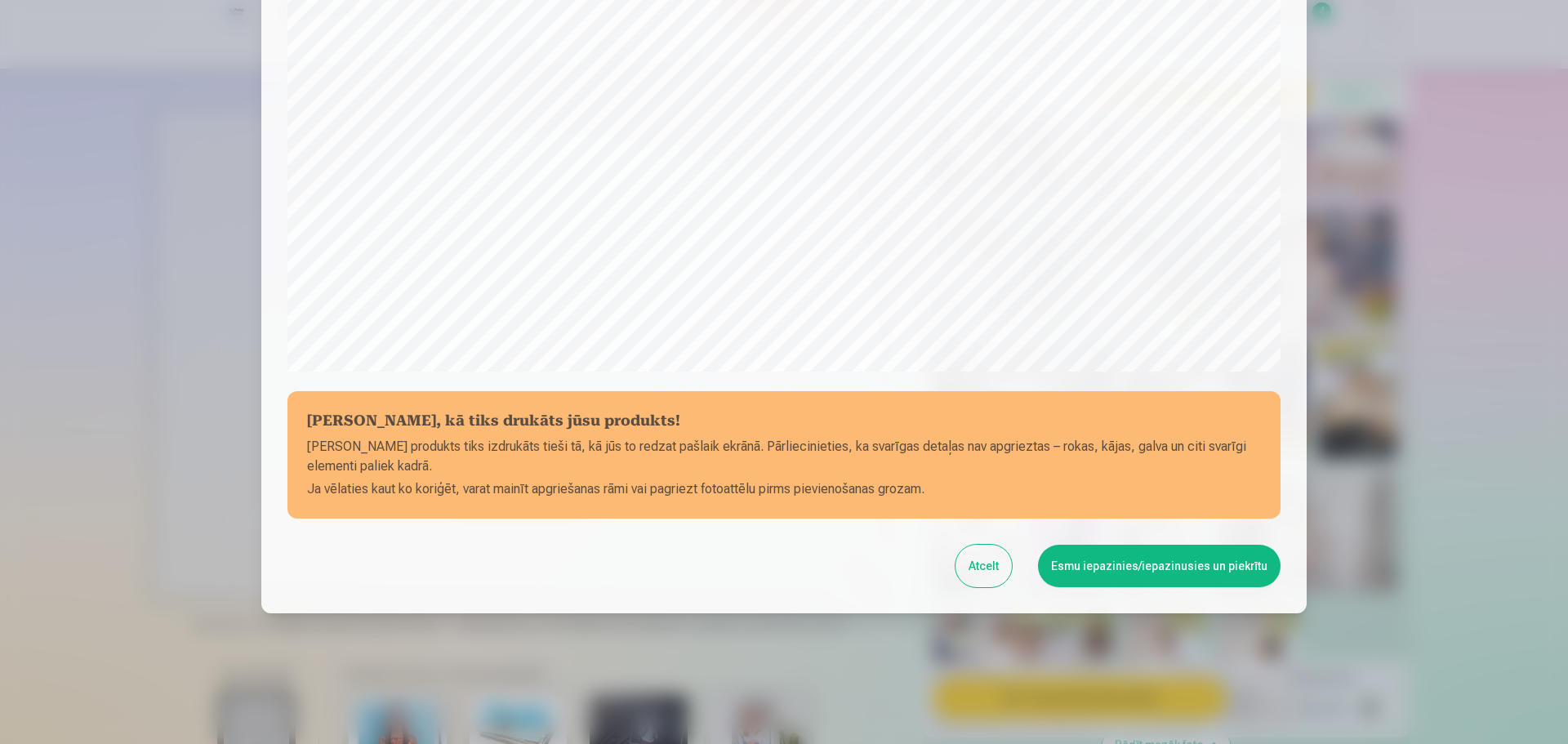
click at [1162, 565] on button "Esmu iepazinies/iepazinusies un piekrītu" at bounding box center [1159, 565] width 243 height 43
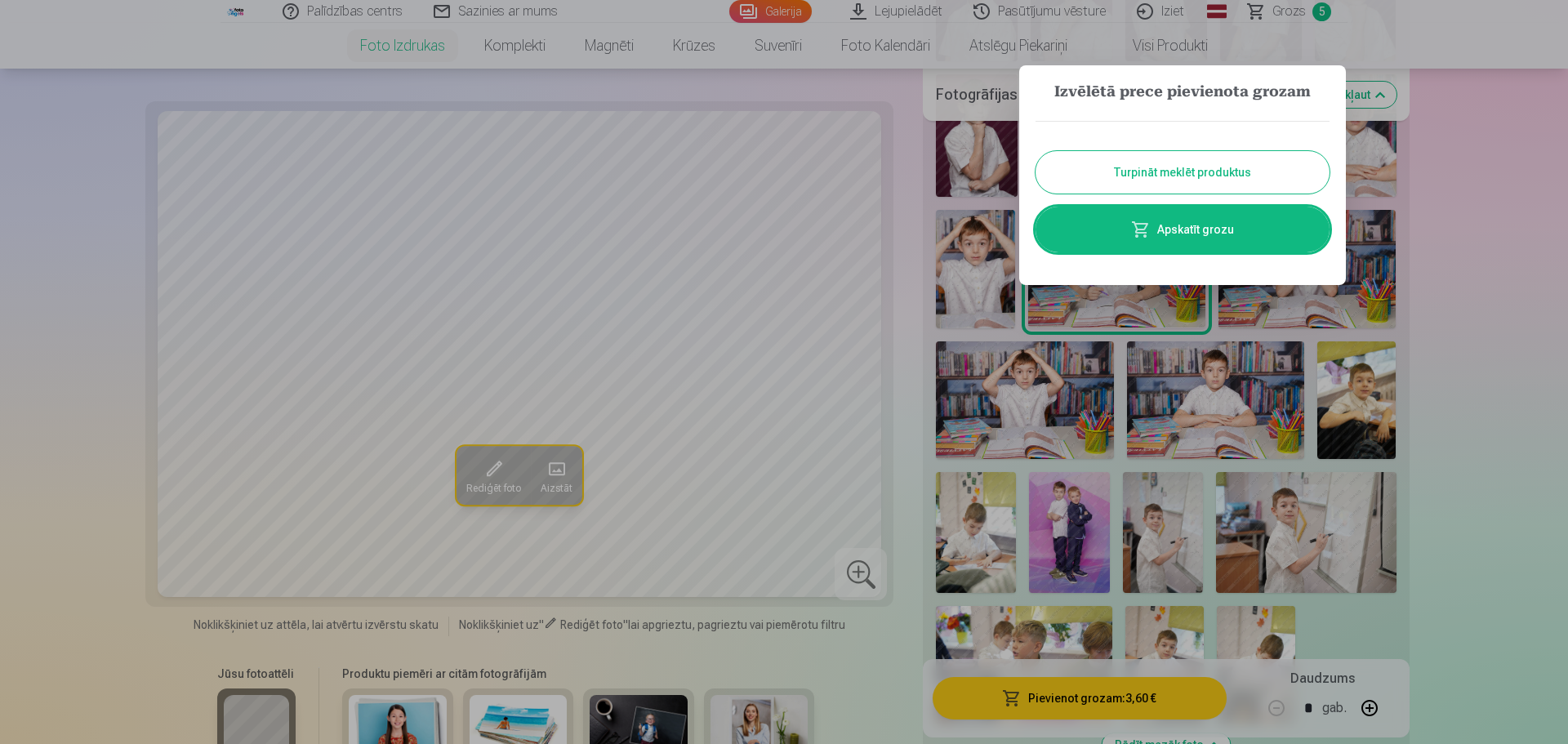
click at [1240, 178] on button "Turpināt meklēt produktus" at bounding box center [1182, 172] width 294 height 43
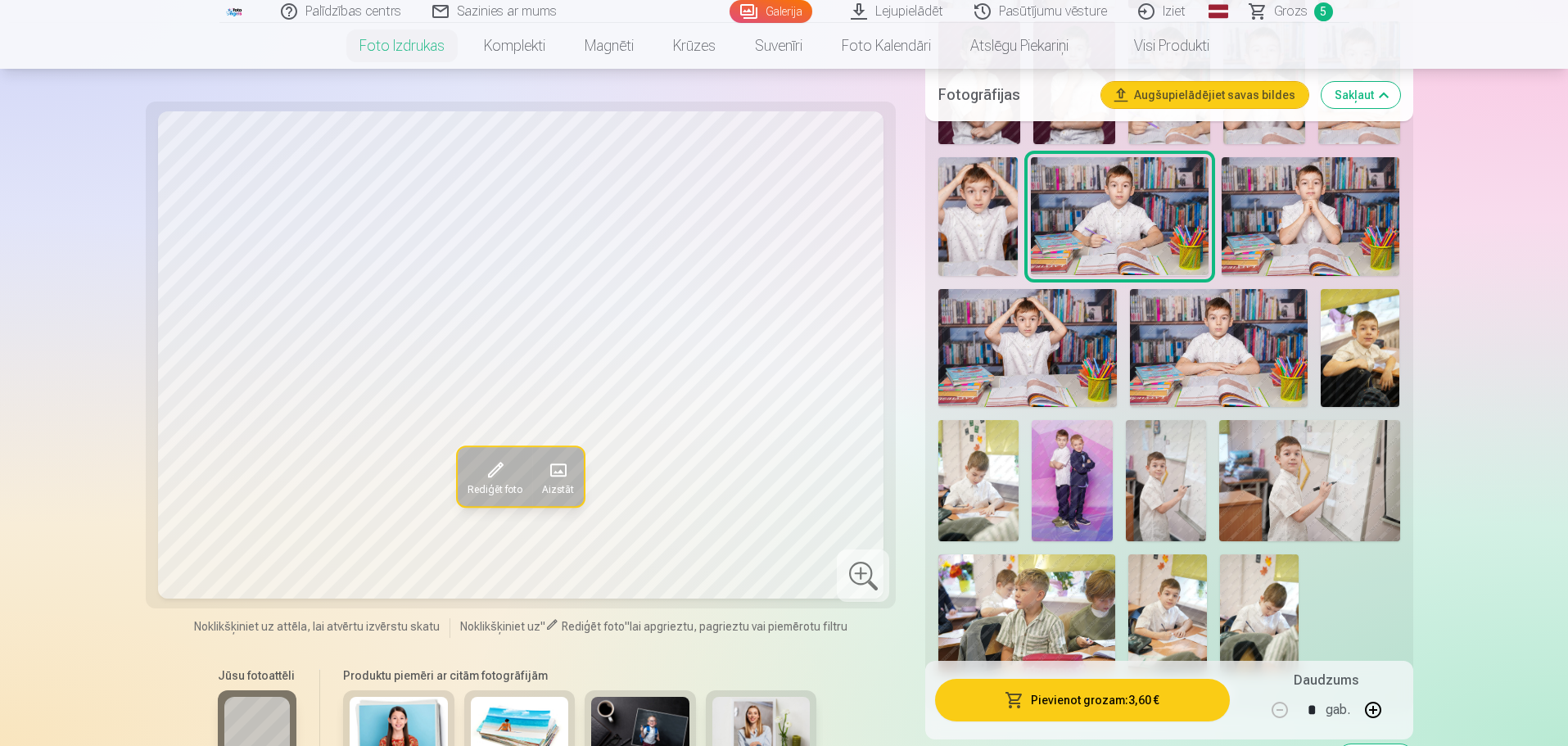
scroll to position [901, 0]
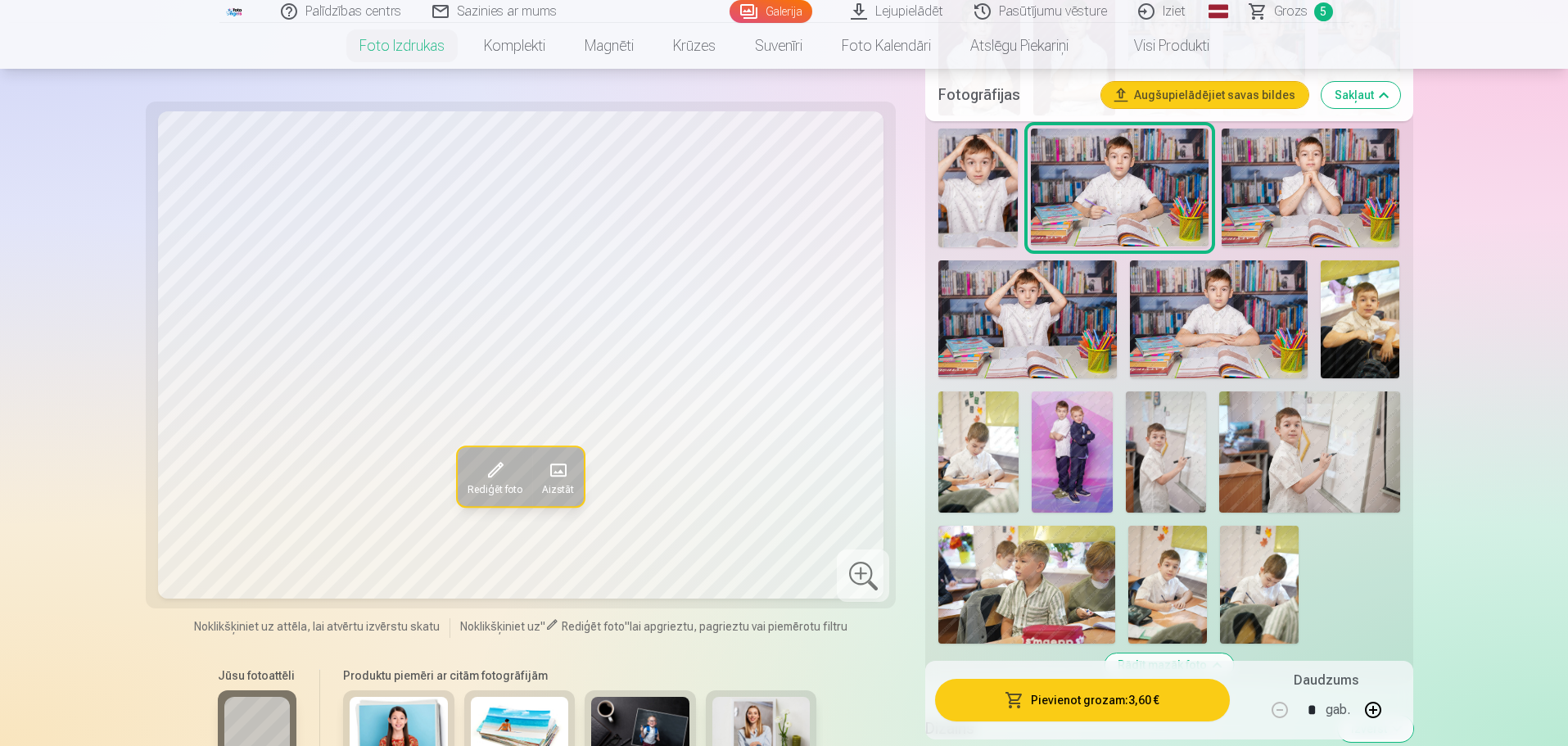
click at [1334, 307] on img at bounding box center [1361, 319] width 80 height 119
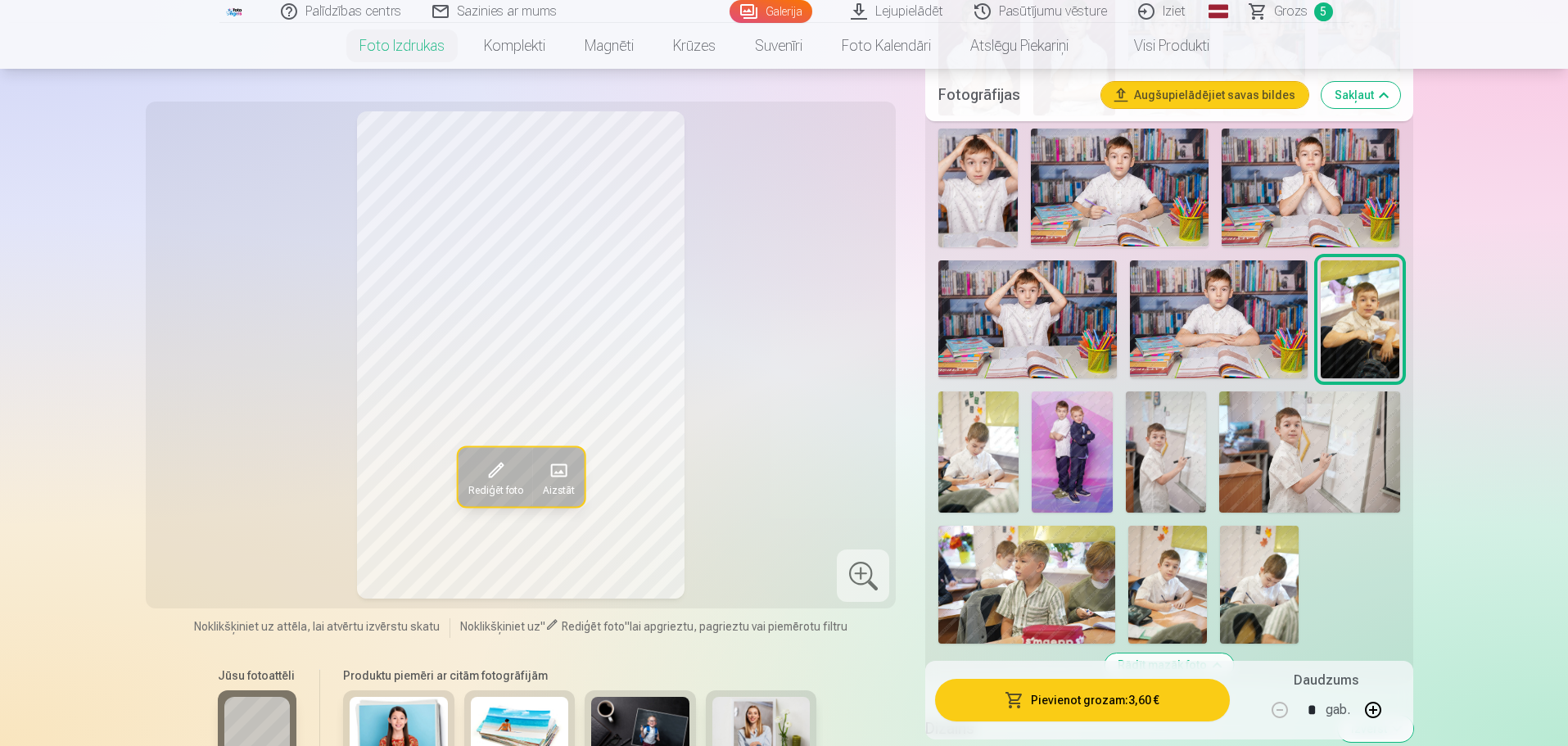
click at [980, 459] on img at bounding box center [979, 451] width 80 height 121
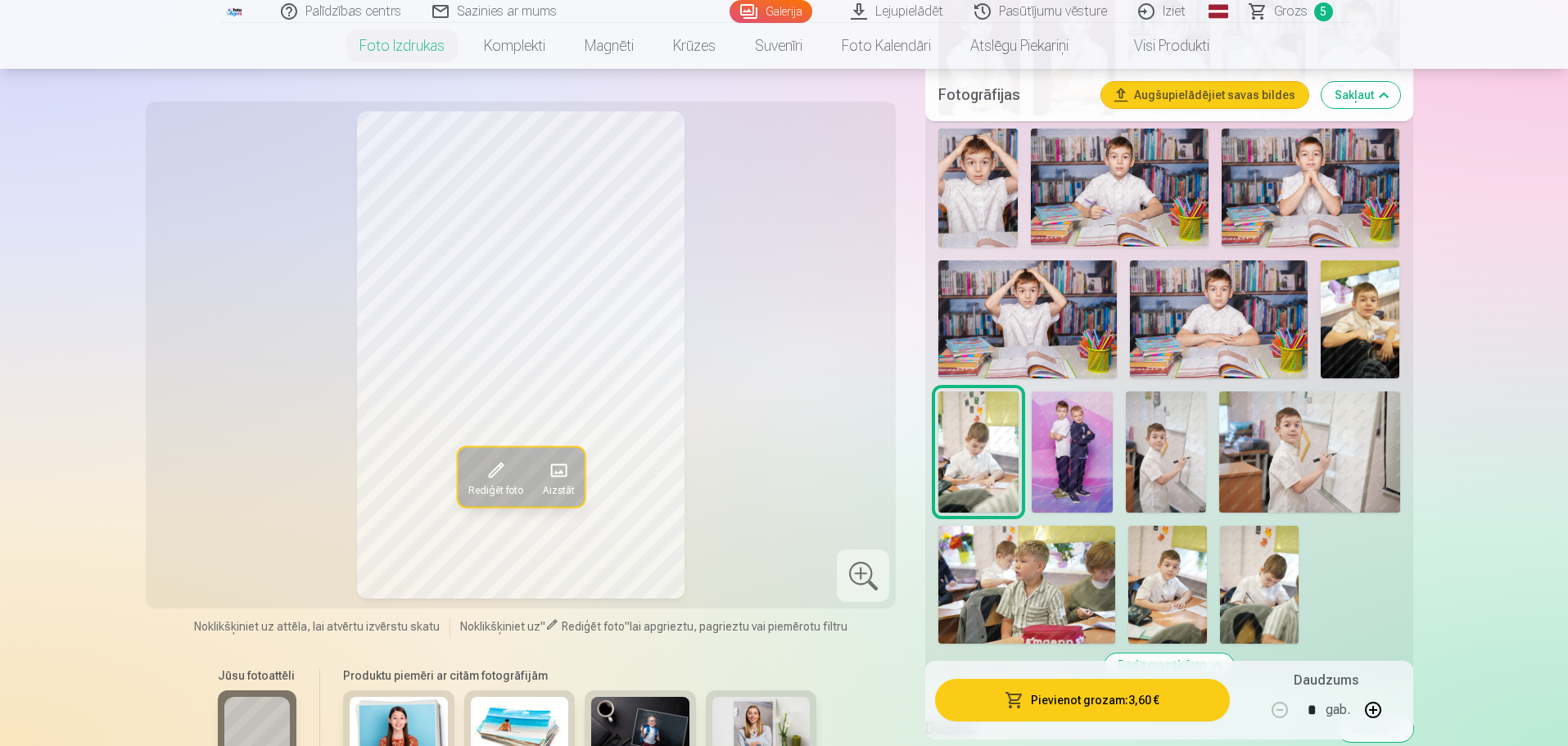
click at [1062, 433] on img at bounding box center [1071, 451] width 80 height 121
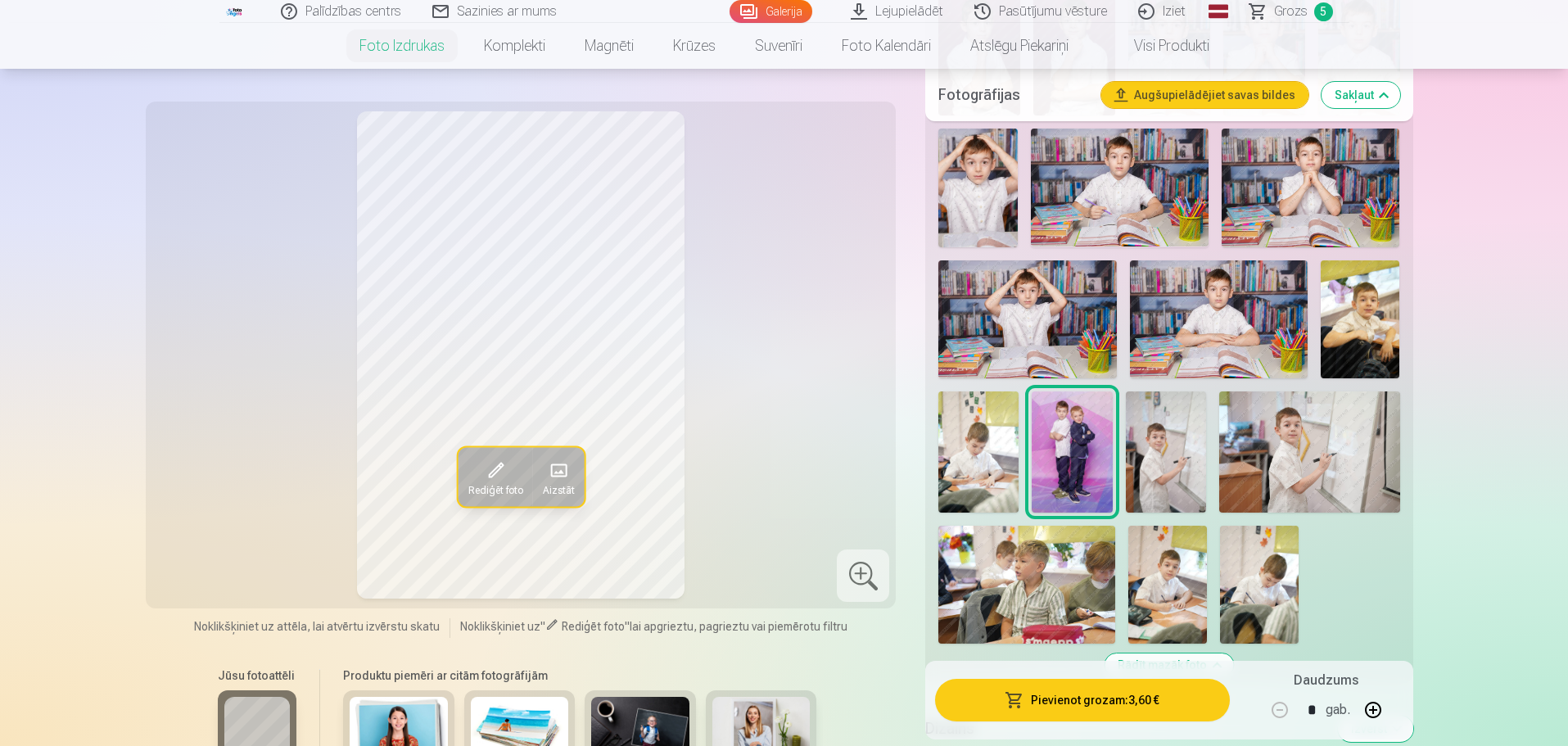
click at [1170, 473] on img at bounding box center [1166, 451] width 80 height 121
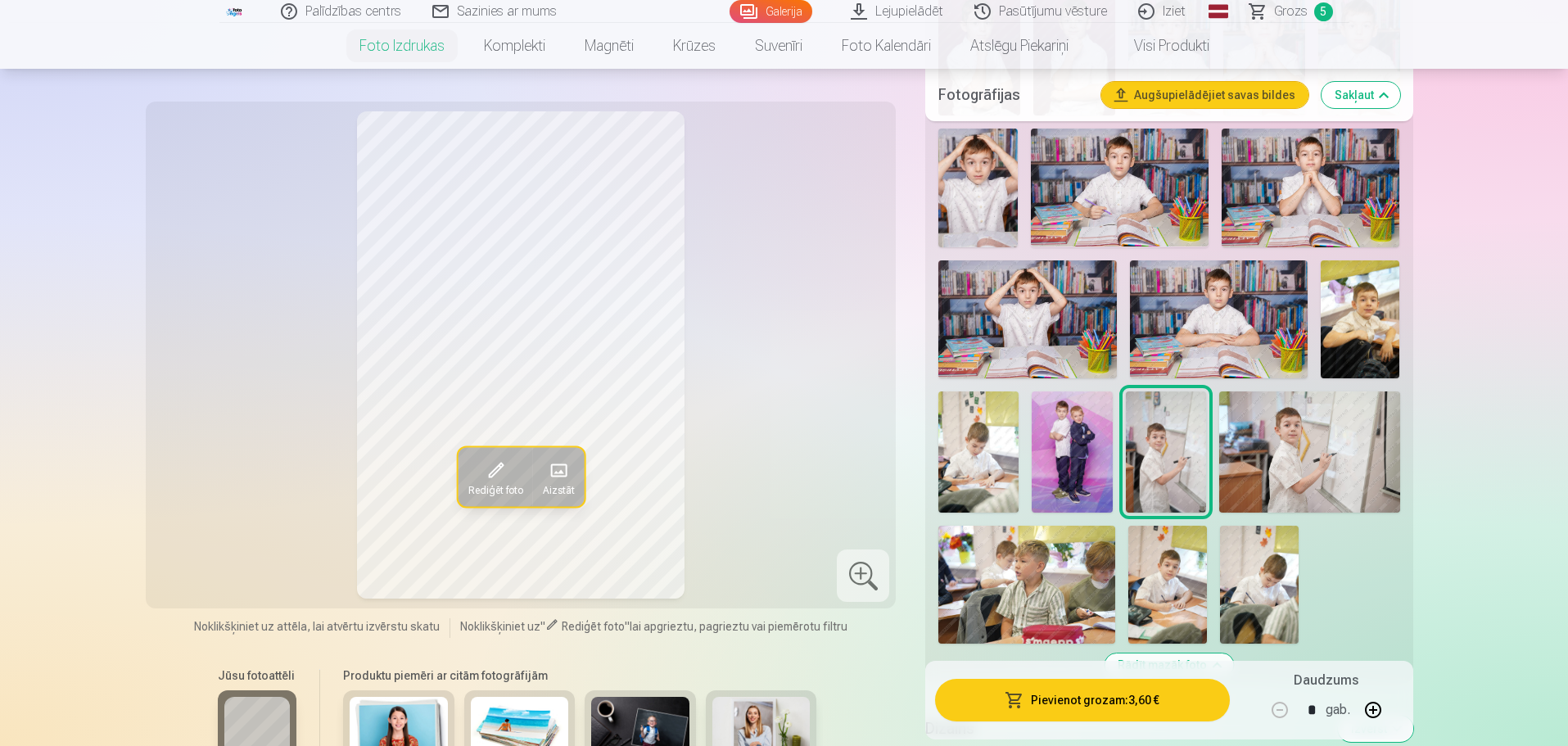
click at [1304, 464] on img at bounding box center [1309, 451] width 181 height 121
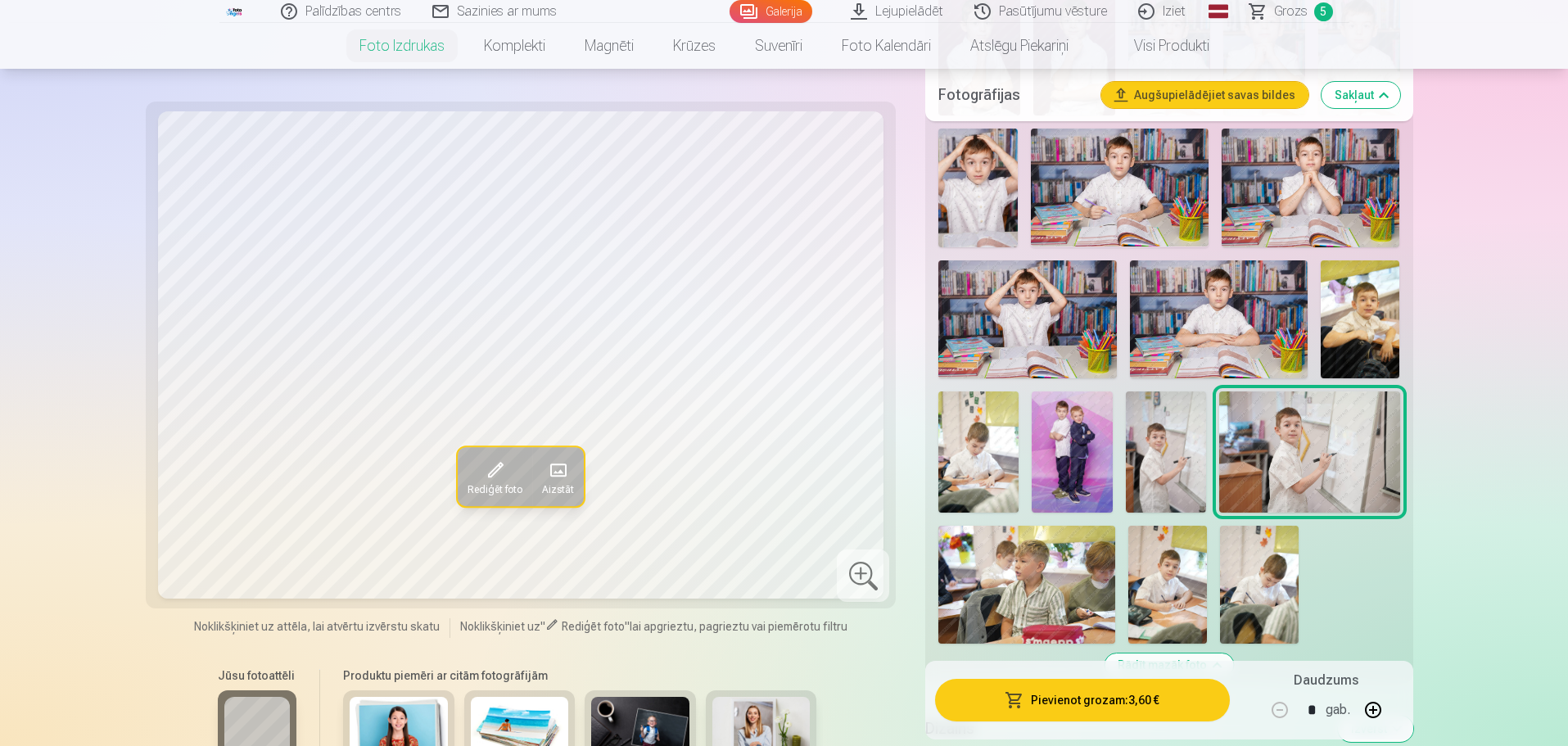
click at [1002, 571] on img at bounding box center [1026, 584] width 177 height 118
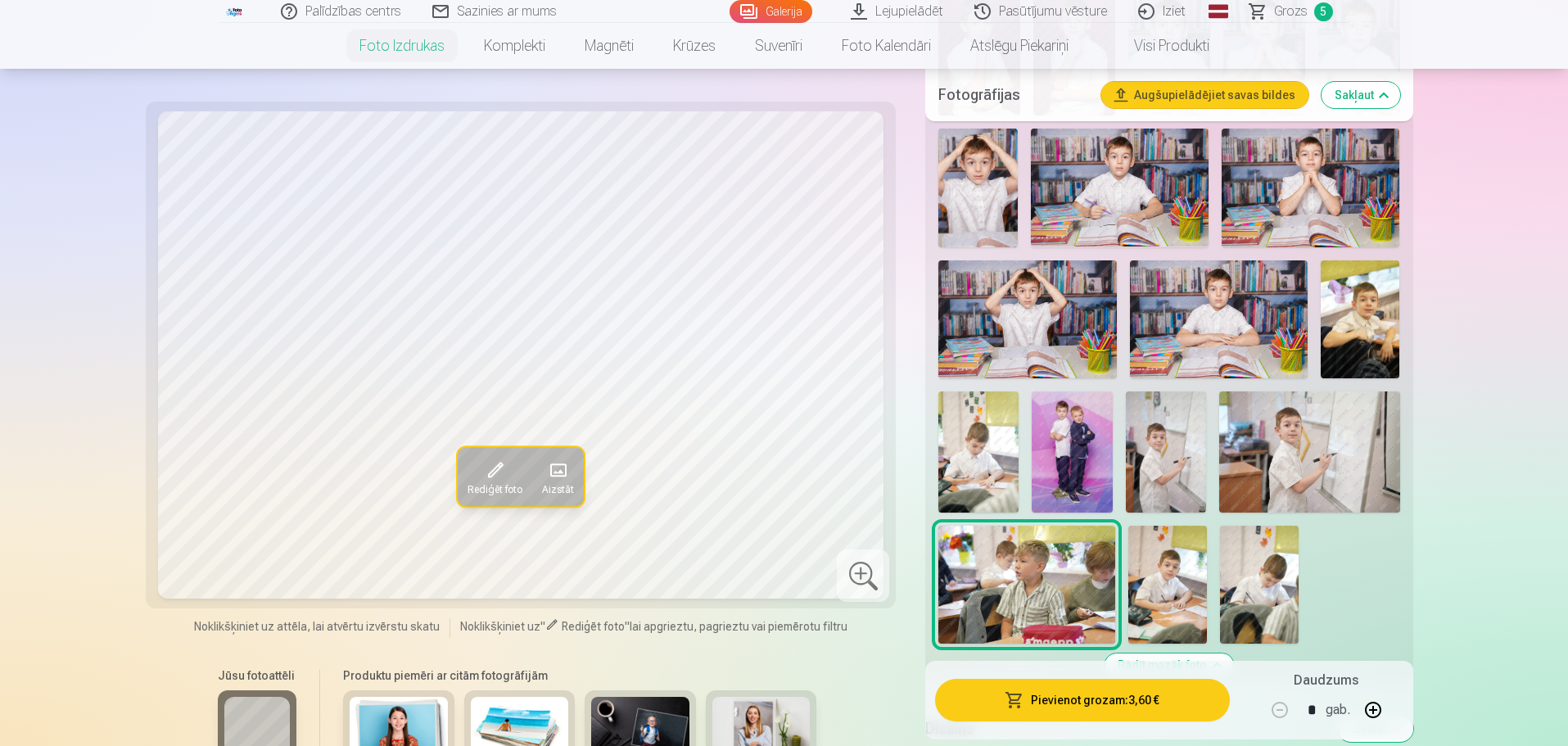
click at [1181, 582] on img at bounding box center [1167, 584] width 79 height 118
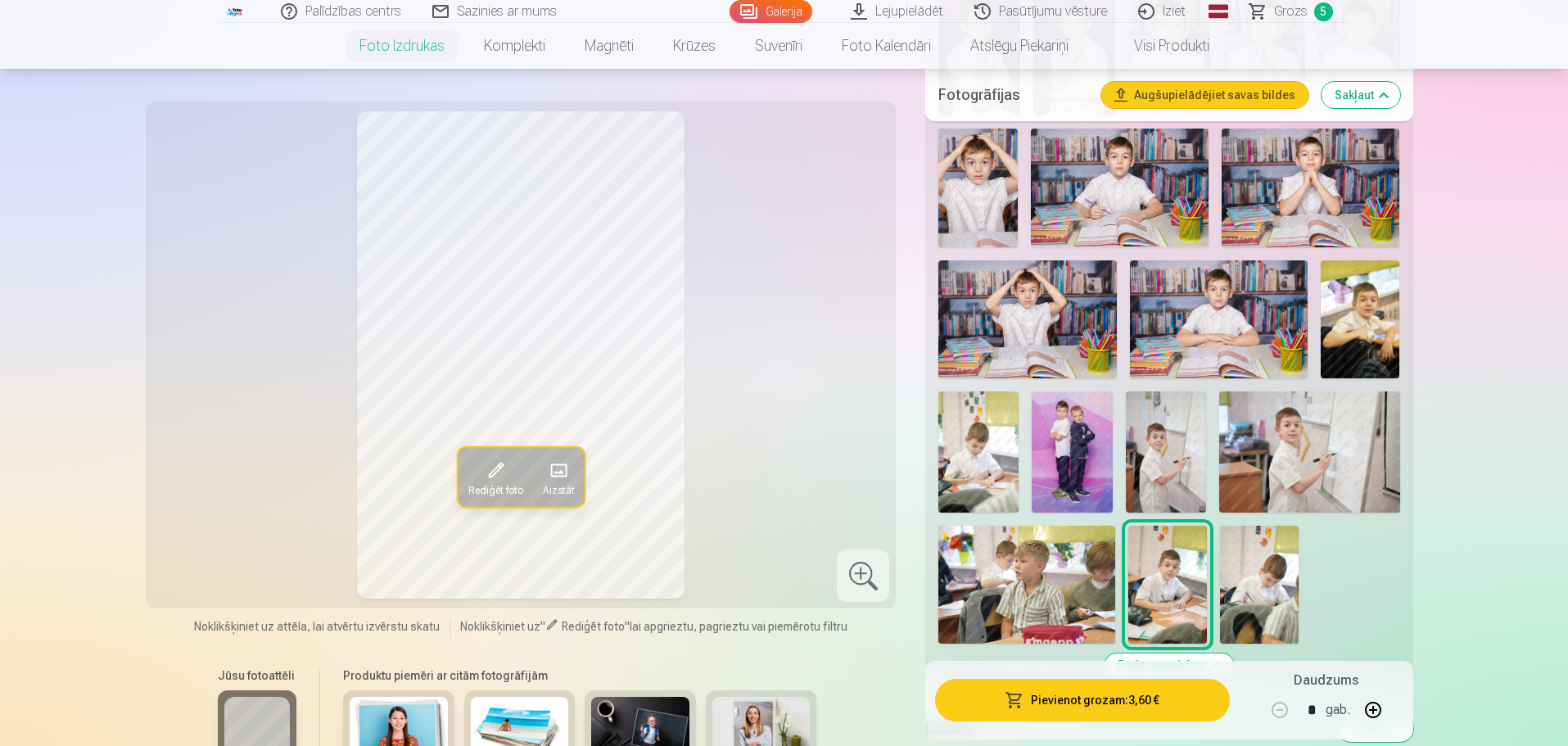
click at [1259, 609] on img at bounding box center [1259, 584] width 79 height 118
click at [1182, 613] on img at bounding box center [1167, 584] width 79 height 118
click at [976, 462] on img at bounding box center [979, 451] width 80 height 121
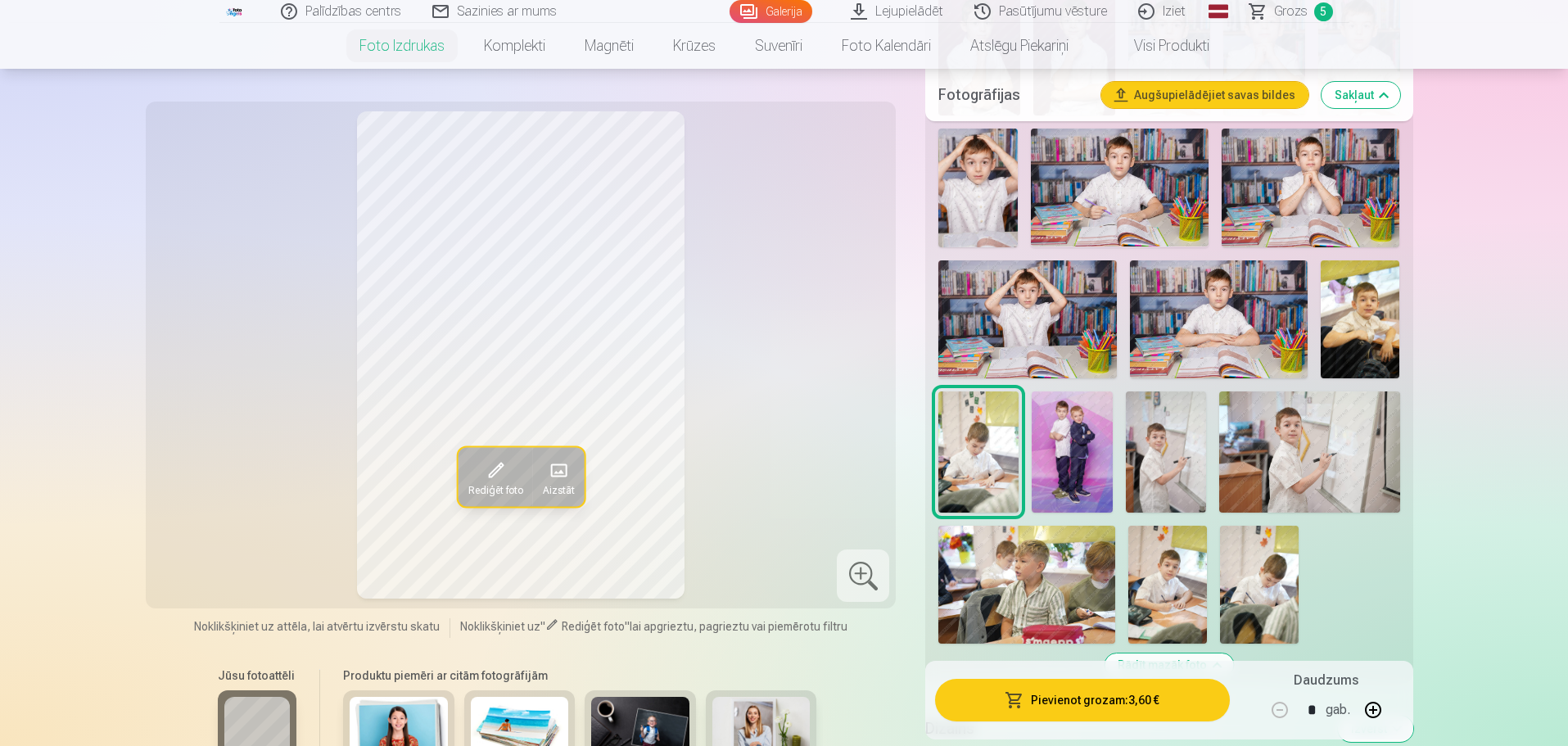
click at [1074, 468] on img at bounding box center [1071, 451] width 80 height 121
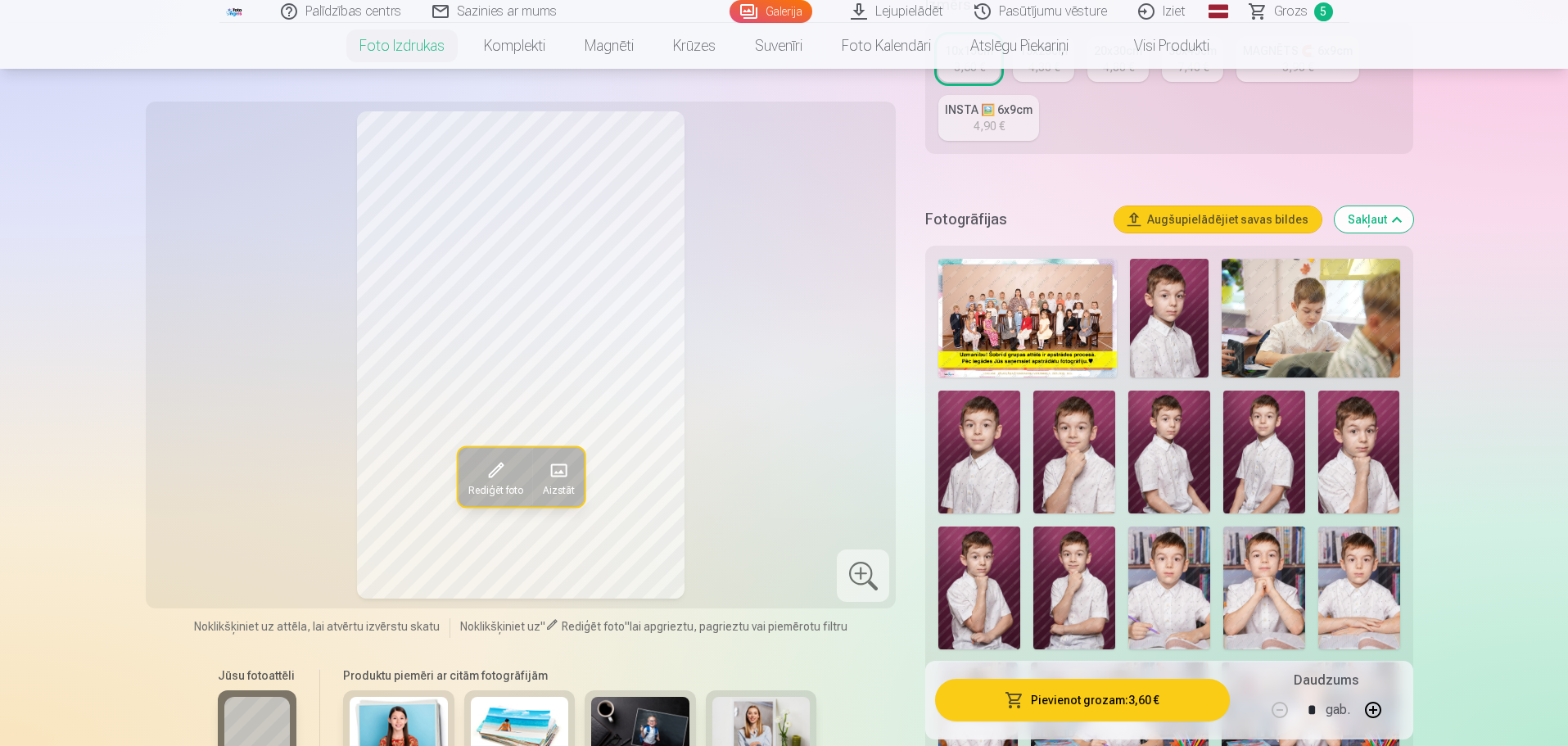
scroll to position [82, 0]
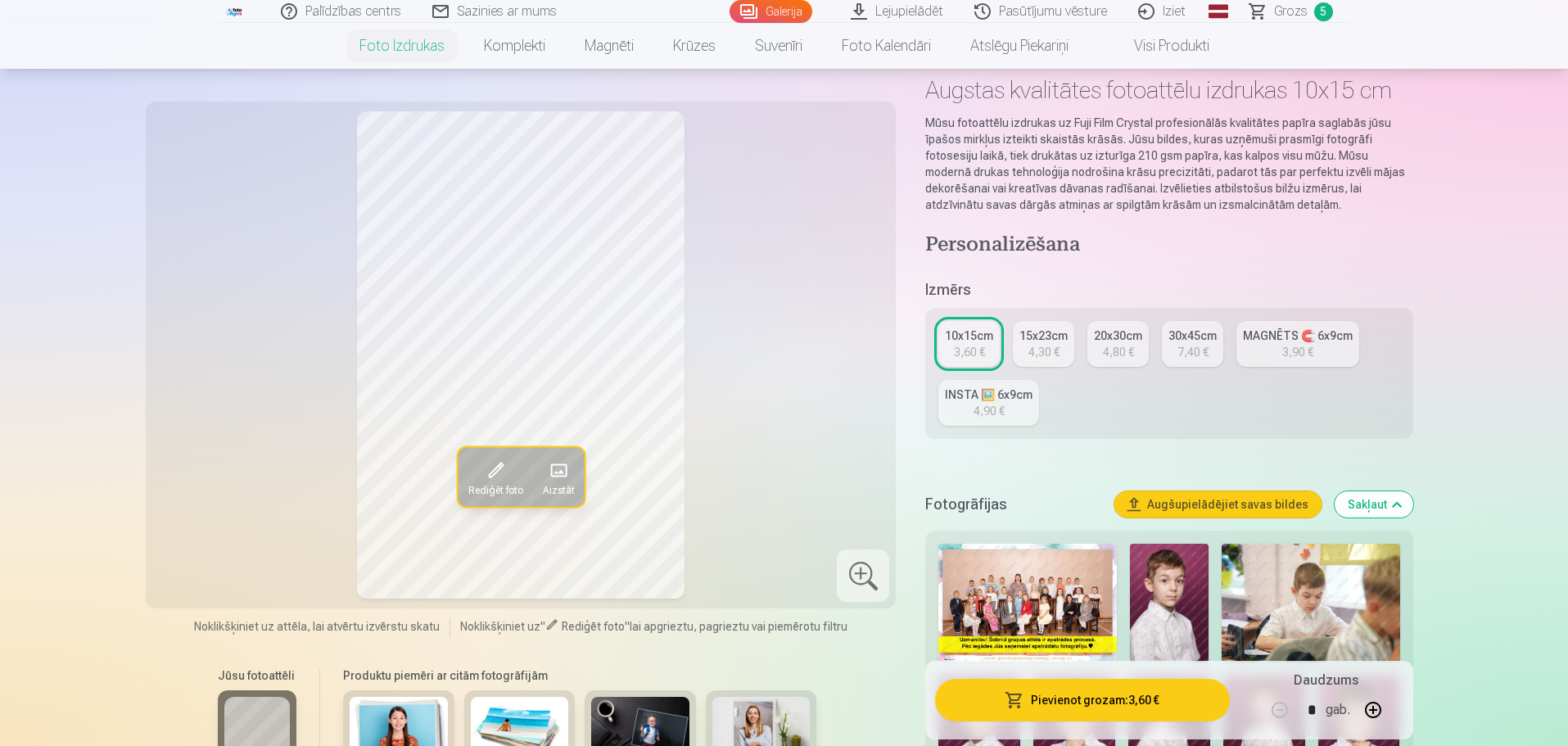
click at [1286, 11] on span "Grozs" at bounding box center [1291, 12] width 34 height 20
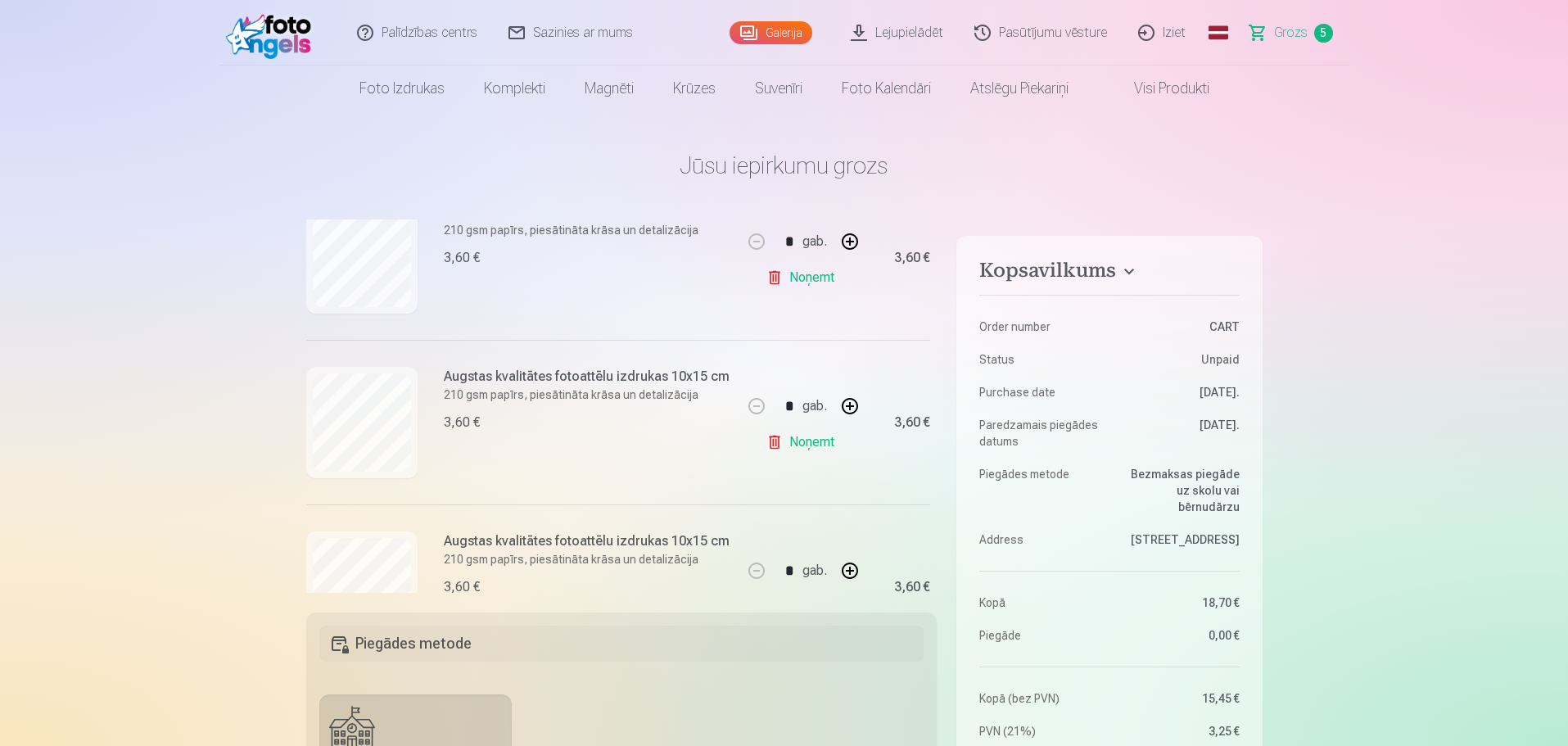
scroll to position [653, 0]
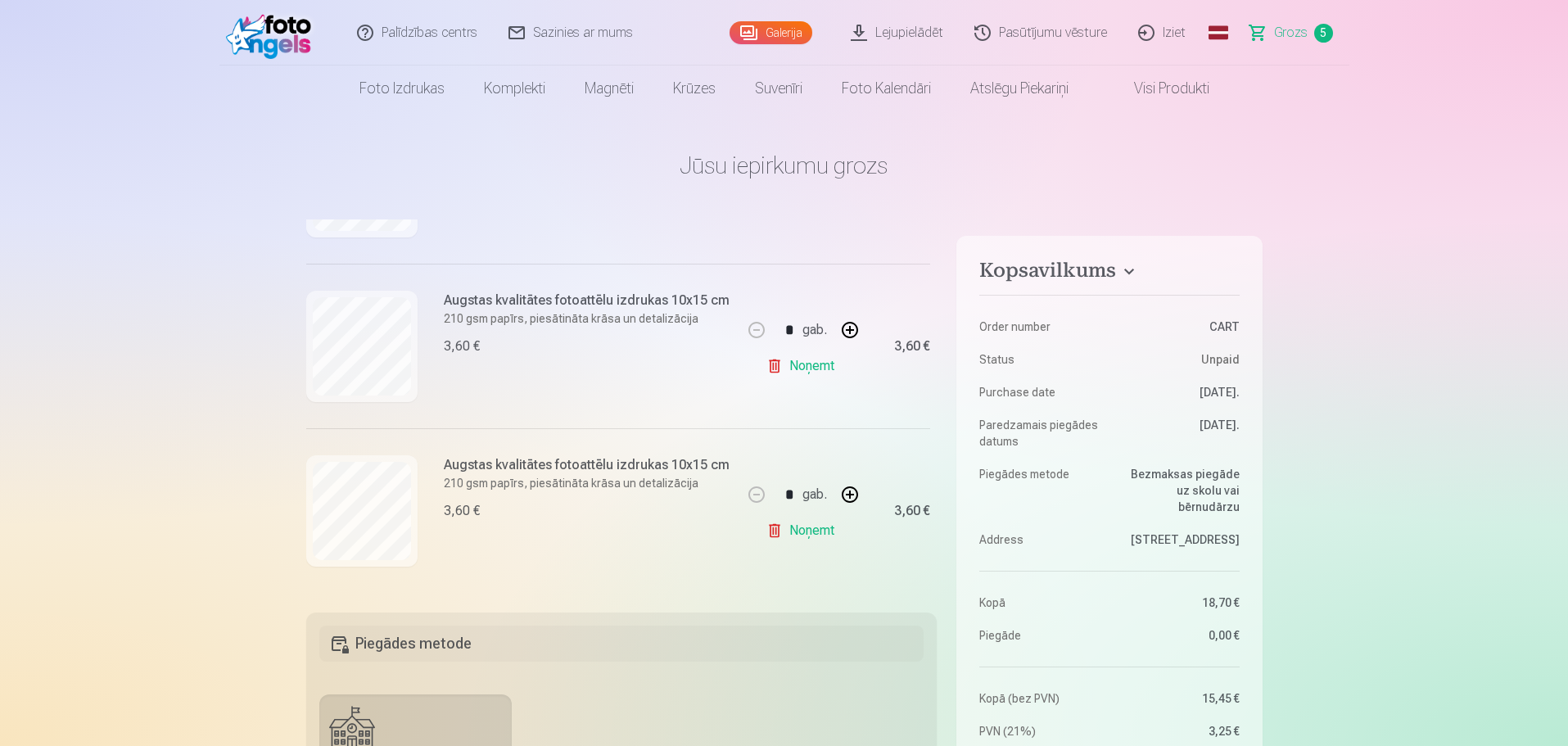
click at [848, 327] on button "button" at bounding box center [849, 329] width 39 height 39
type input "*"
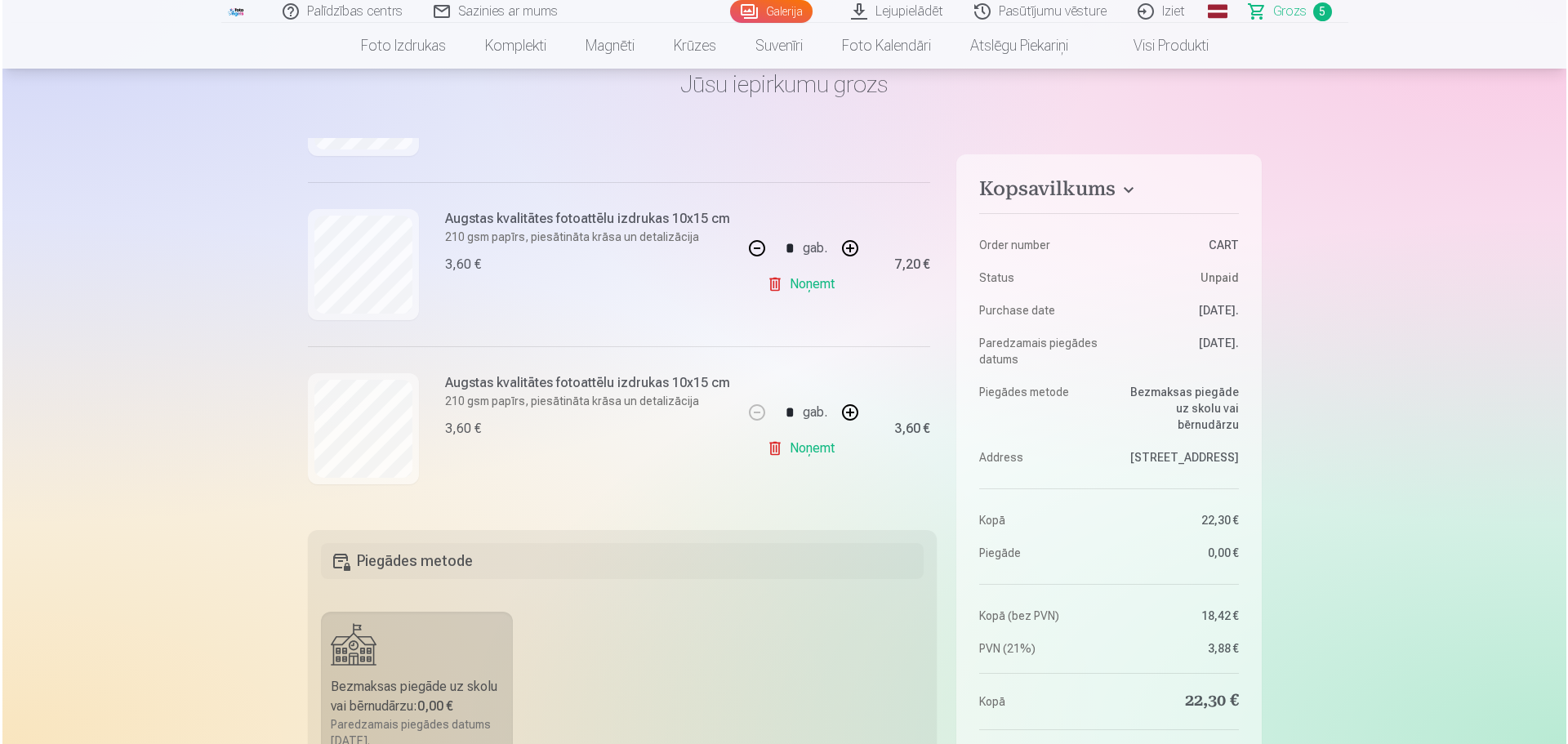
scroll to position [82, 0]
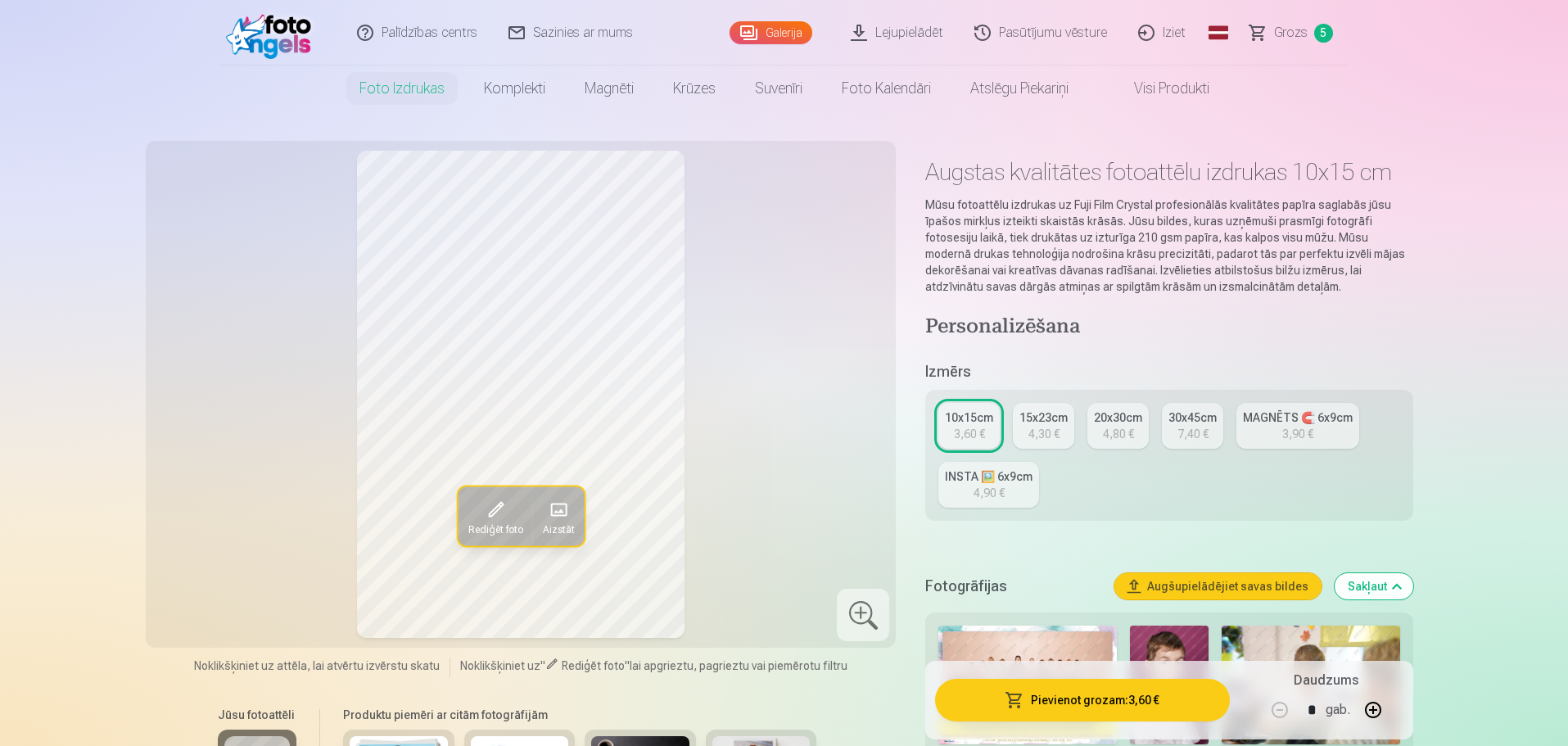
click at [1296, 25] on span "Grozs" at bounding box center [1291, 33] width 34 height 20
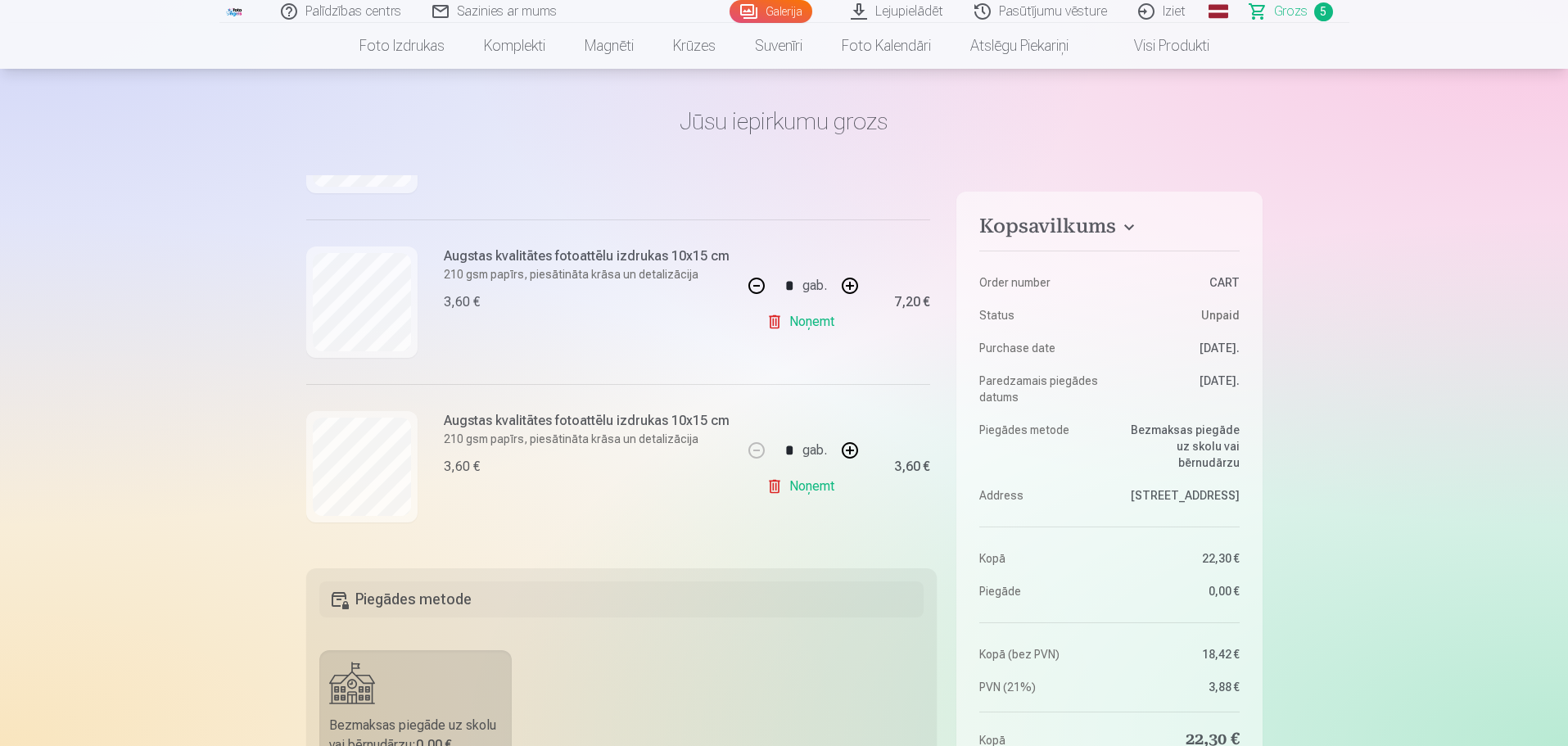
scroll to position [82, 0]
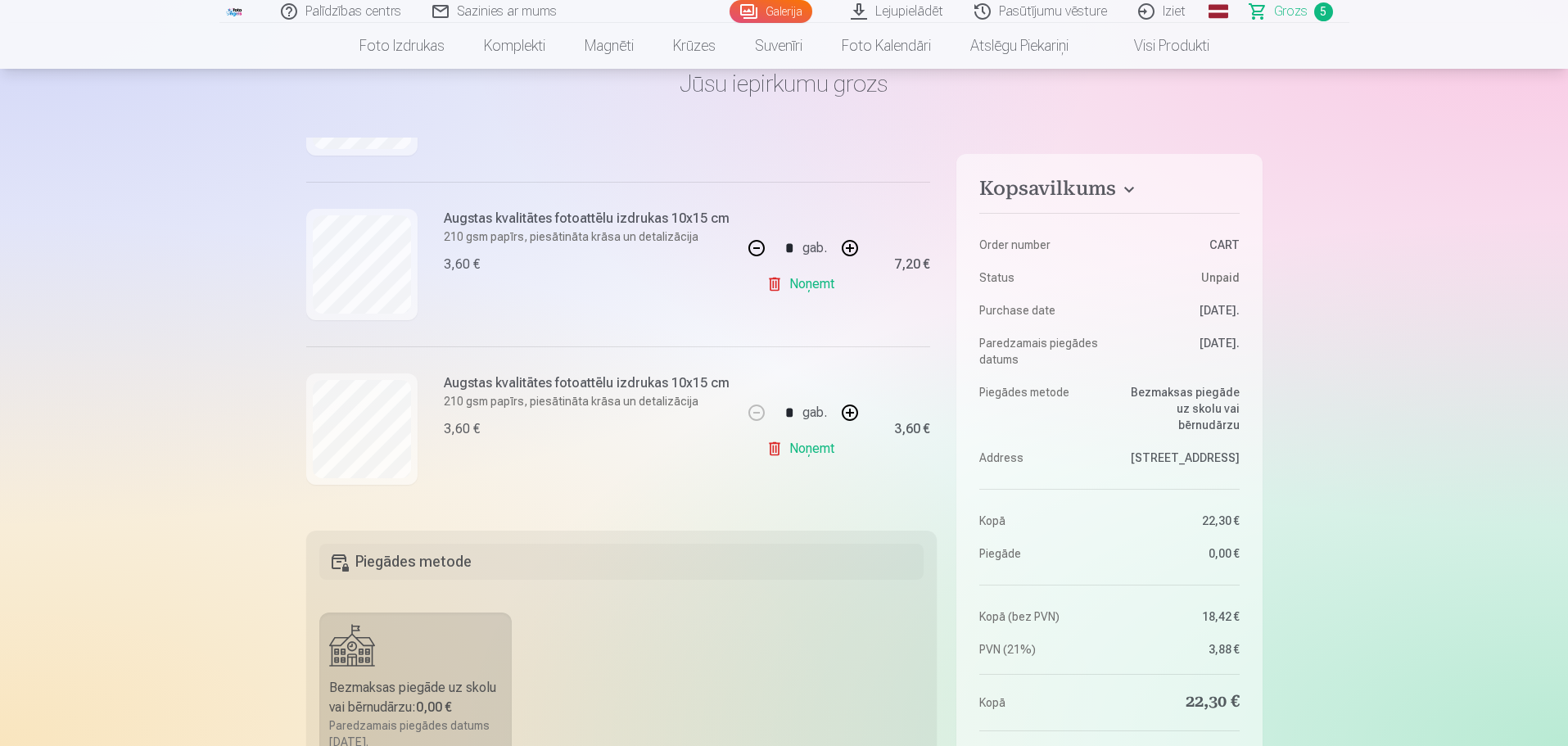
click at [852, 410] on button "button" at bounding box center [849, 412] width 39 height 39
type input "*"
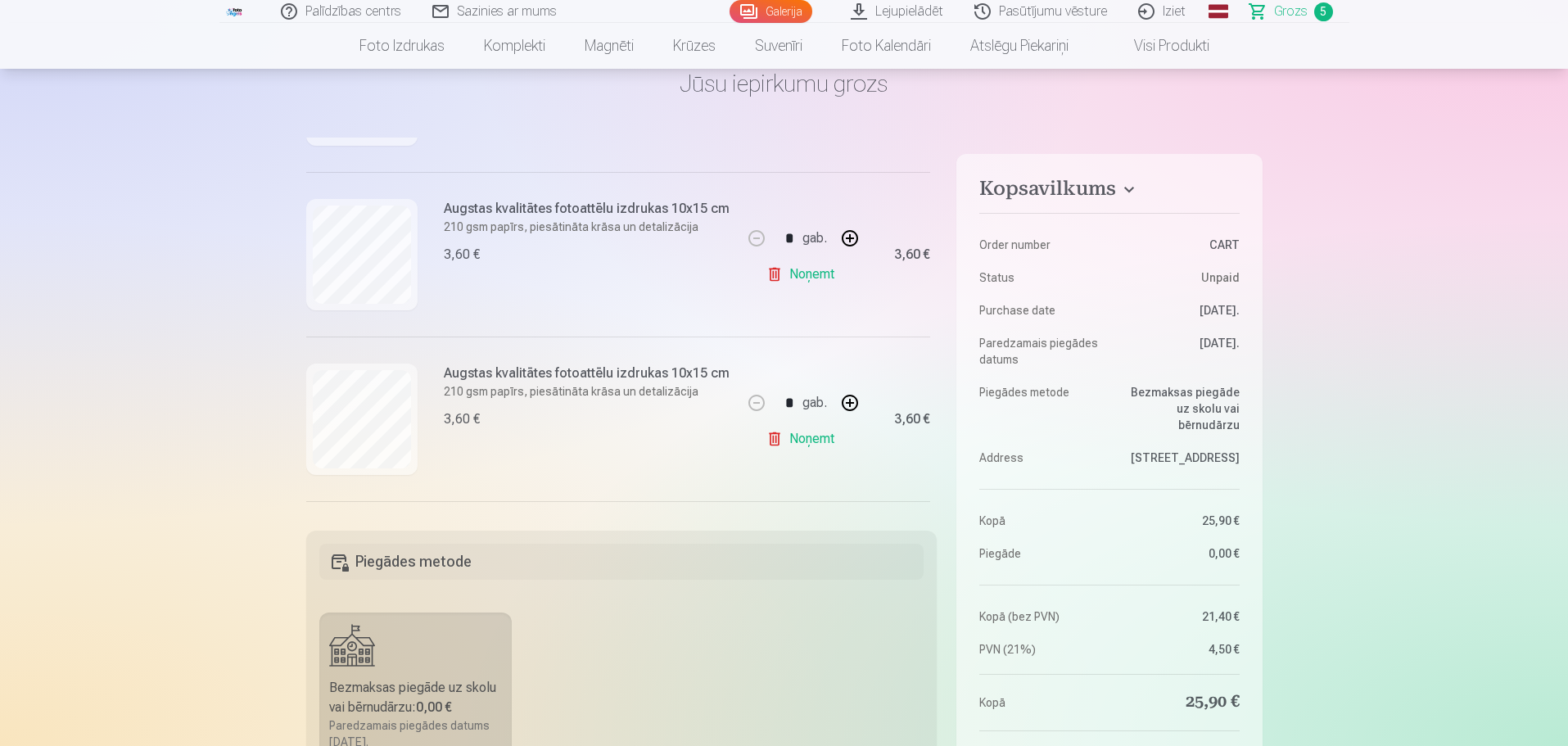
scroll to position [326, 0]
click at [843, 404] on button "button" at bounding box center [849, 406] width 39 height 39
type input "*"
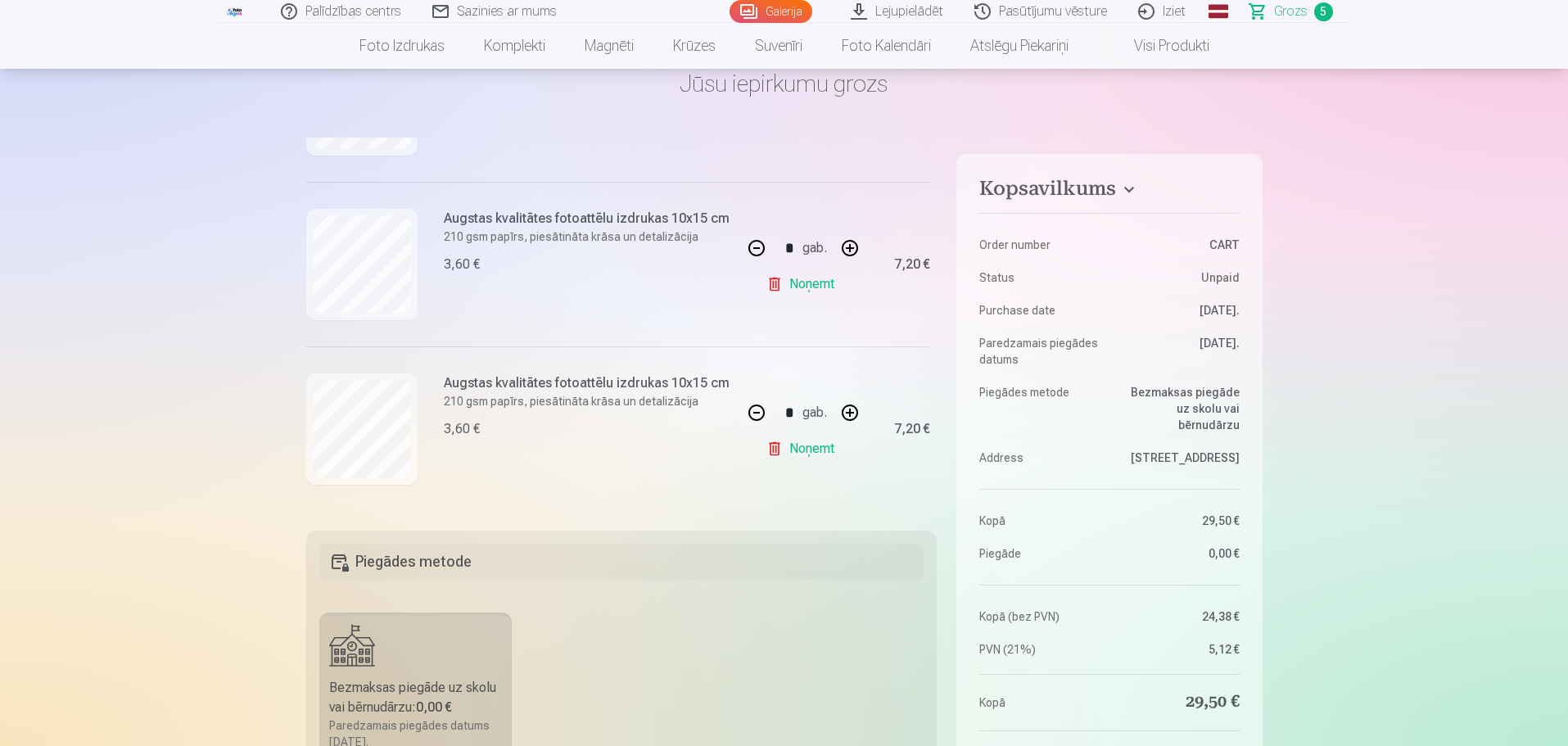
scroll to position [164, 0]
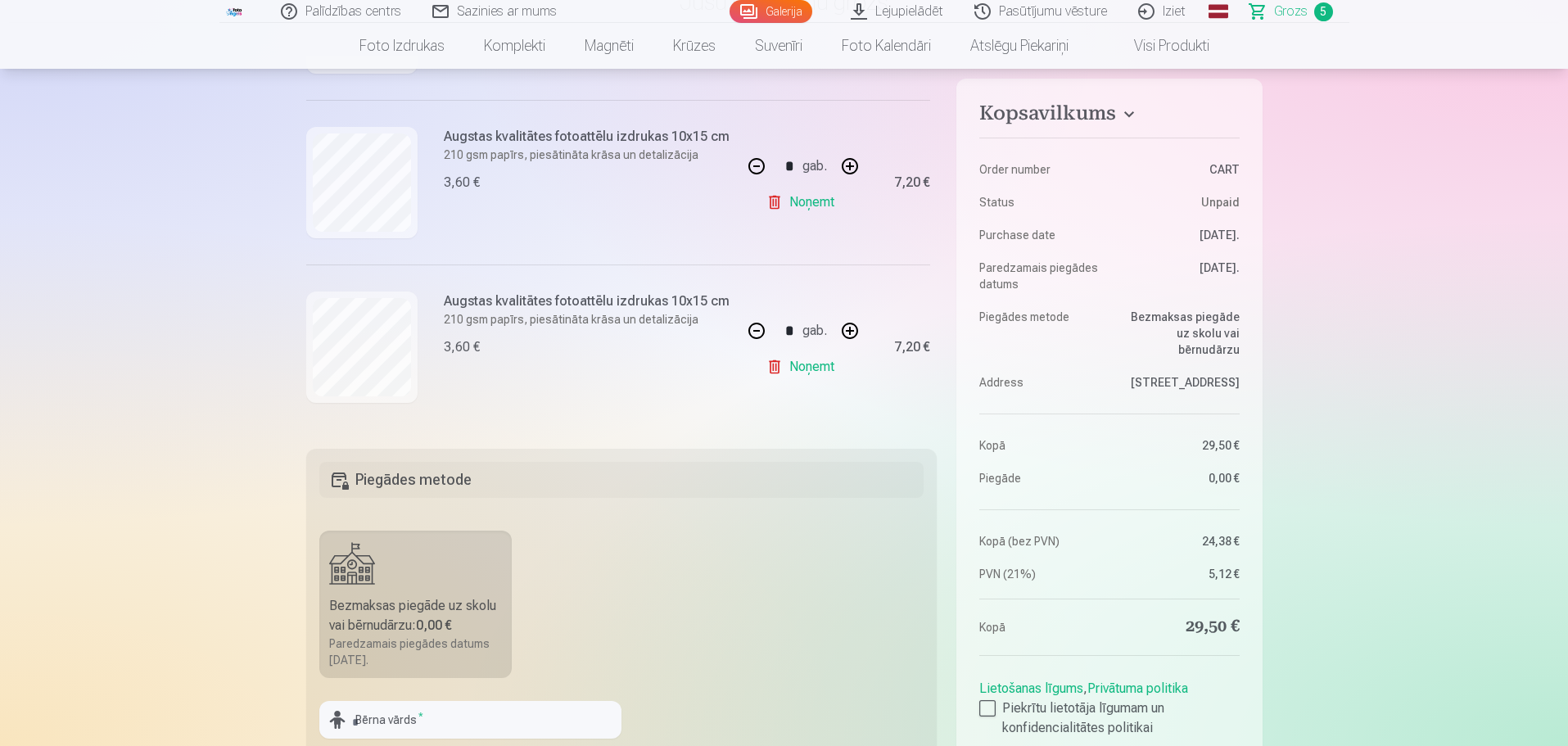
click at [749, 330] on button "button" at bounding box center [756, 330] width 39 height 39
type input "*"
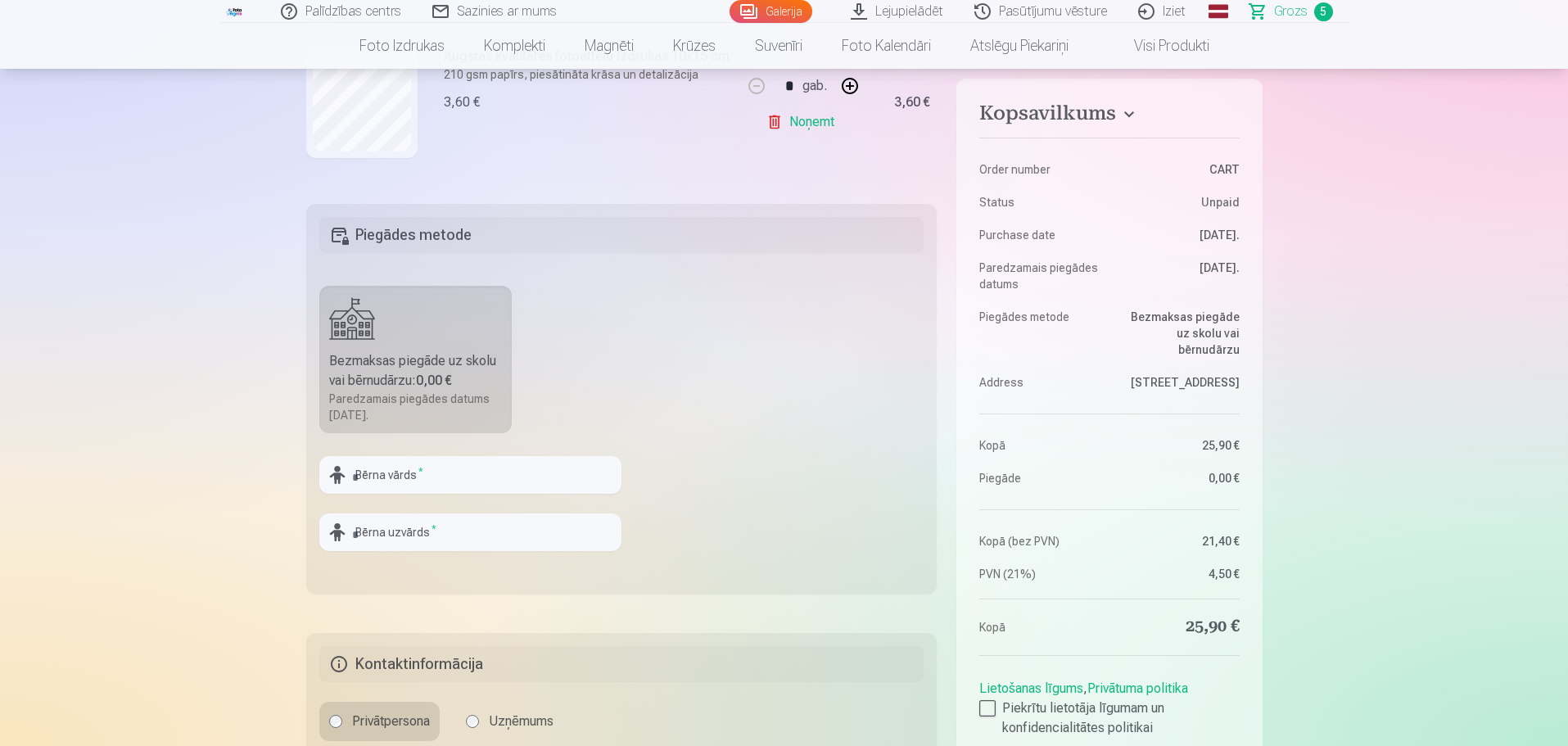
scroll to position [409, 0]
click at [484, 467] on input "text" at bounding box center [470, 474] width 302 height 38
type input "**********"
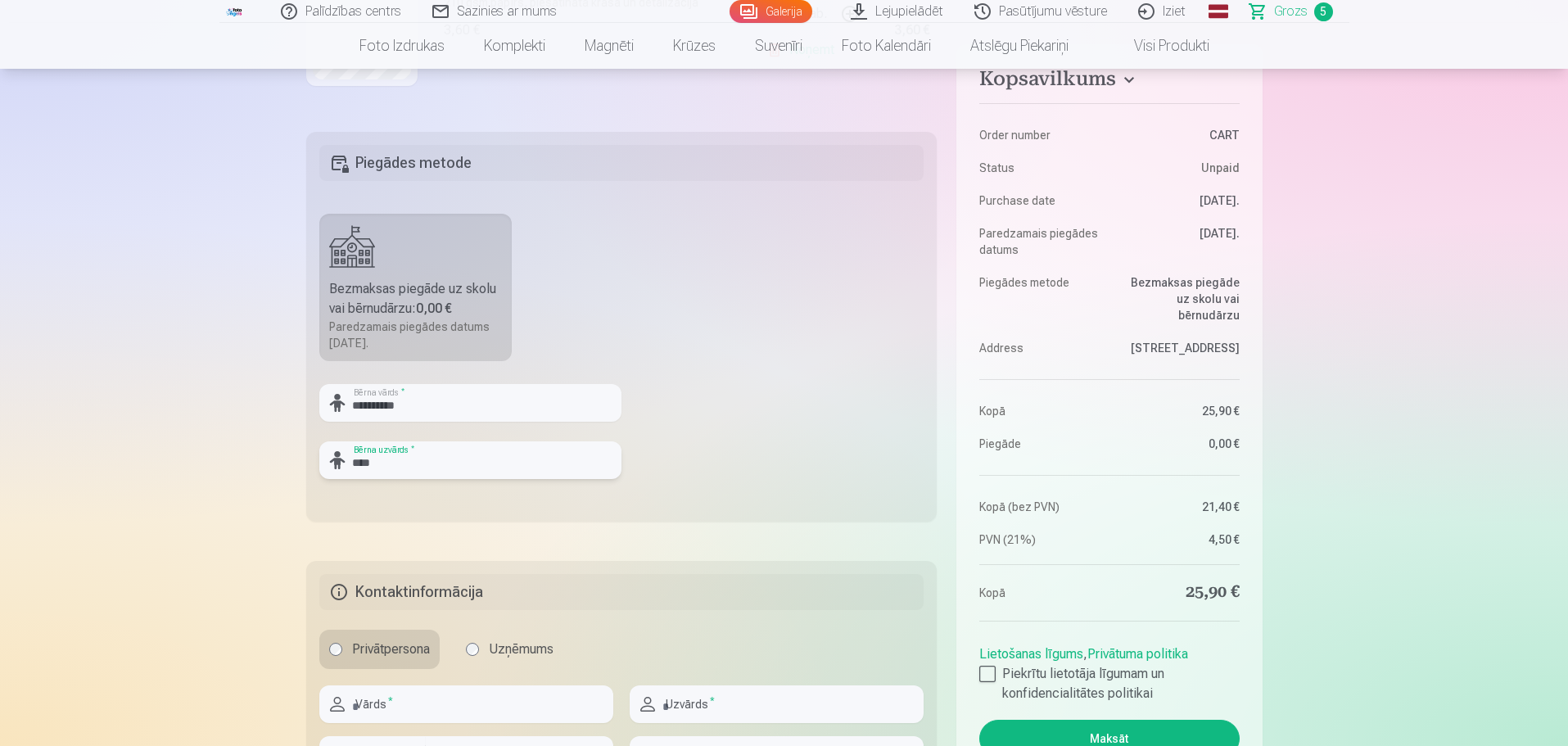
scroll to position [573, 0]
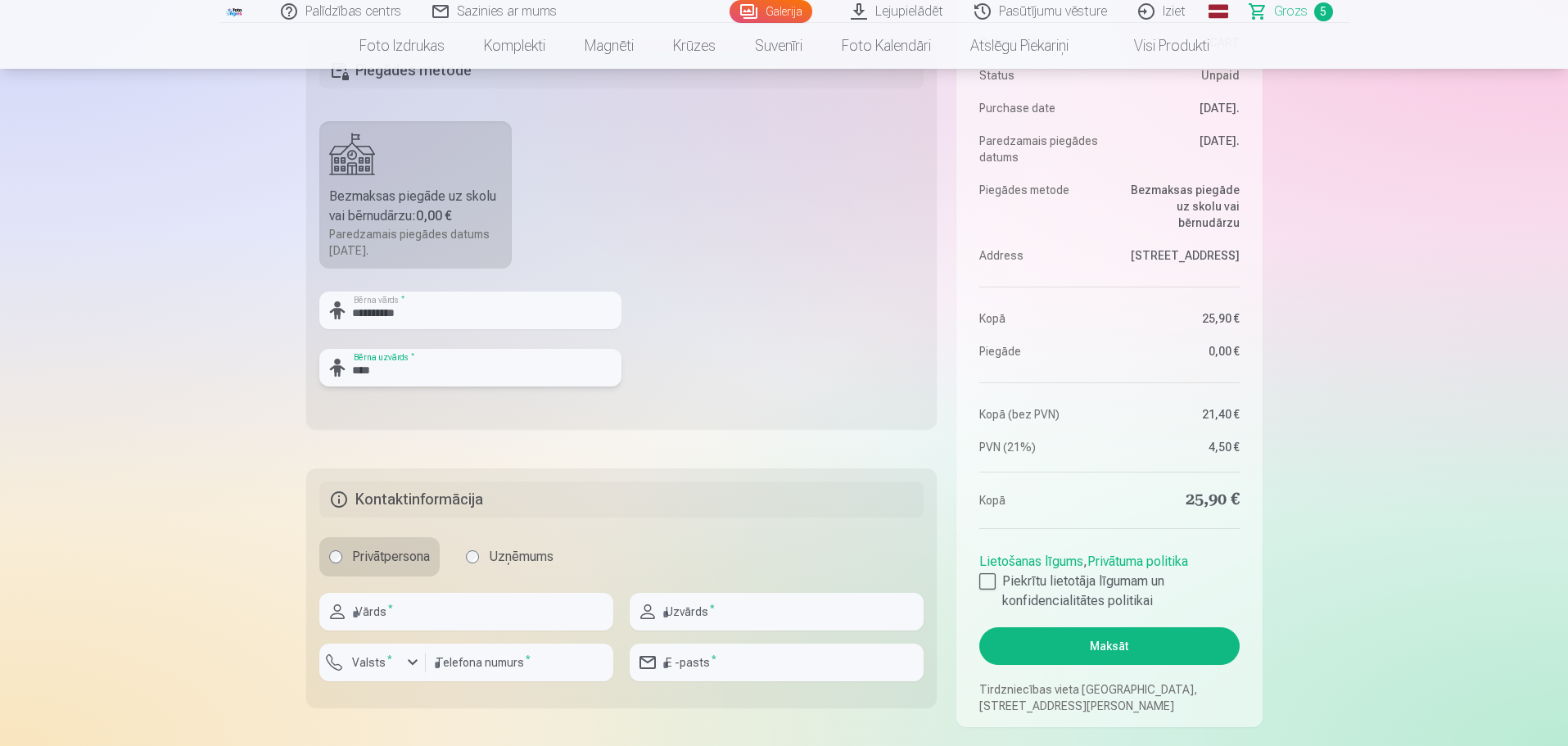
type input "****"
click at [571, 615] on input "text" at bounding box center [466, 611] width 294 height 38
type input "******"
type input "*********"
click at [533, 669] on input "number" at bounding box center [520, 662] width 188 height 38
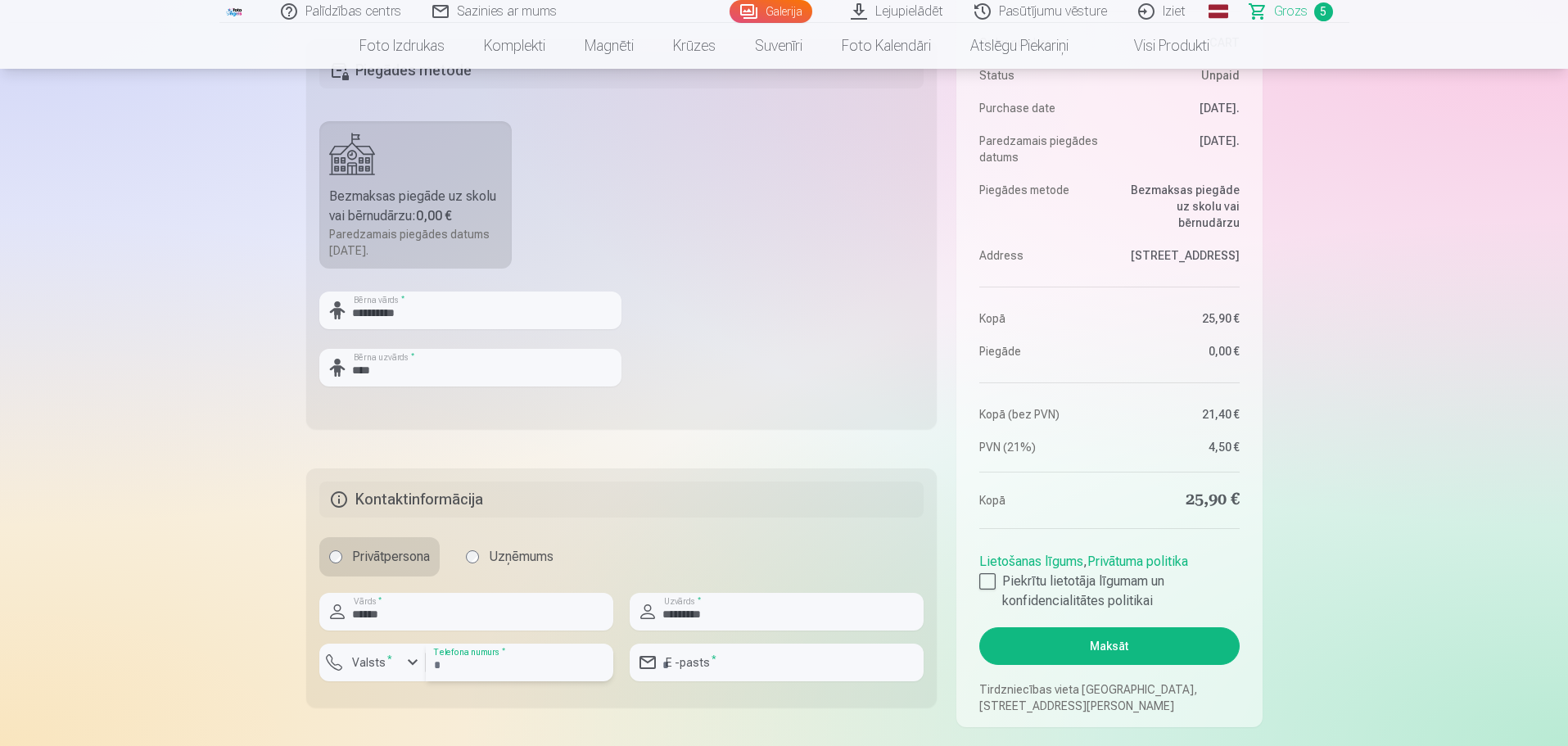
type input "********"
click at [413, 661] on div "button" at bounding box center [413, 662] width 20 height 20
click at [414, 737] on li "+371 Latvija" at bounding box center [434, 740] width 203 height 33
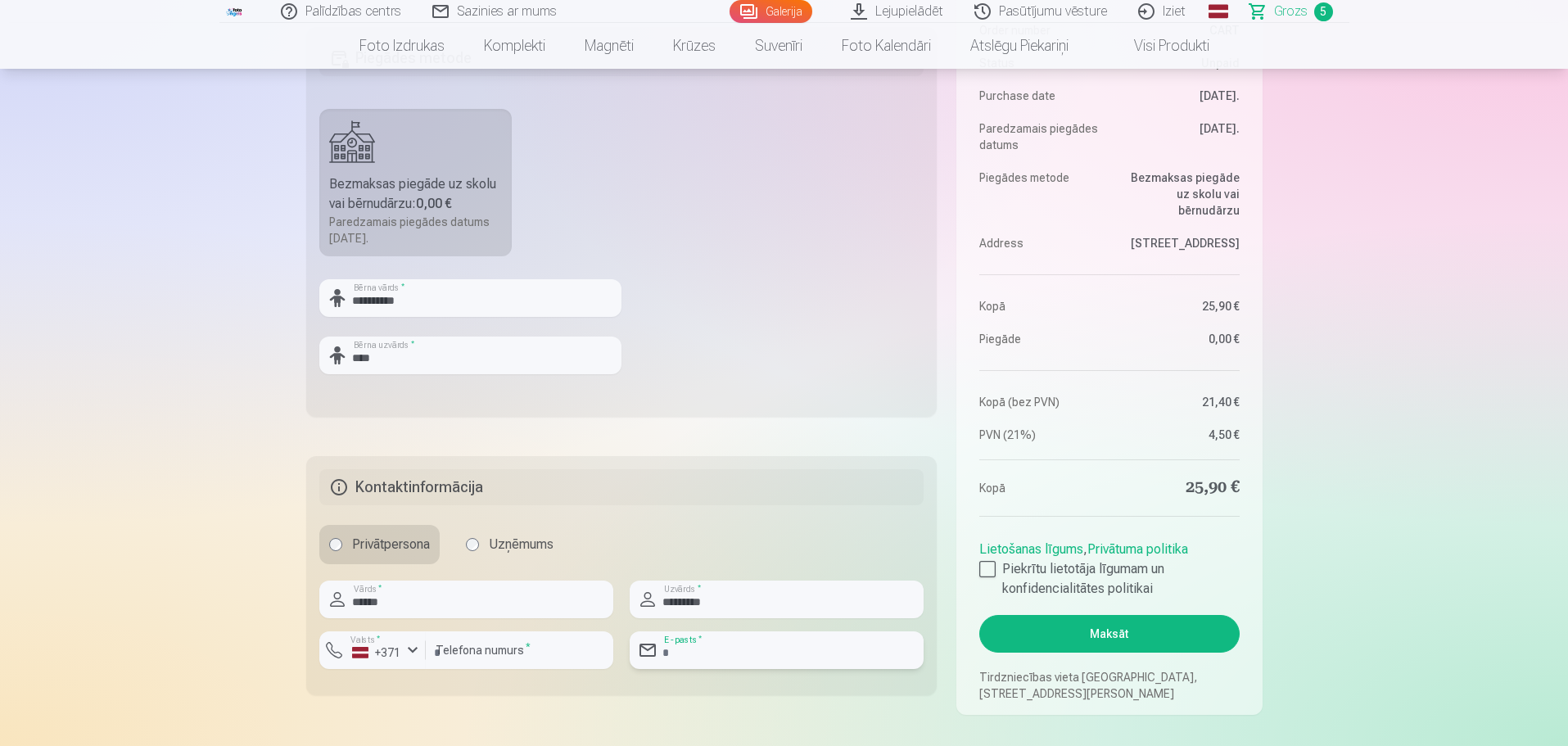
click at [750, 646] on input "email" at bounding box center [776, 650] width 294 height 38
type input "**********"
click at [988, 565] on div at bounding box center [987, 568] width 16 height 16
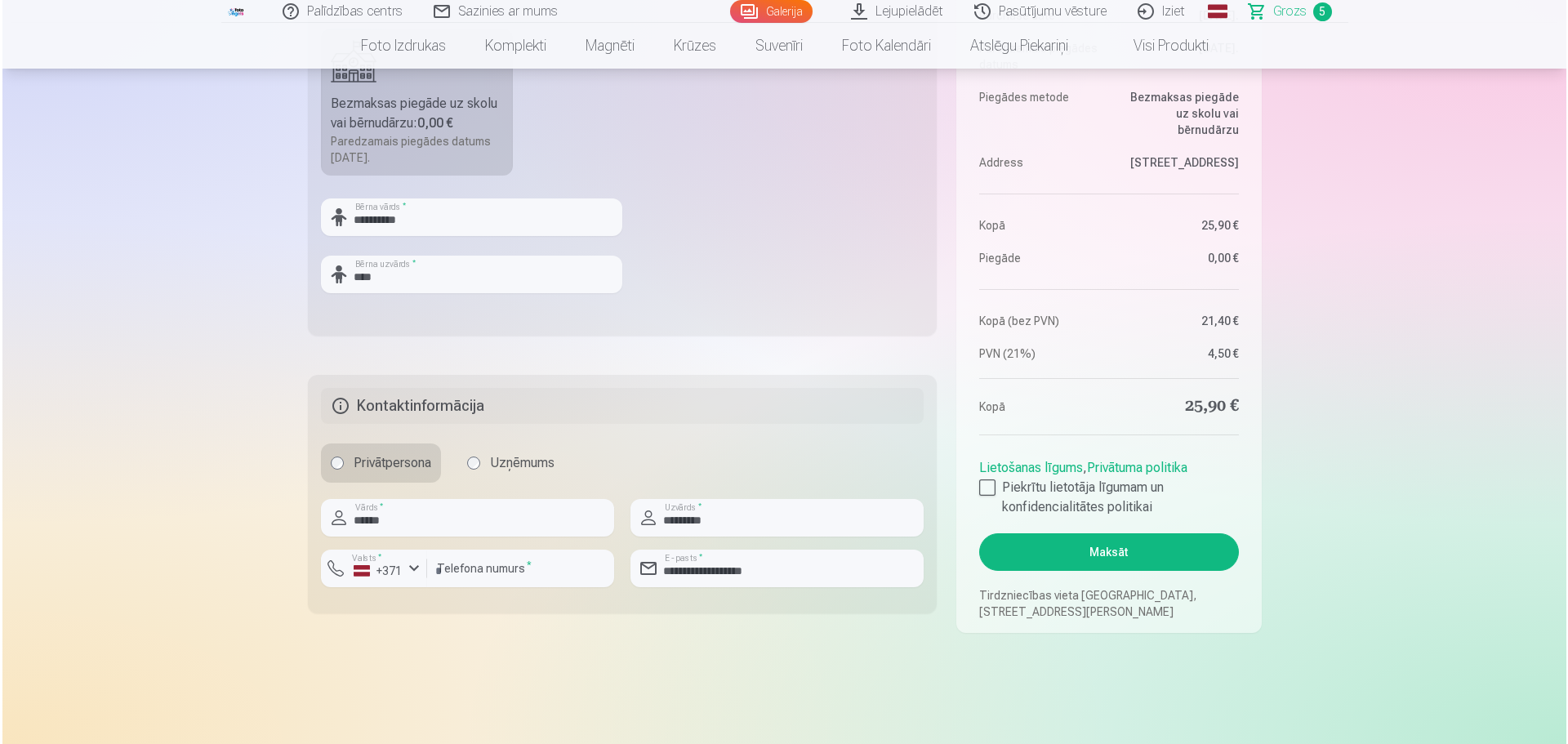
scroll to position [817, 0]
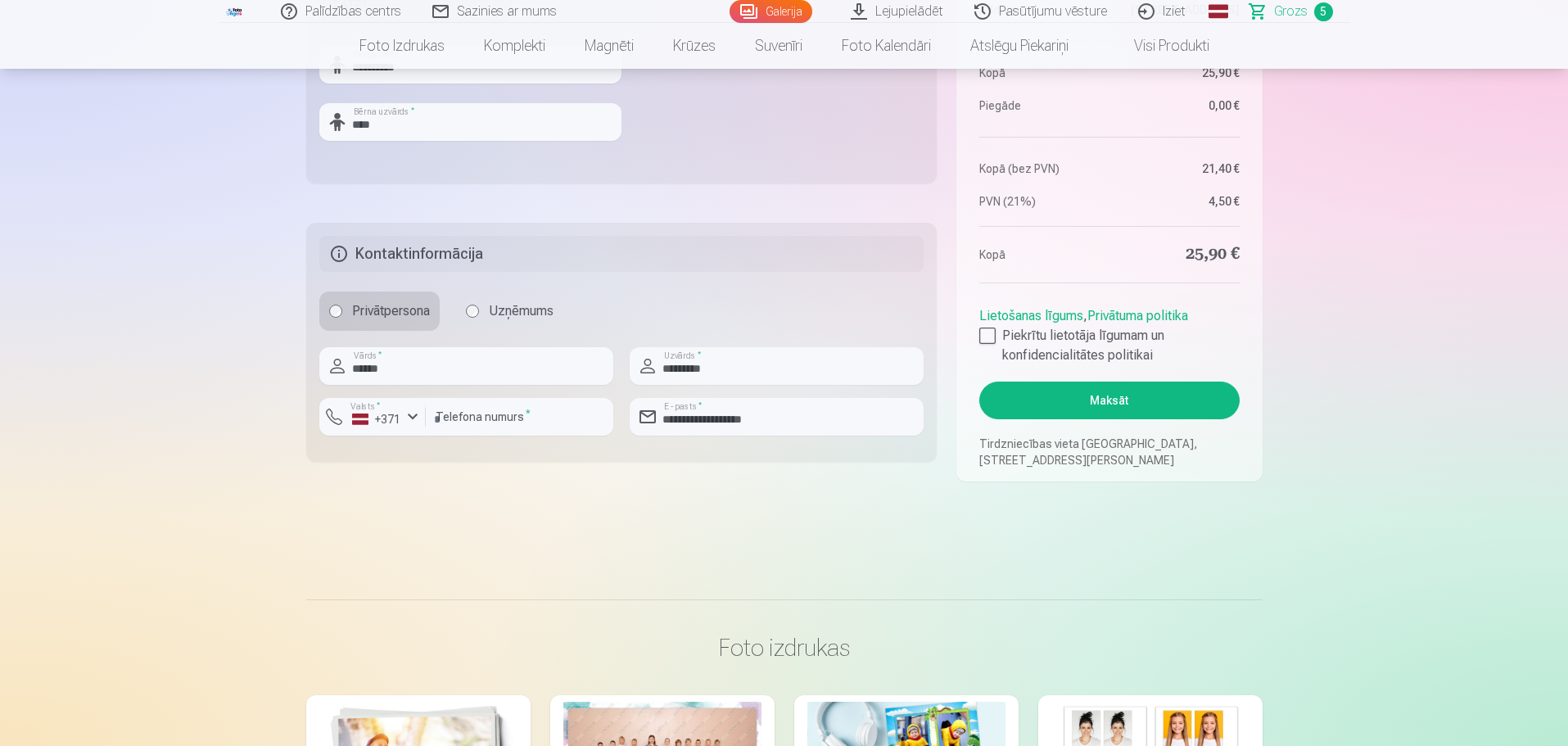
click at [1113, 398] on button "Maksāt" at bounding box center [1109, 400] width 259 height 38
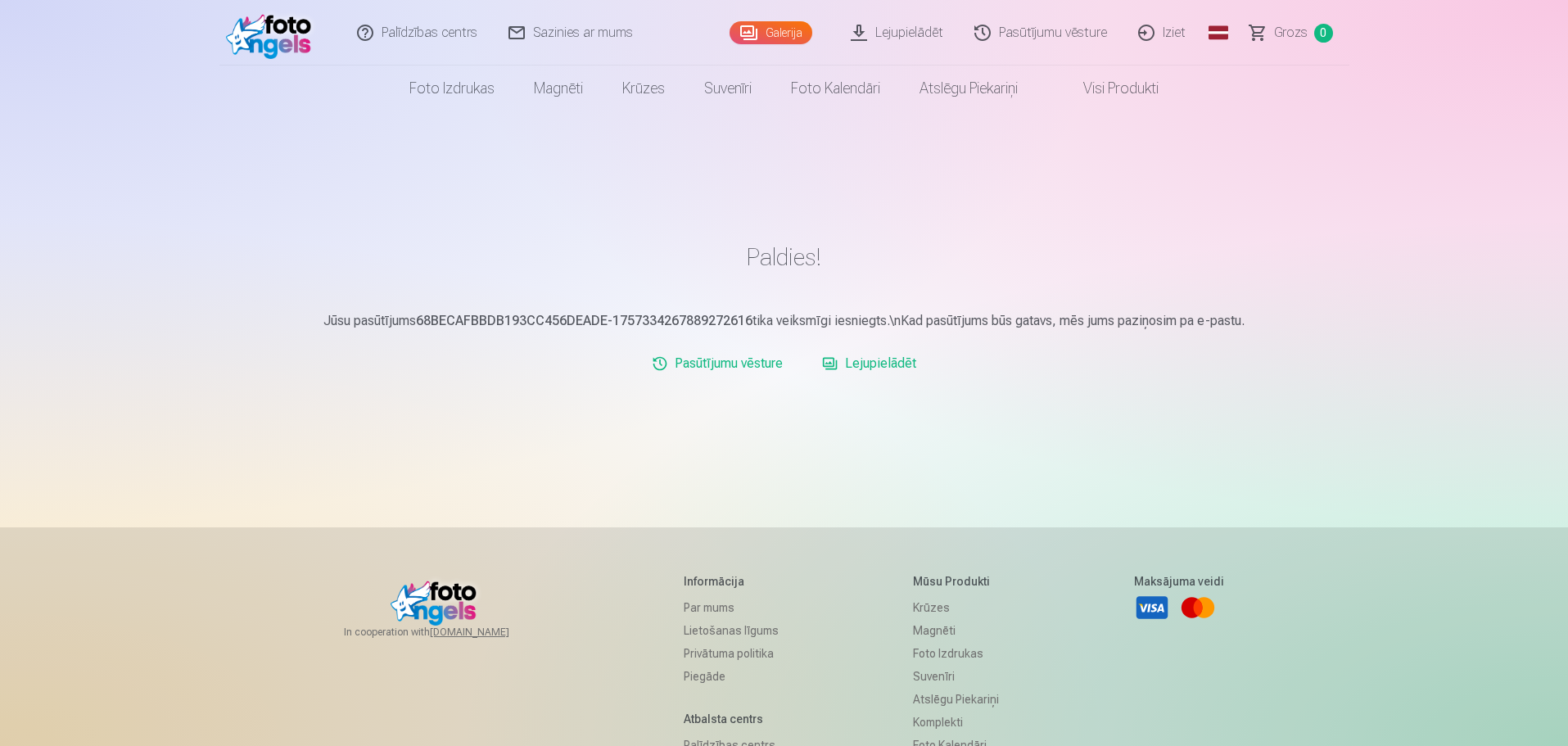
click at [872, 357] on link "Lejupielādēt" at bounding box center [870, 363] width 108 height 33
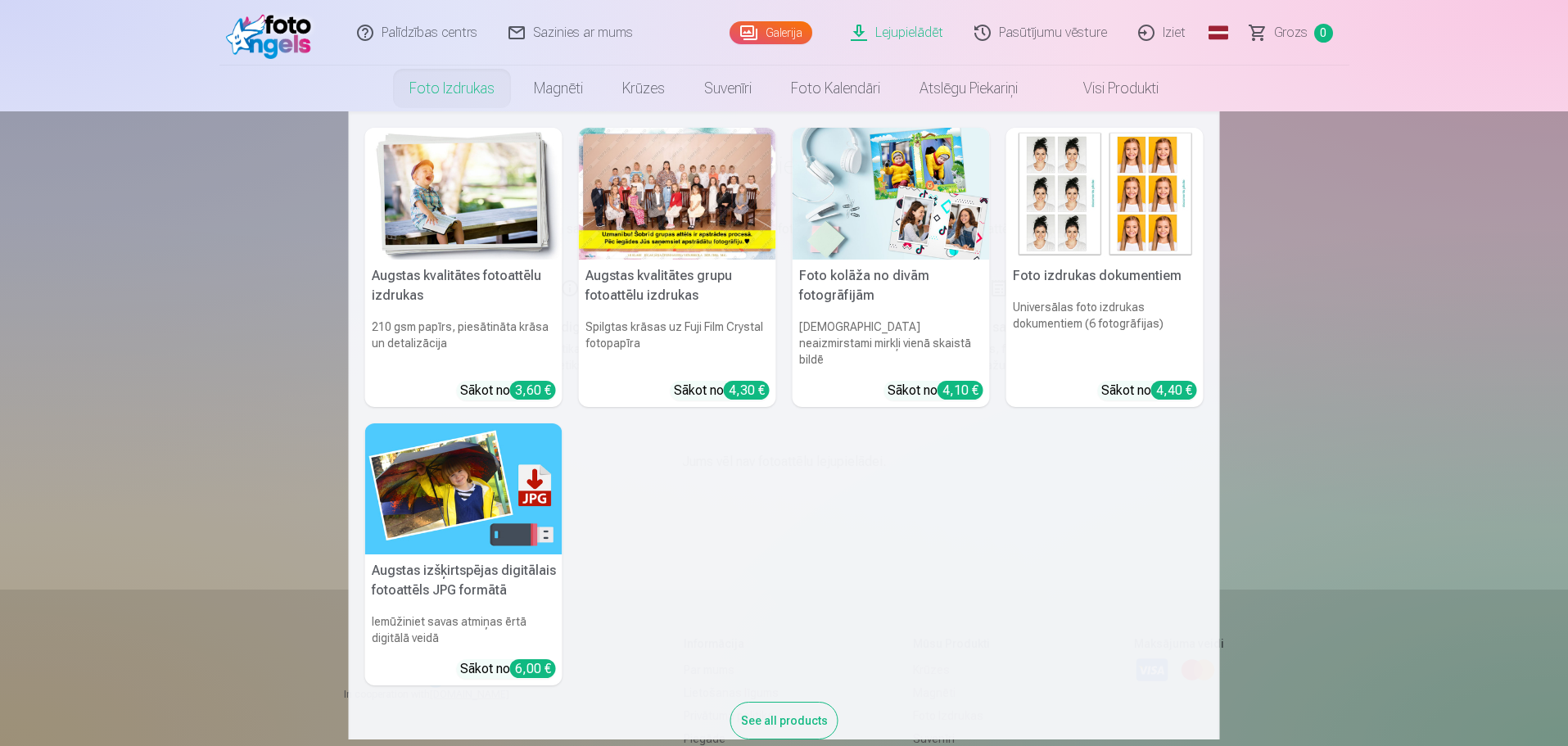
click at [453, 81] on link "Foto izdrukas" at bounding box center [452, 89] width 125 height 46
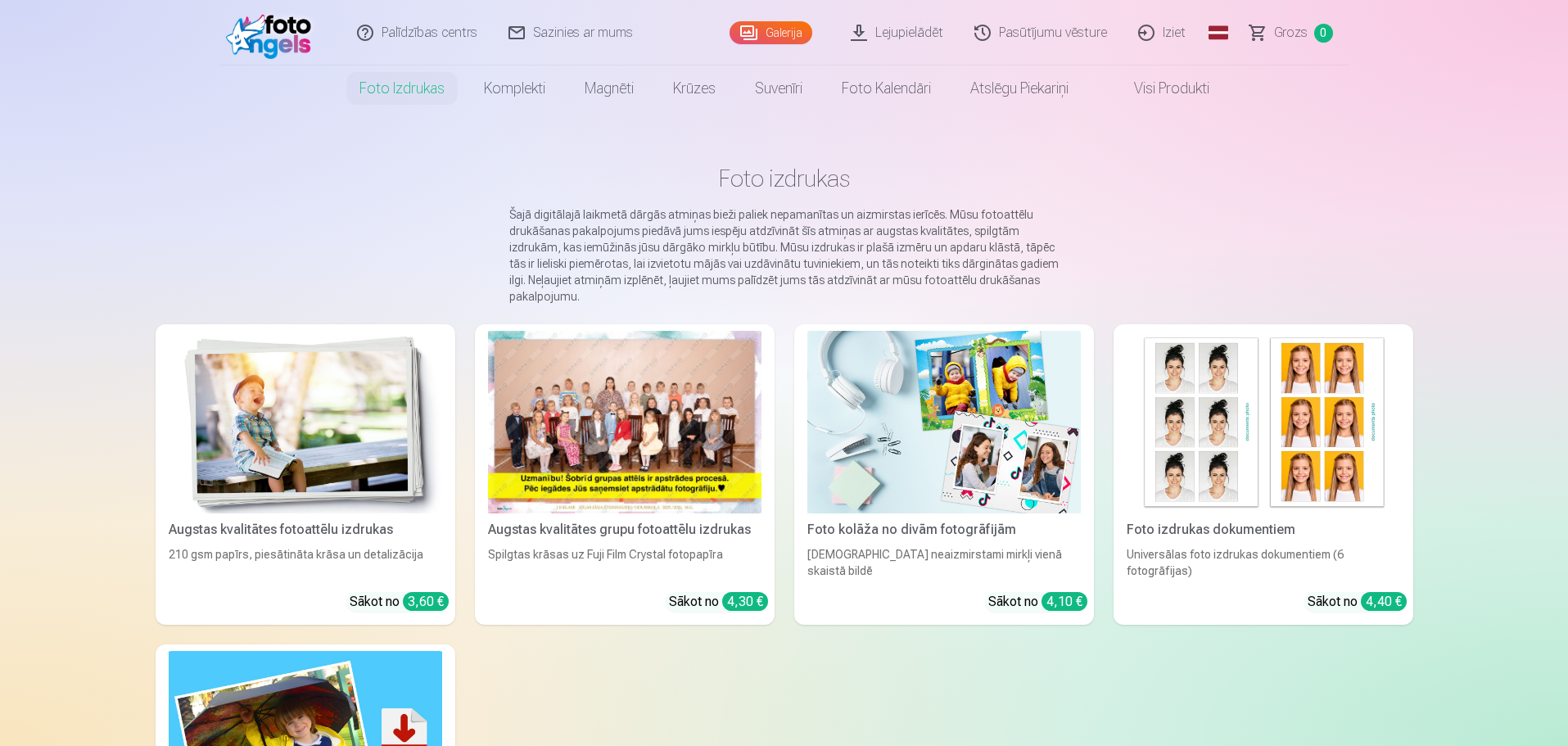
click at [911, 22] on link "Lejupielādēt" at bounding box center [898, 33] width 124 height 66
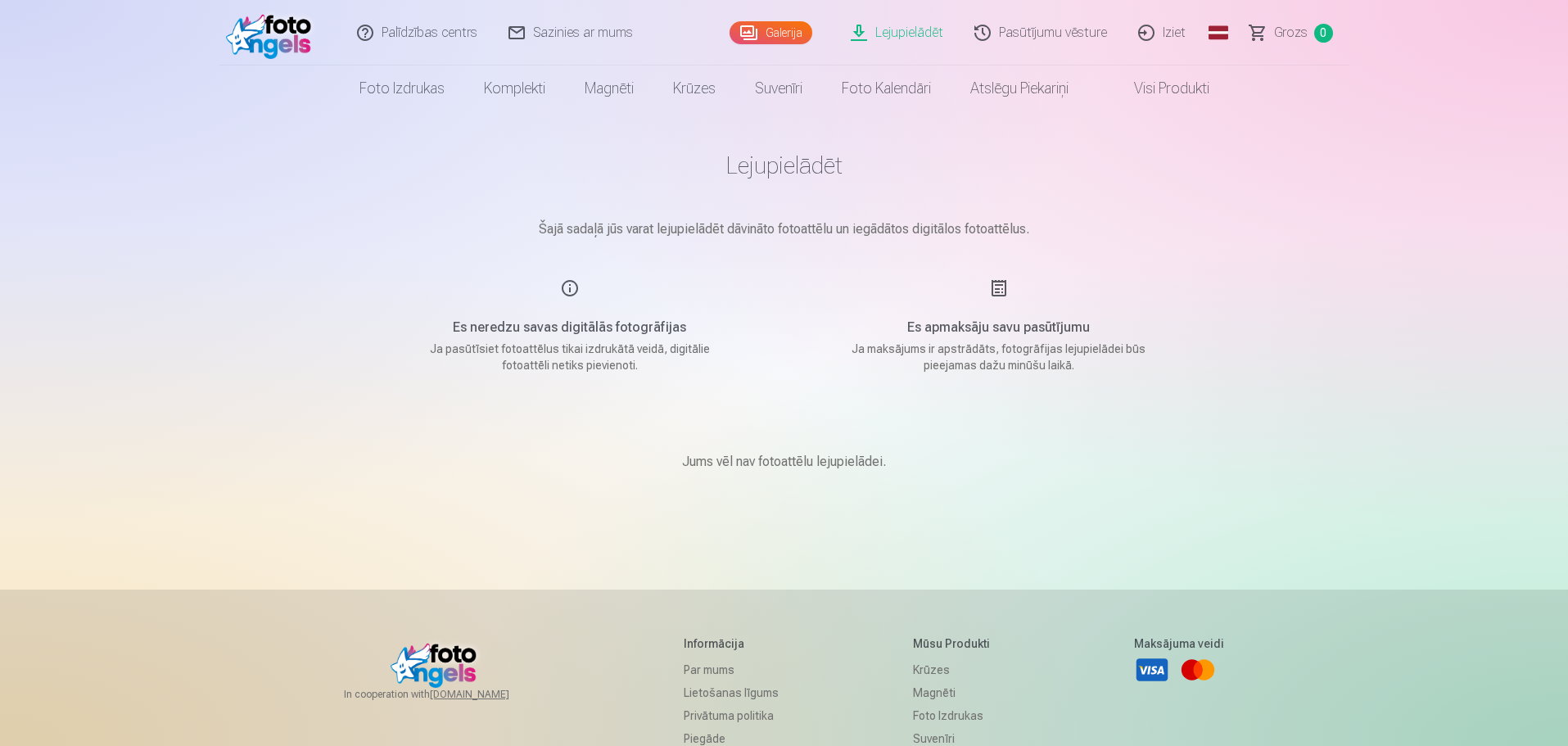
click at [763, 22] on link "Galerija" at bounding box center [770, 32] width 83 height 23
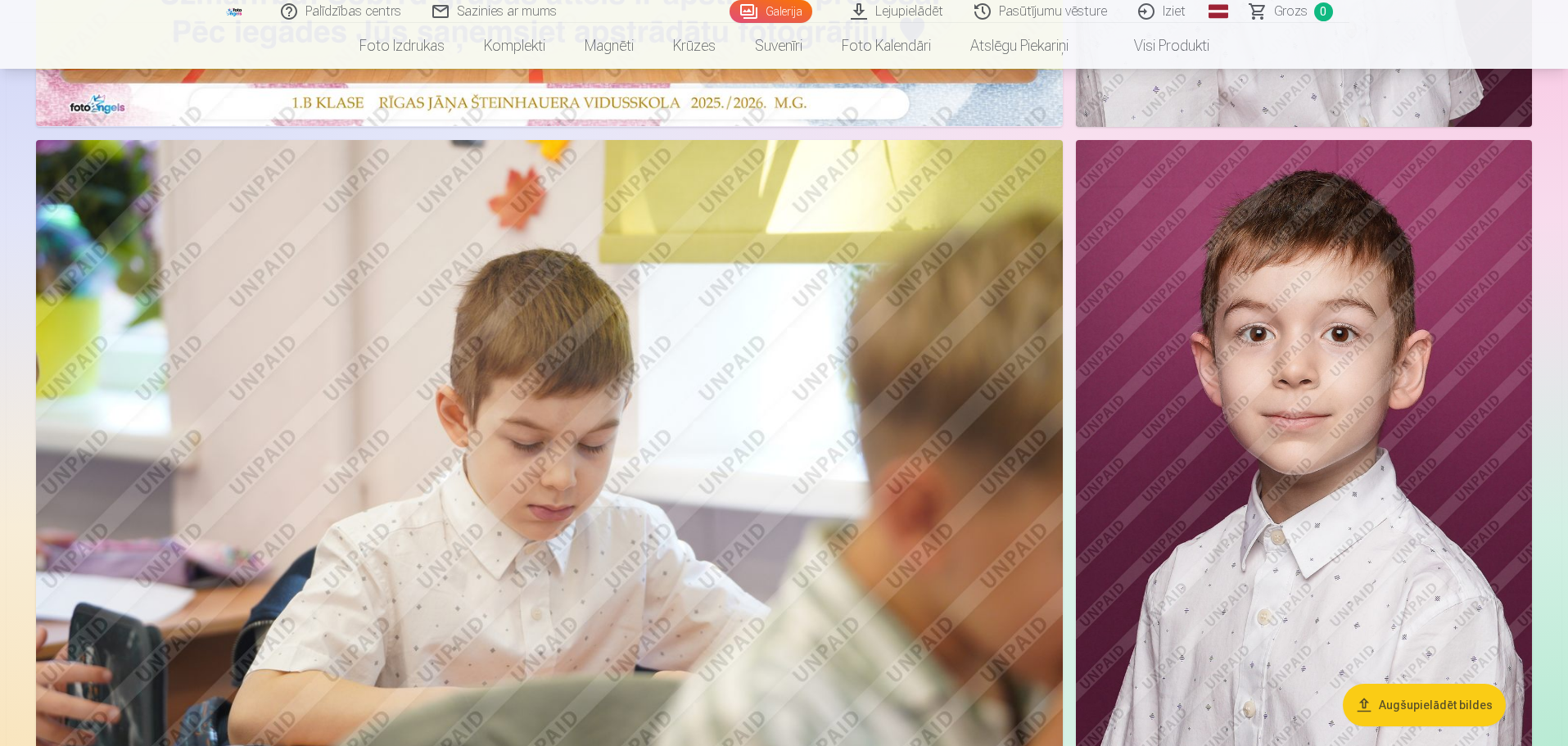
scroll to position [982, 0]
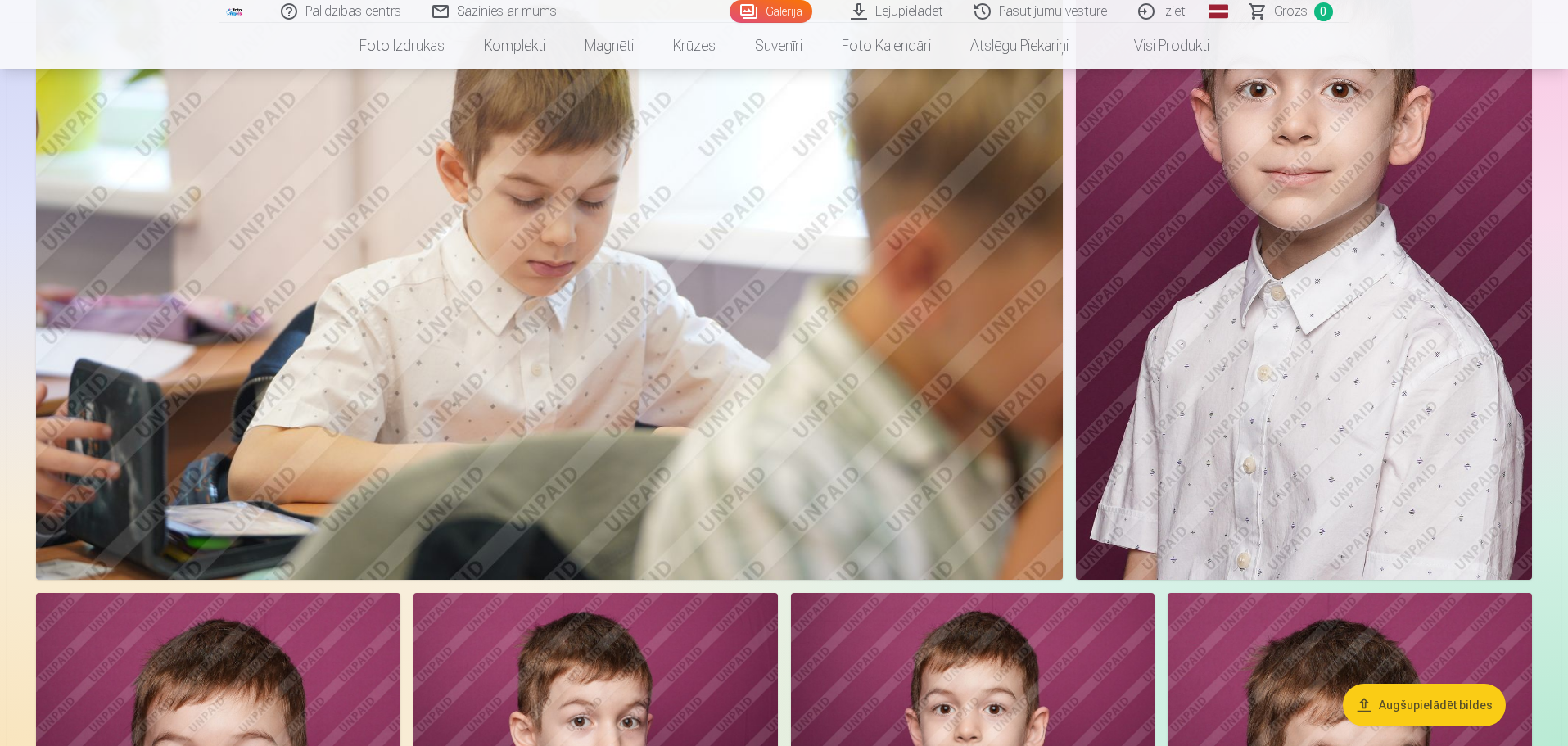
click at [1442, 701] on button "Augšupielādēt bildes" at bounding box center [1423, 704] width 163 height 43
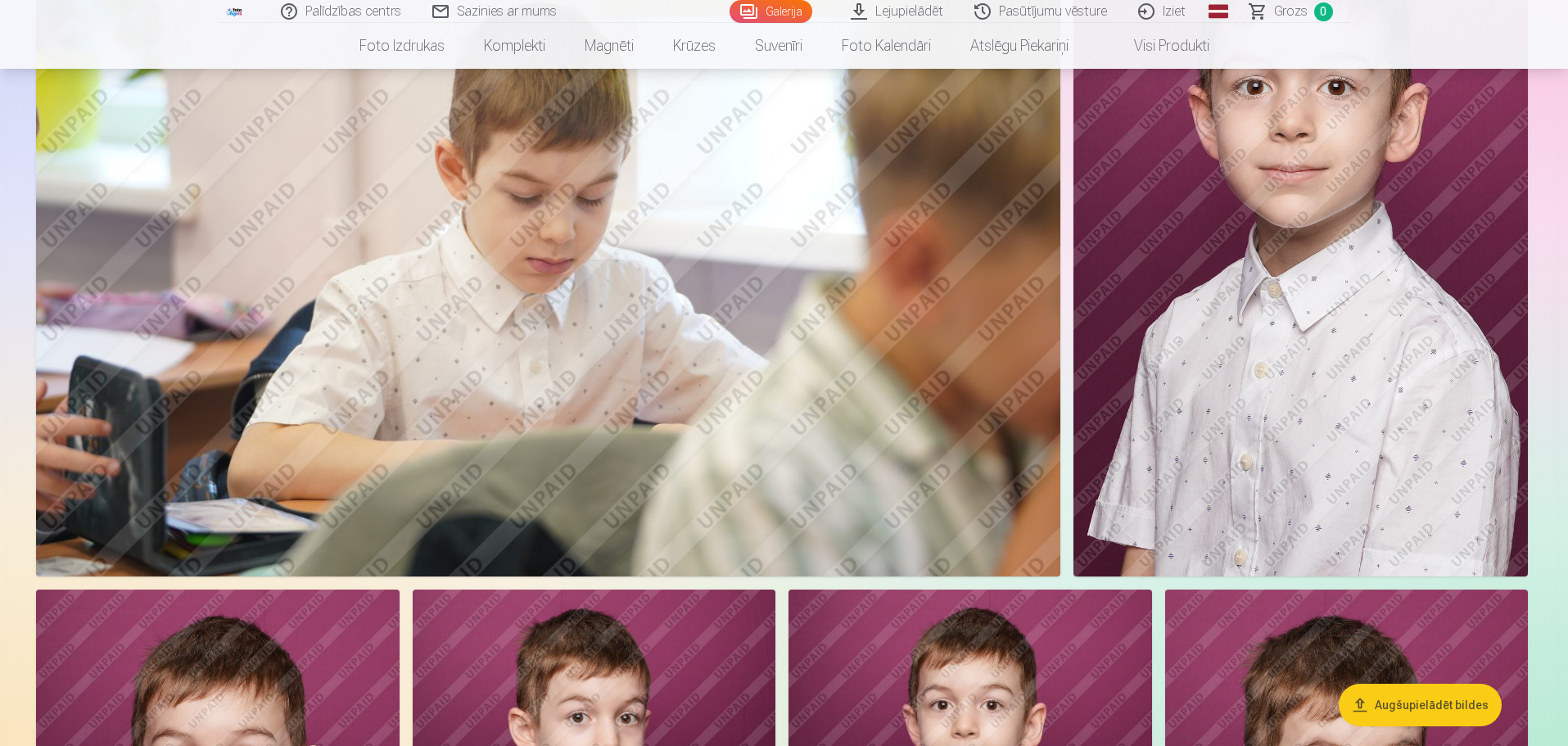
scroll to position [984, 0]
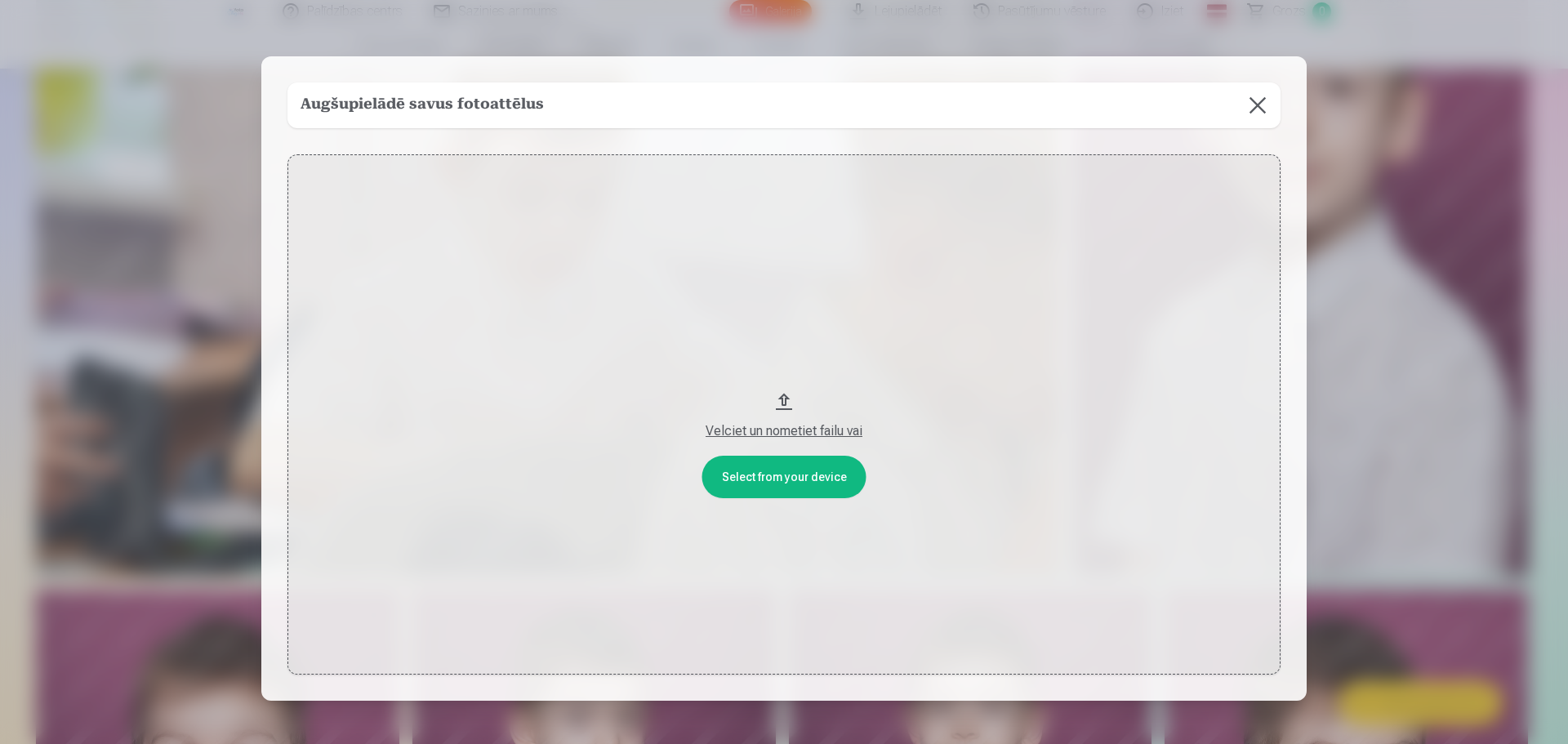
click at [777, 389] on button "Velciet un nometiet failu vai" at bounding box center [784, 415] width 993 height 521
click at [776, 399] on button "Velciet un nometiet failu vai" at bounding box center [784, 415] width 993 height 521
click at [1255, 106] on button at bounding box center [1258, 105] width 46 height 46
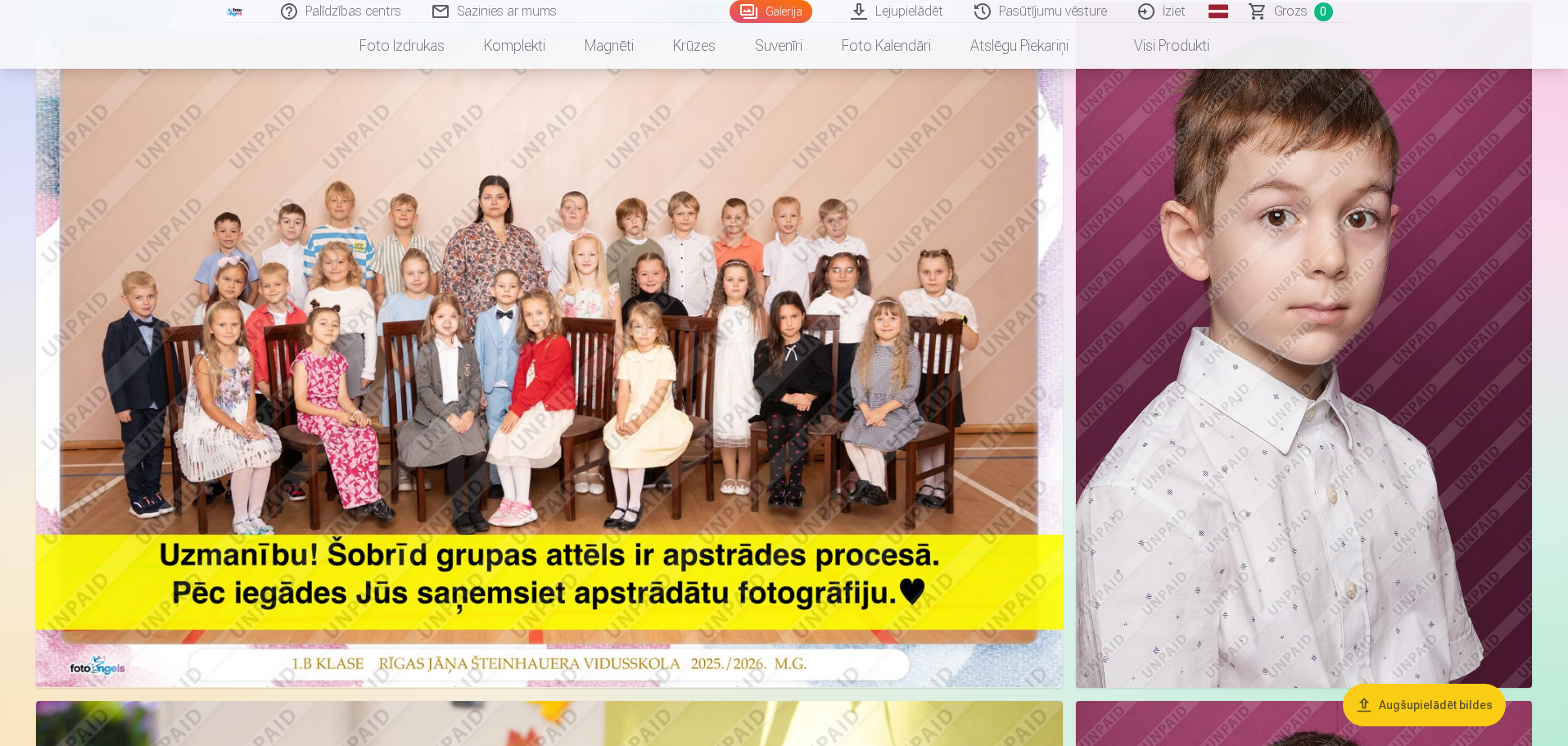
scroll to position [84, 0]
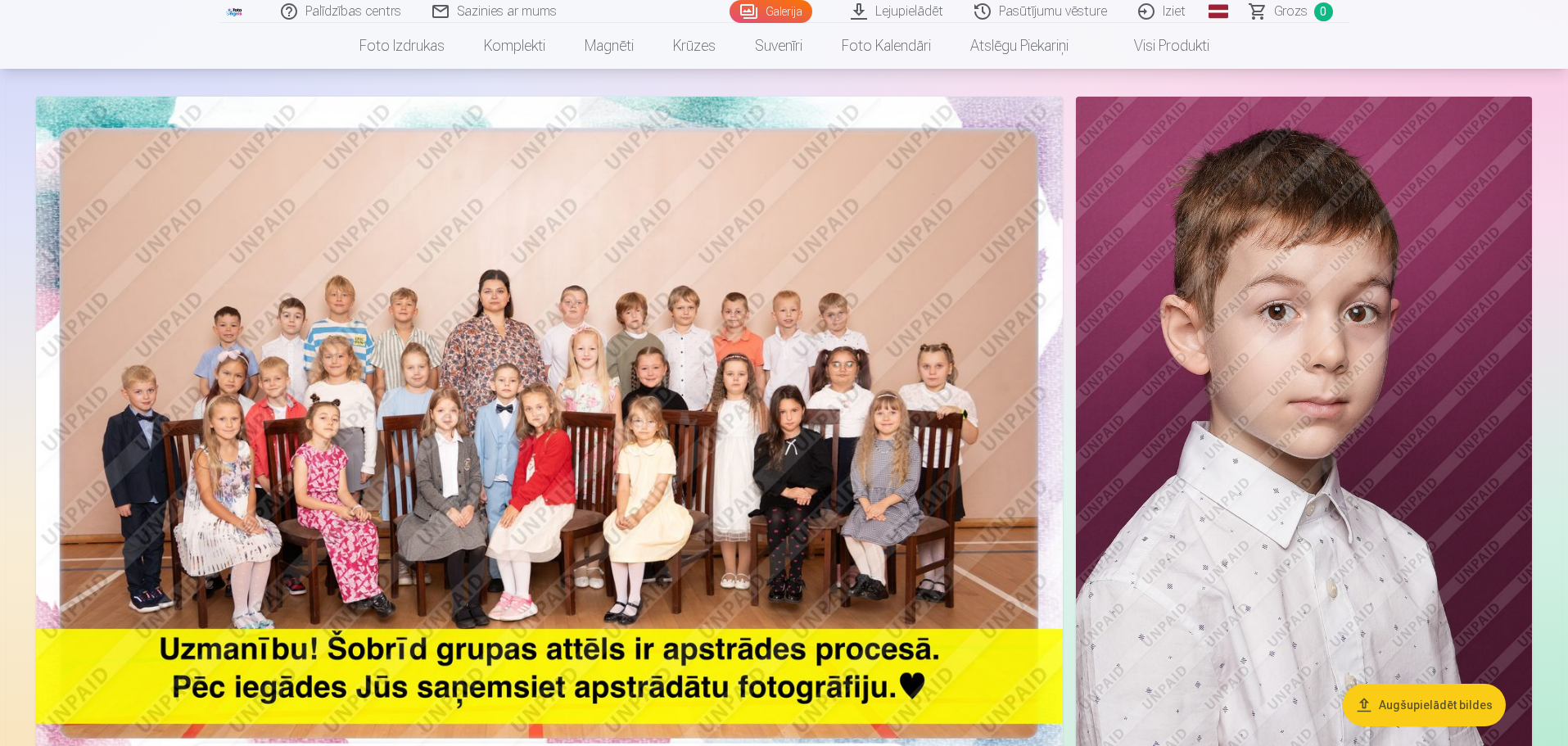
click at [885, 8] on link "Lejupielādēt" at bounding box center [898, 11] width 124 height 23
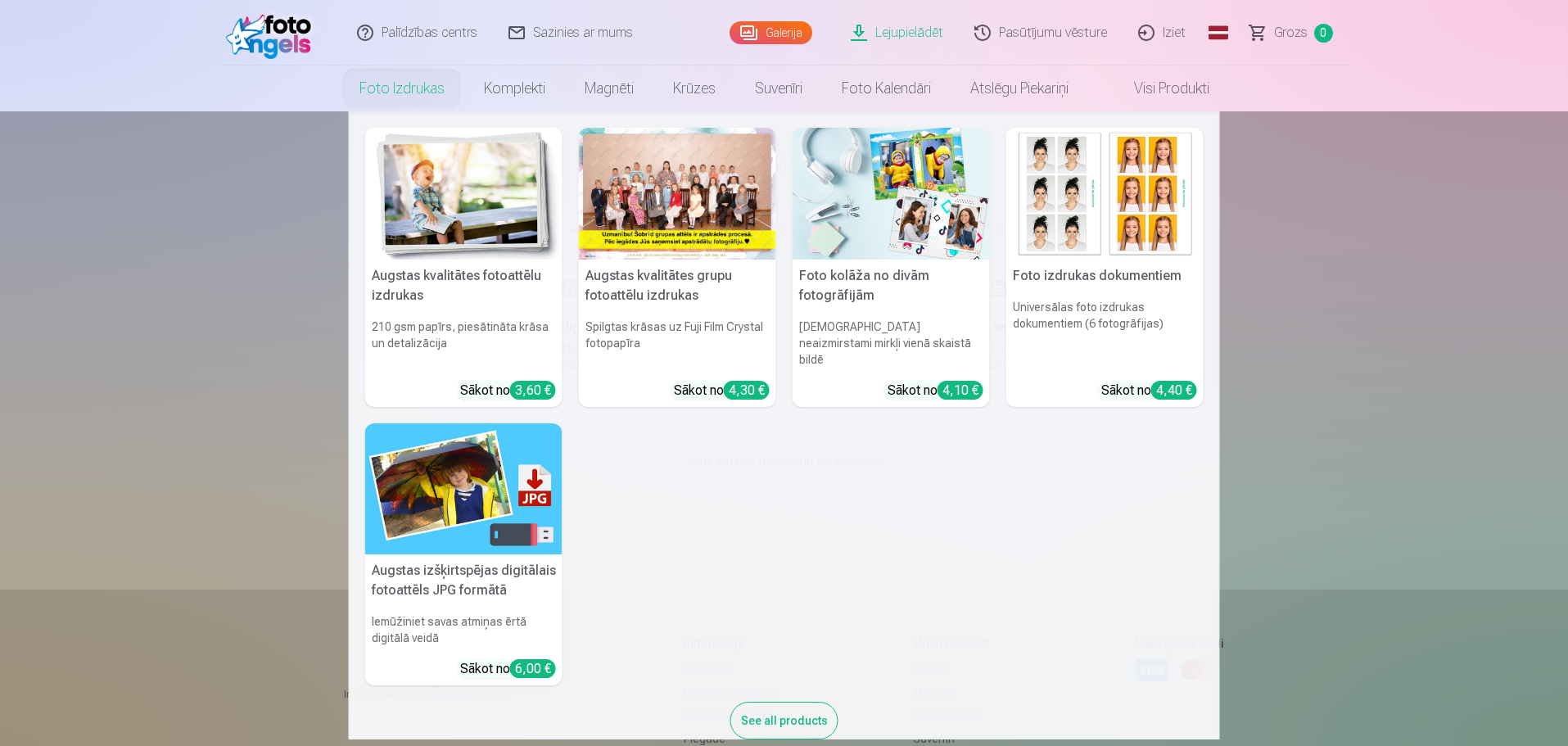
click at [423, 93] on link "Foto izdrukas" at bounding box center [402, 89] width 125 height 46
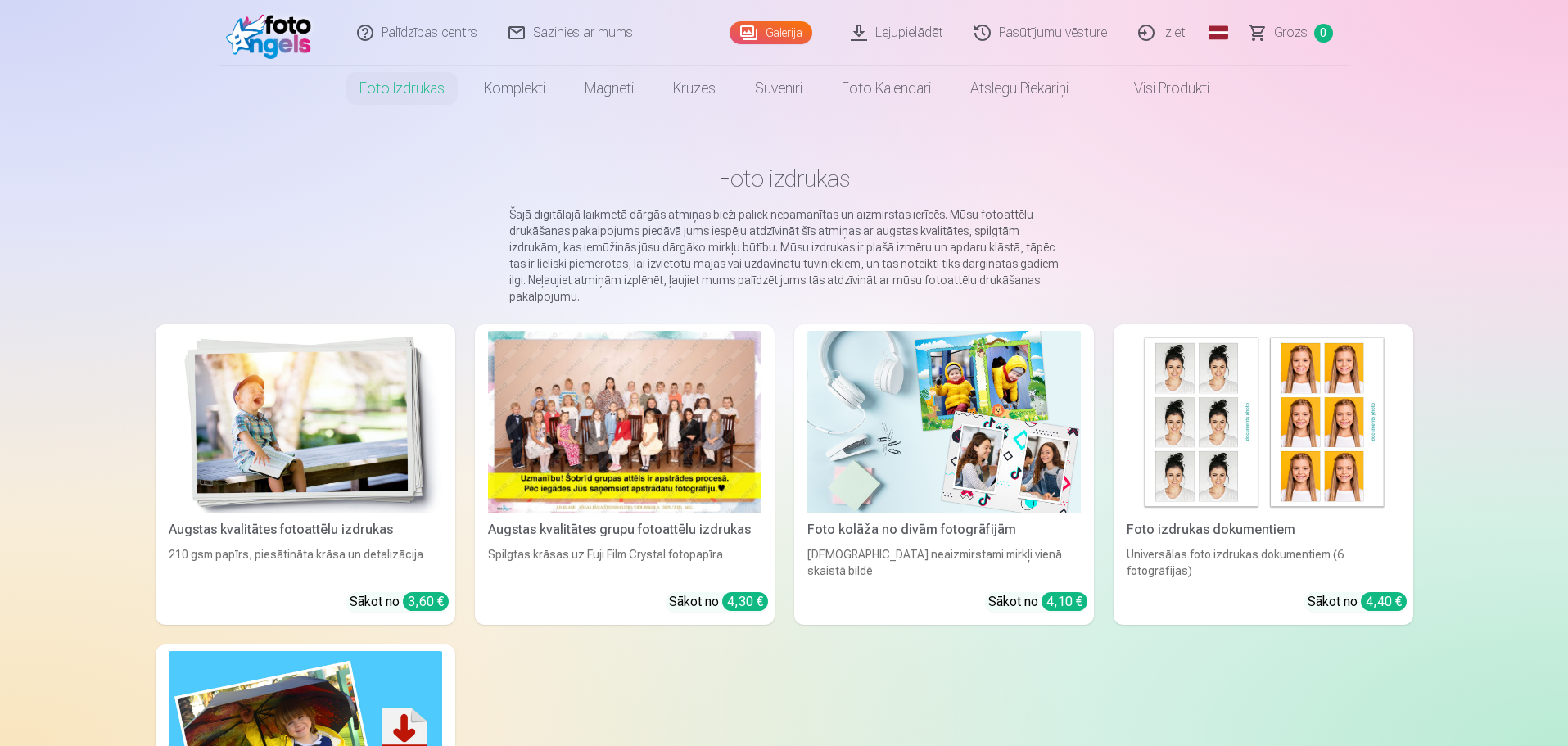
click at [266, 46] on img at bounding box center [273, 33] width 94 height 53
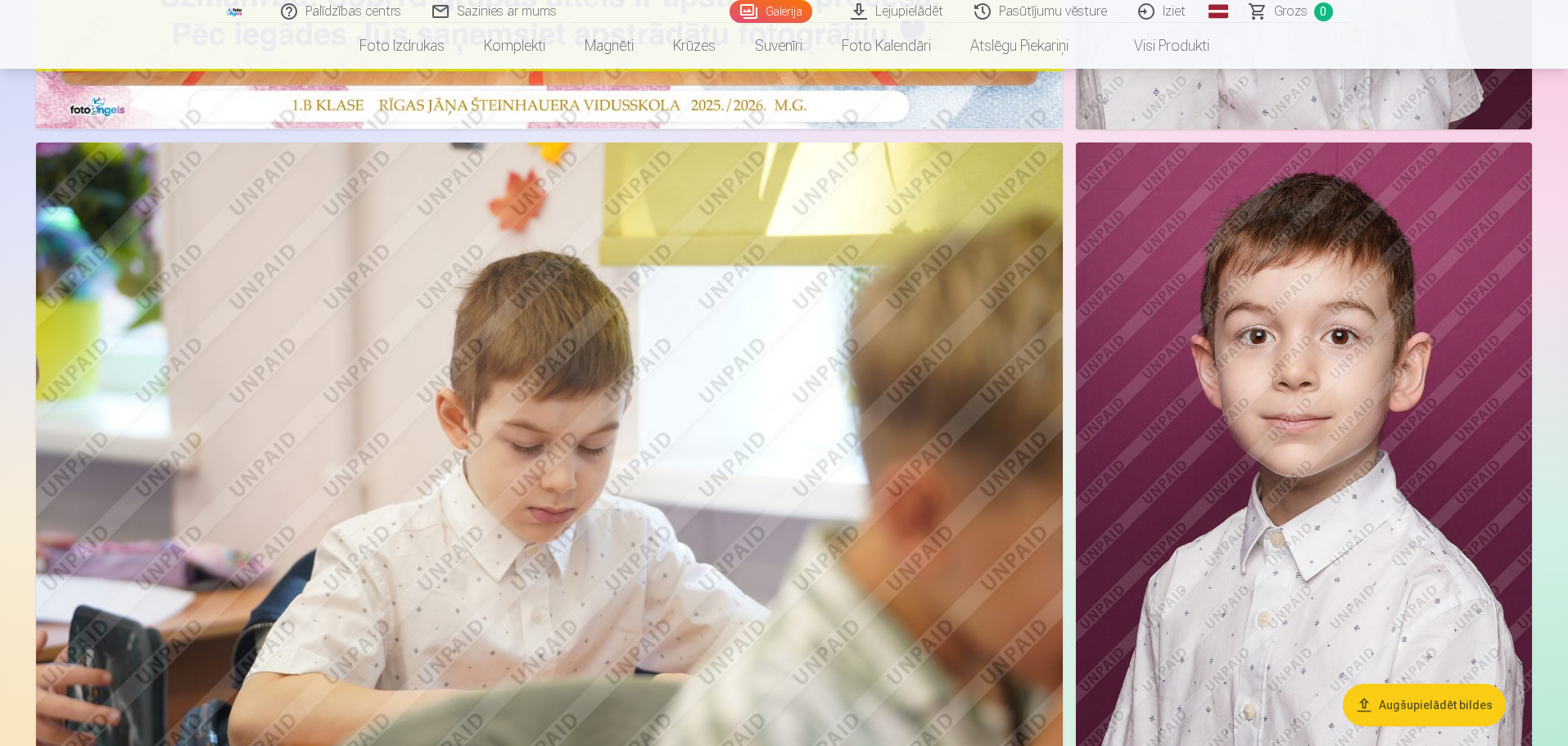
scroll to position [737, 0]
click at [1332, 529] on img at bounding box center [1304, 484] width 456 height 684
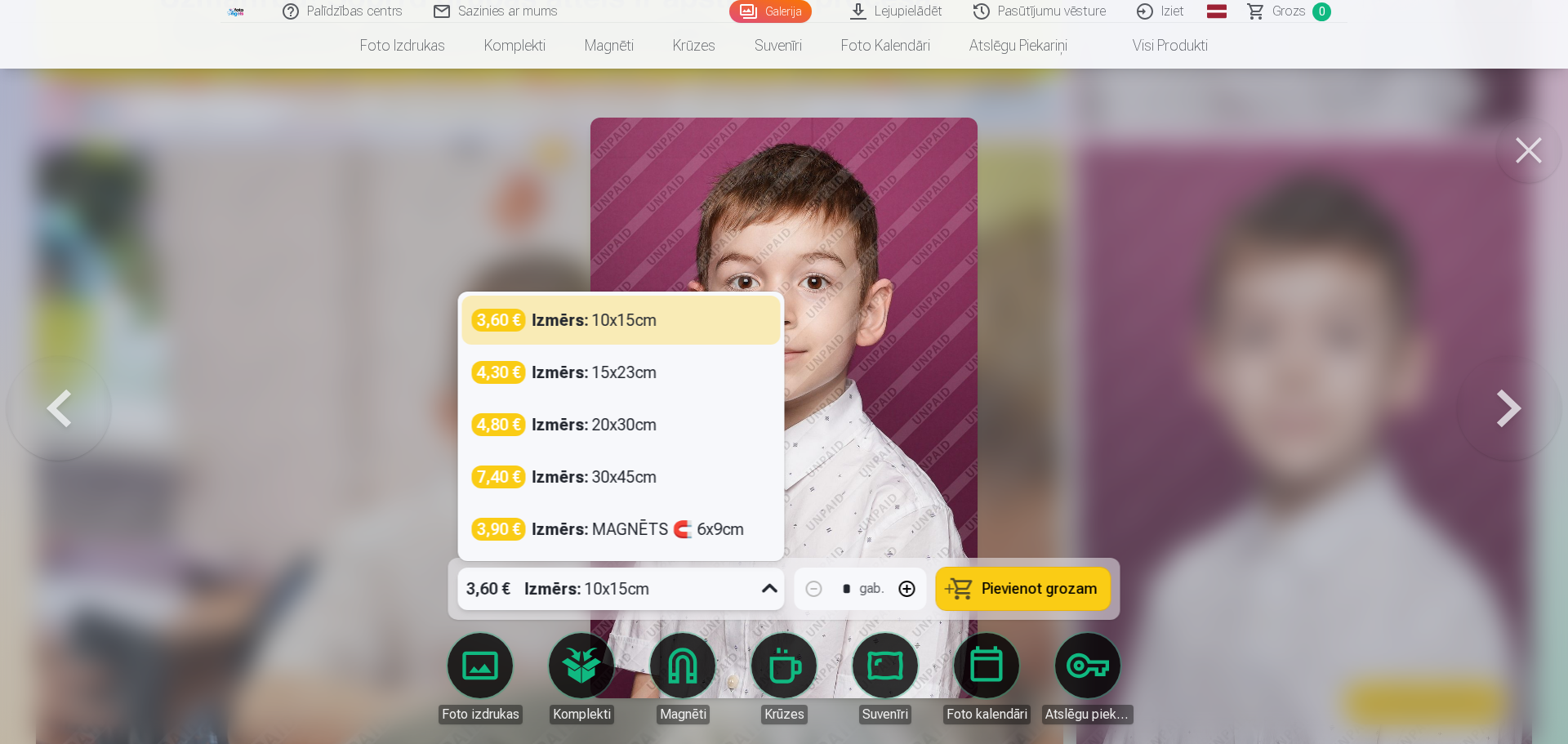
click at [768, 592] on icon at bounding box center [770, 589] width 26 height 26
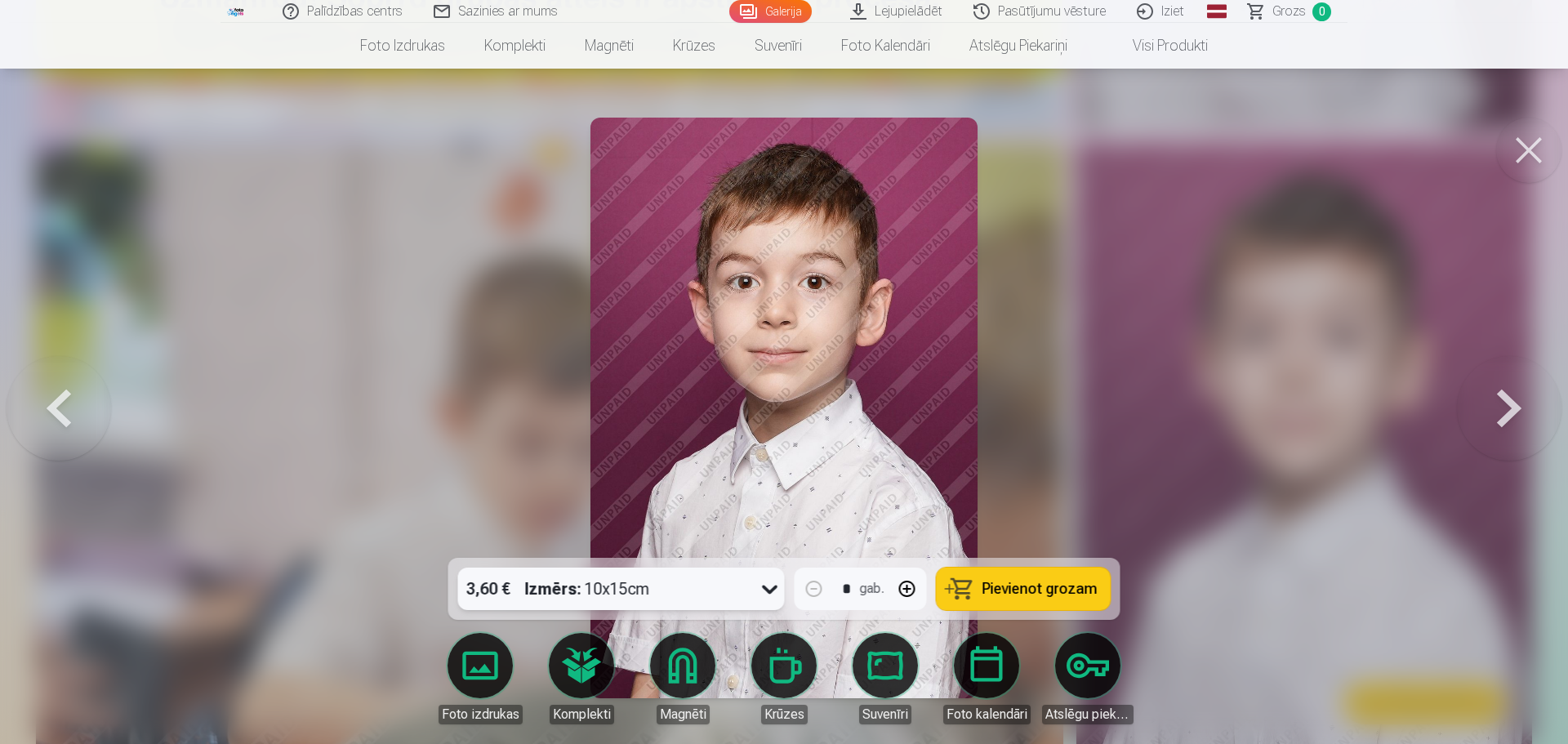
click at [768, 592] on icon at bounding box center [770, 589] width 26 height 26
click at [828, 277] on img at bounding box center [783, 408] width 387 height 581
click at [1442, 240] on div at bounding box center [784, 372] width 1568 height 744
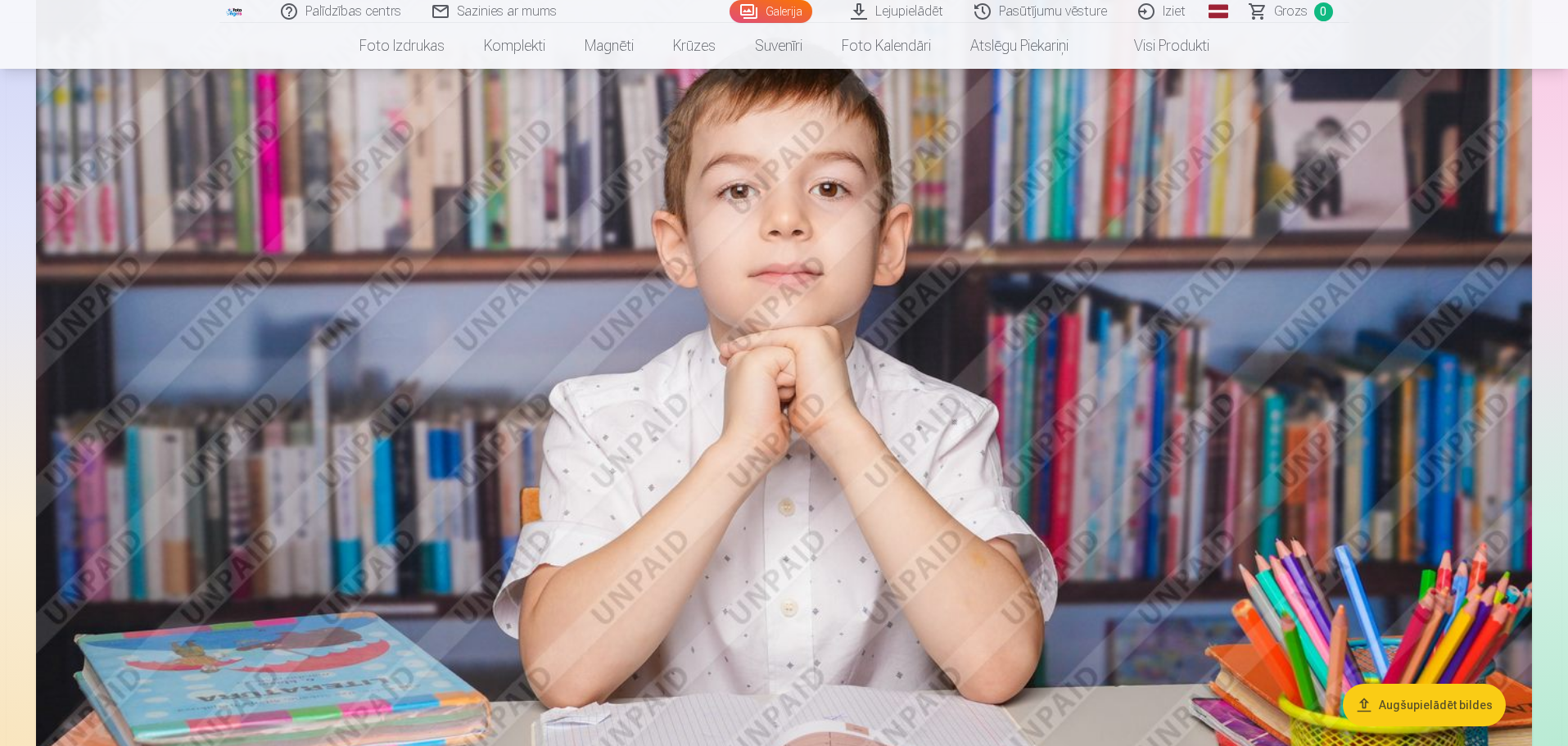
scroll to position [4830, 0]
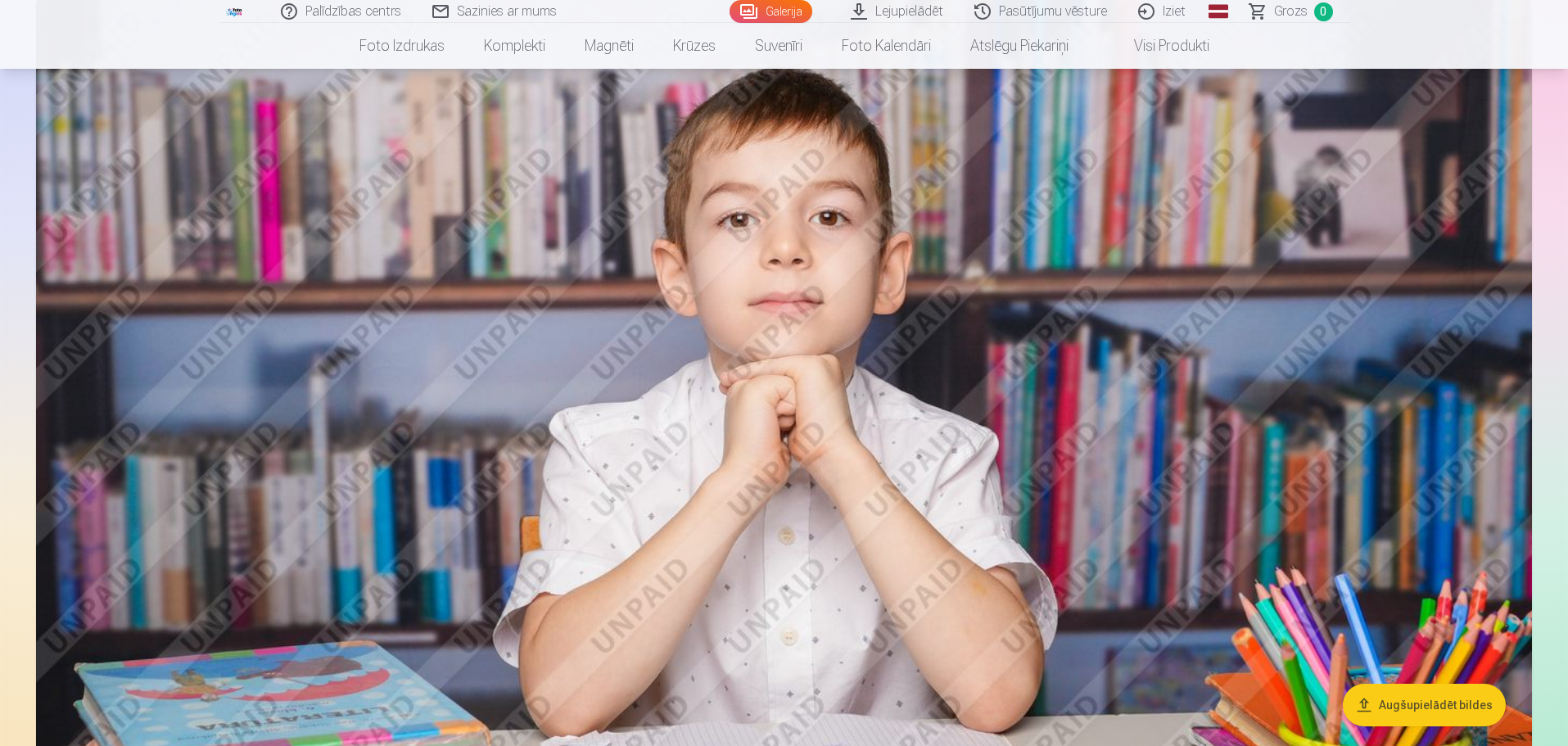
click at [1138, 46] on link "Visi produkti" at bounding box center [1158, 46] width 141 height 46
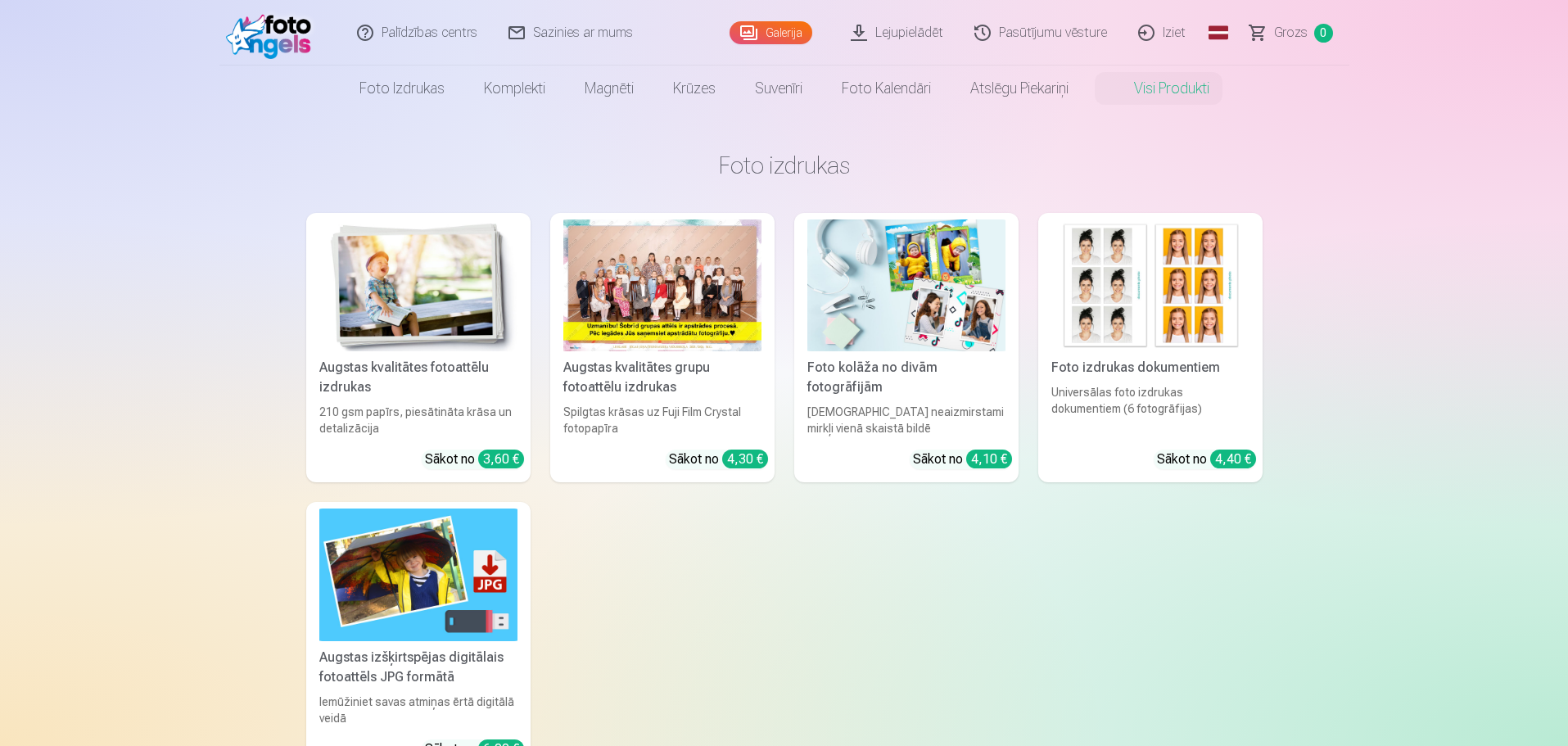
click at [1075, 18] on link "Pasūtījumu vēsture" at bounding box center [1041, 33] width 164 height 66
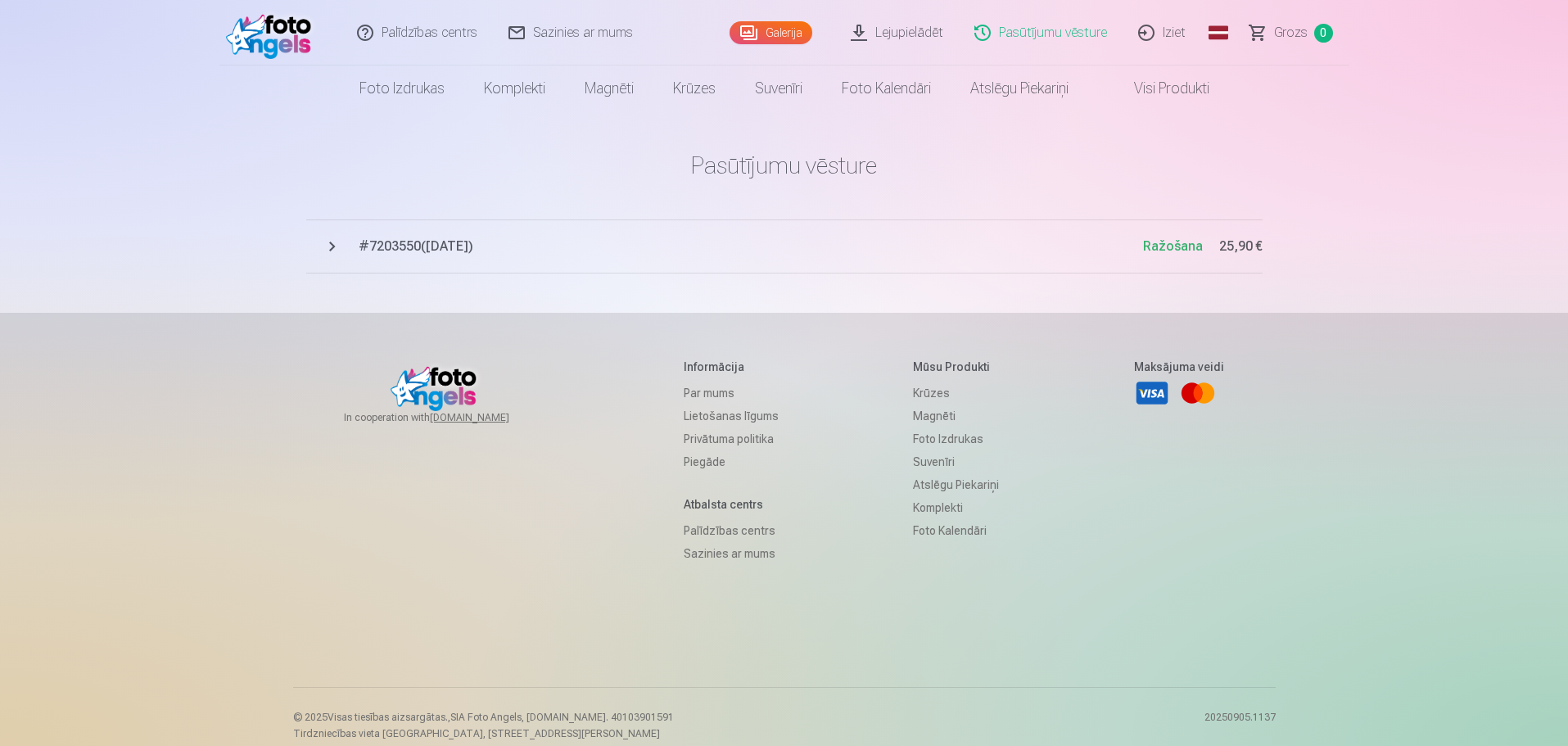
click at [470, 253] on span "# 7203550 ( 8.09.2025 )" at bounding box center [751, 246] width 784 height 20
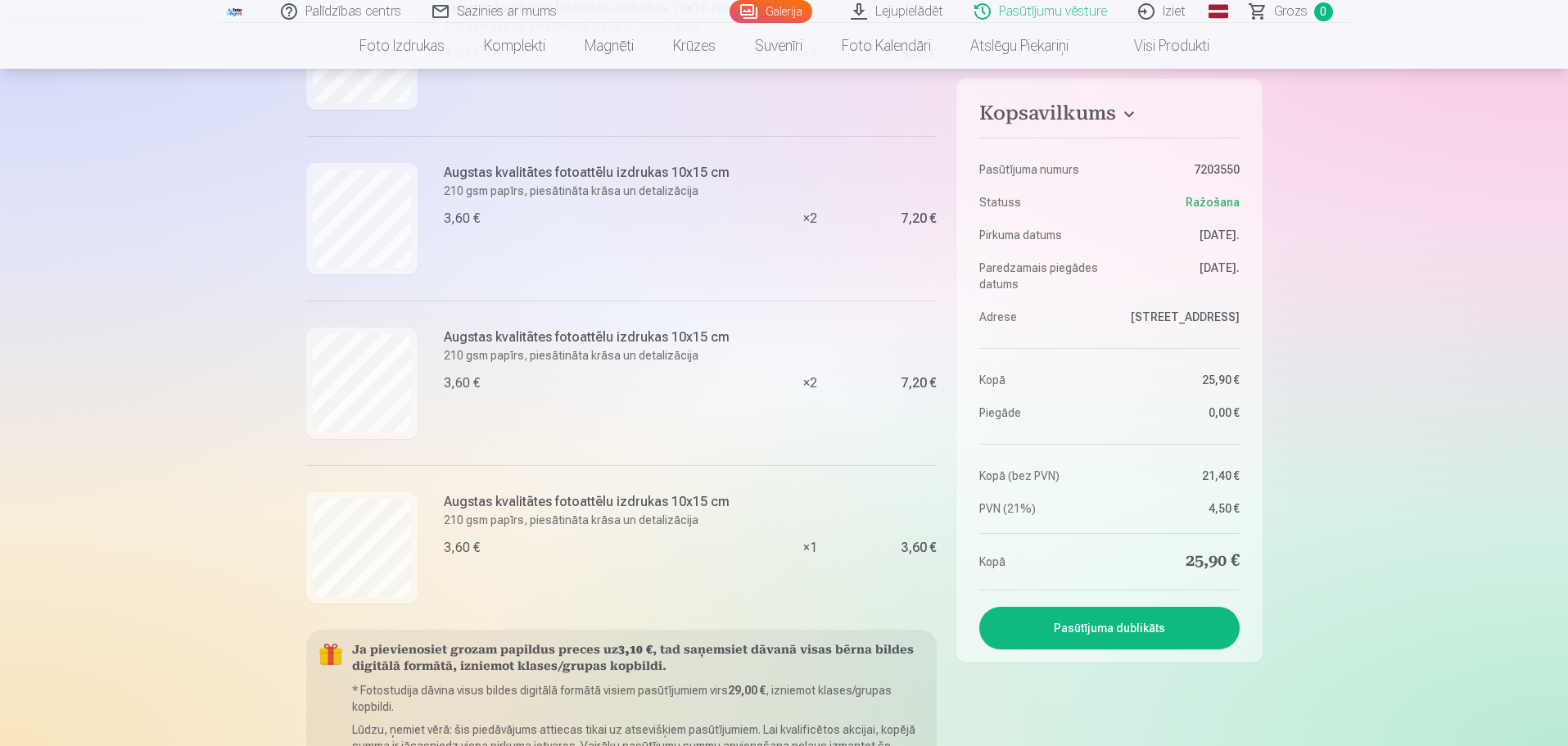
scroll to position [491, 0]
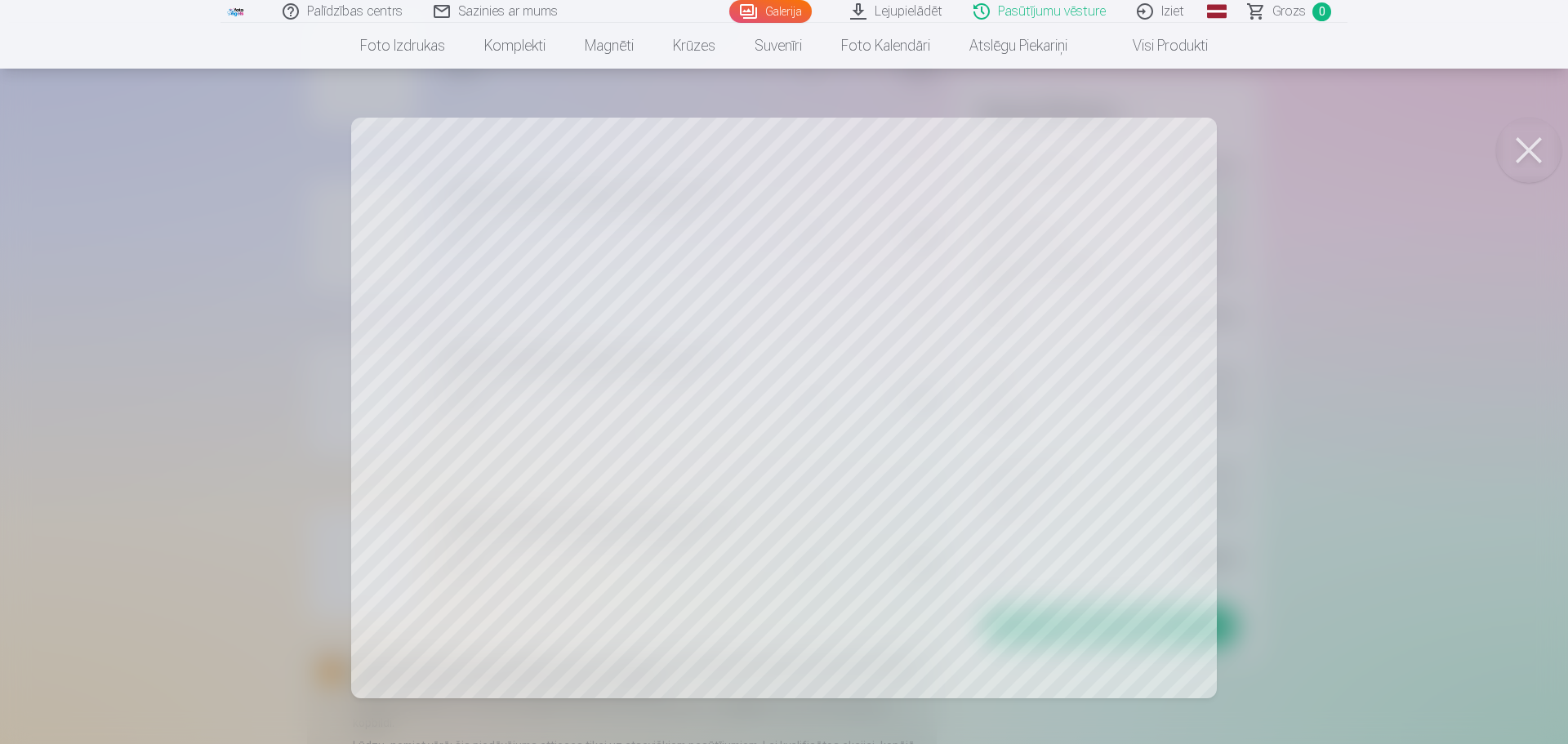
drag, startPoint x: 793, startPoint y: 397, endPoint x: 1375, endPoint y: 463, distance: 585.7
click at [1375, 463] on div at bounding box center [784, 372] width 1568 height 744
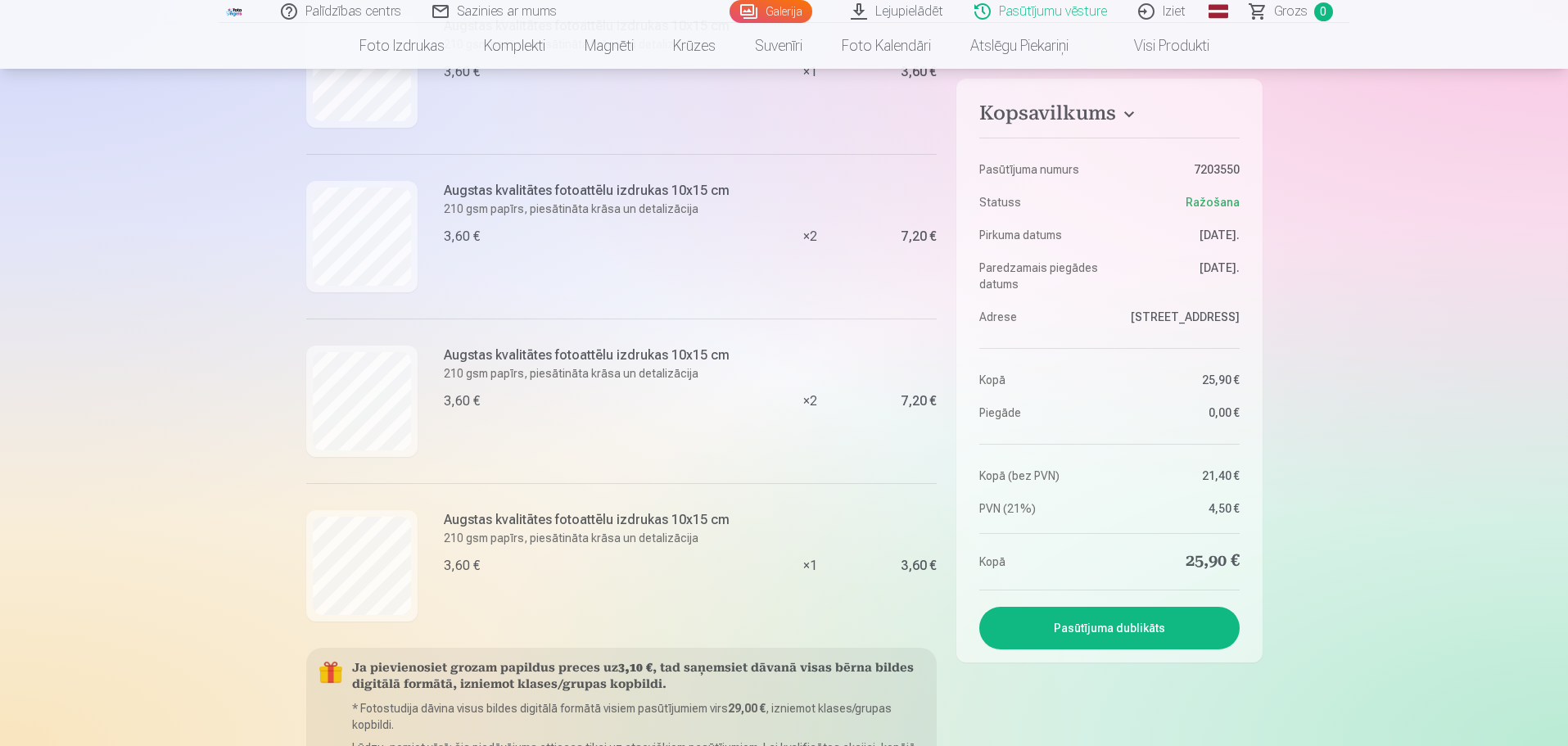
scroll to position [0, 0]
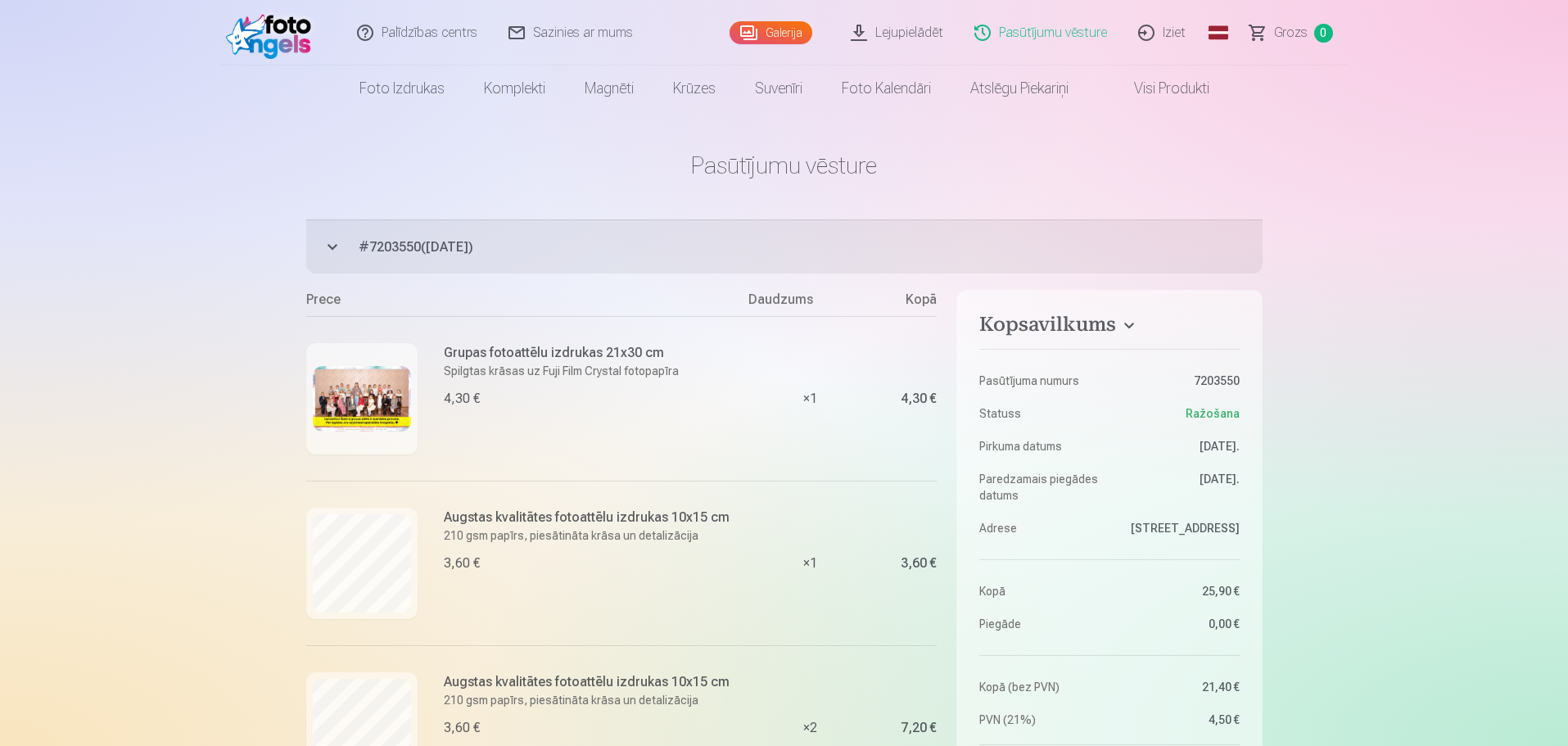
click at [376, 400] on img at bounding box center [362, 399] width 98 height 66
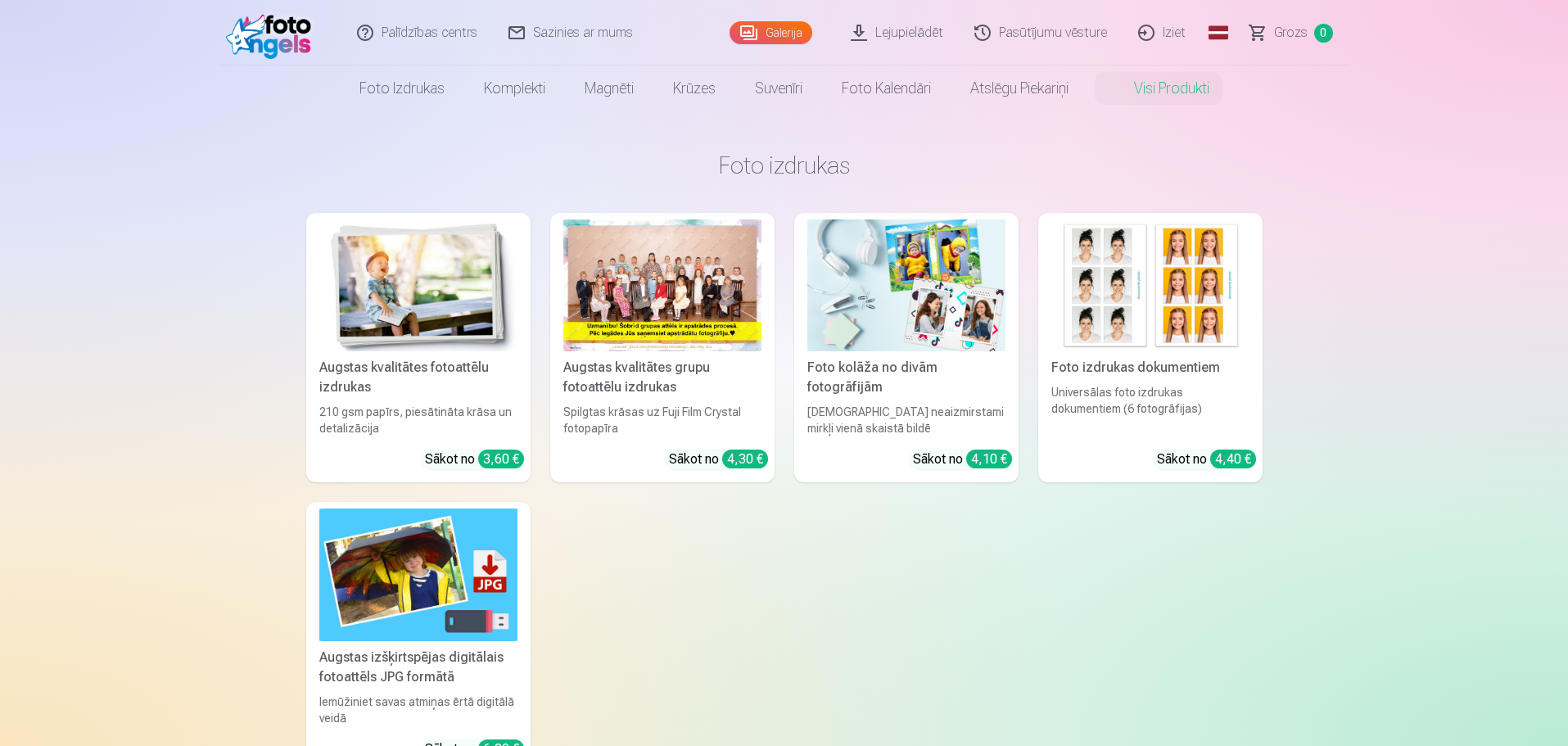
click at [1176, 34] on link "Iziet" at bounding box center [1162, 33] width 79 height 66
